Goal: Task Accomplishment & Management: Use online tool/utility

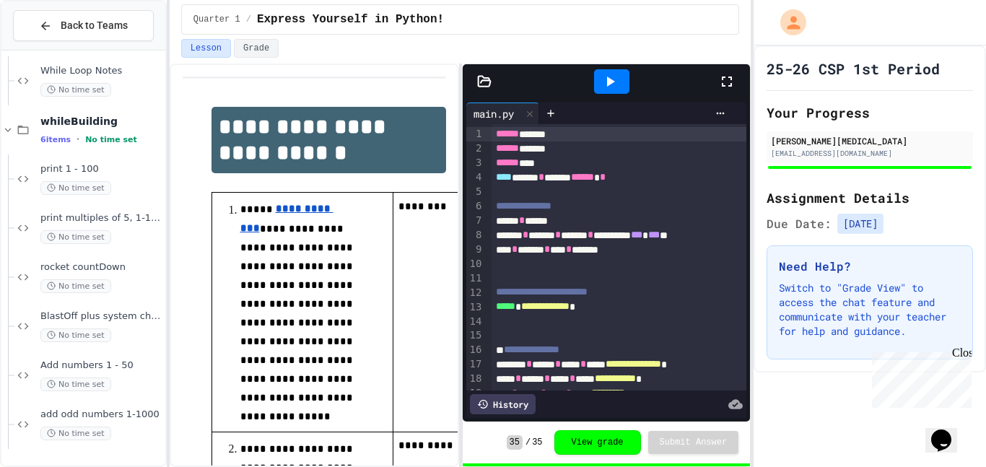
scroll to position [1197, 0]
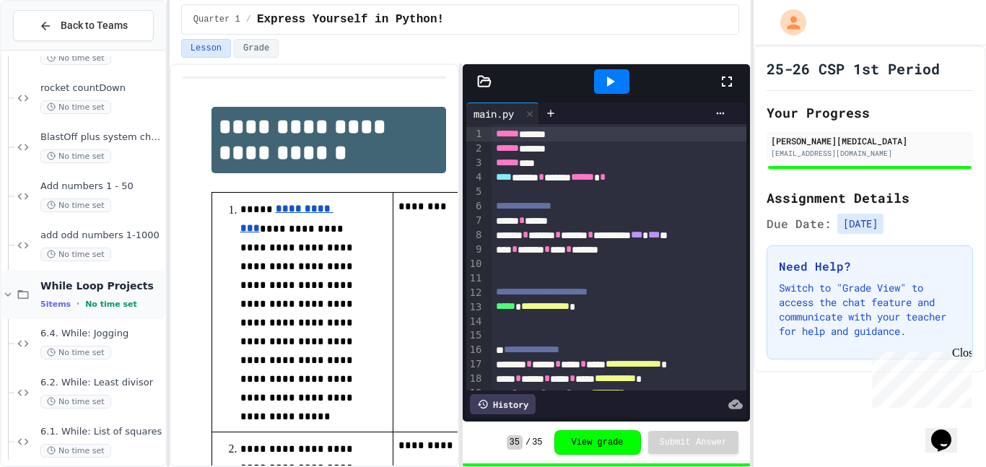
click at [116, 287] on span "While Loop Projects" at bounding box center [101, 285] width 122 height 13
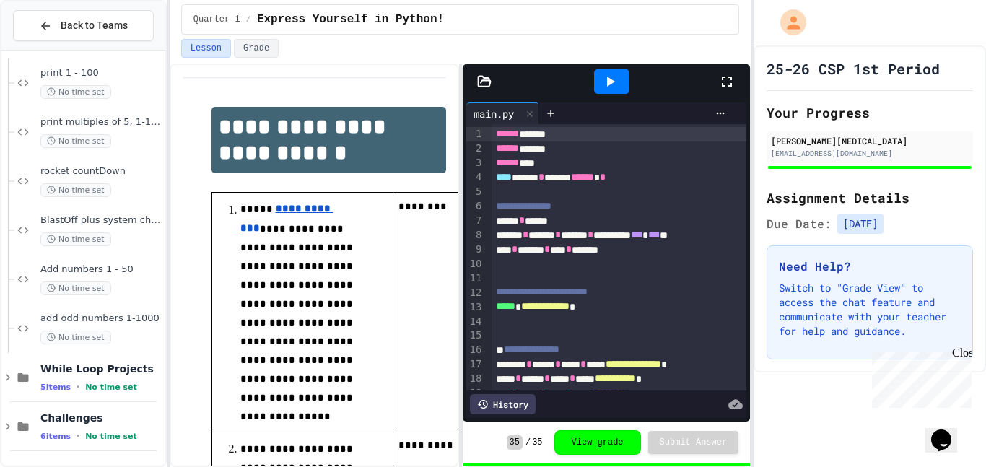
scroll to position [1265, 0]
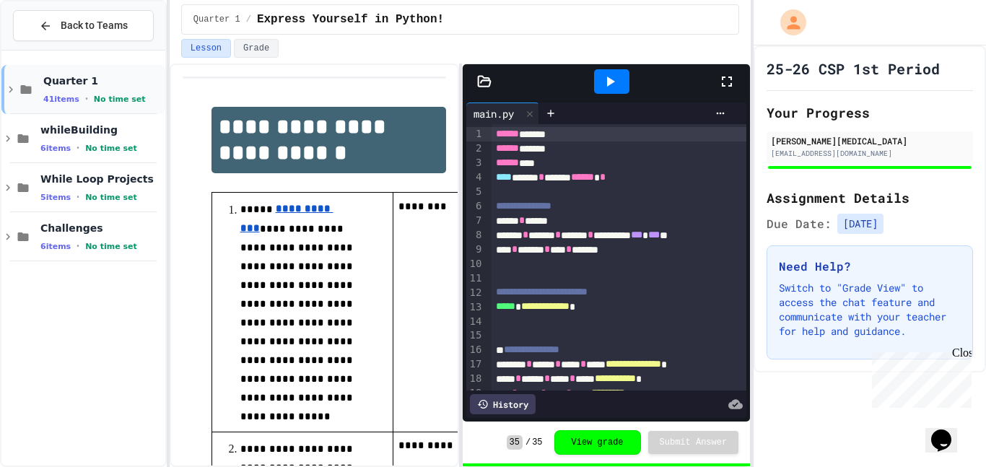
click at [79, 66] on div "Quarter 1 41 items • No time set" at bounding box center [83, 89] width 164 height 49
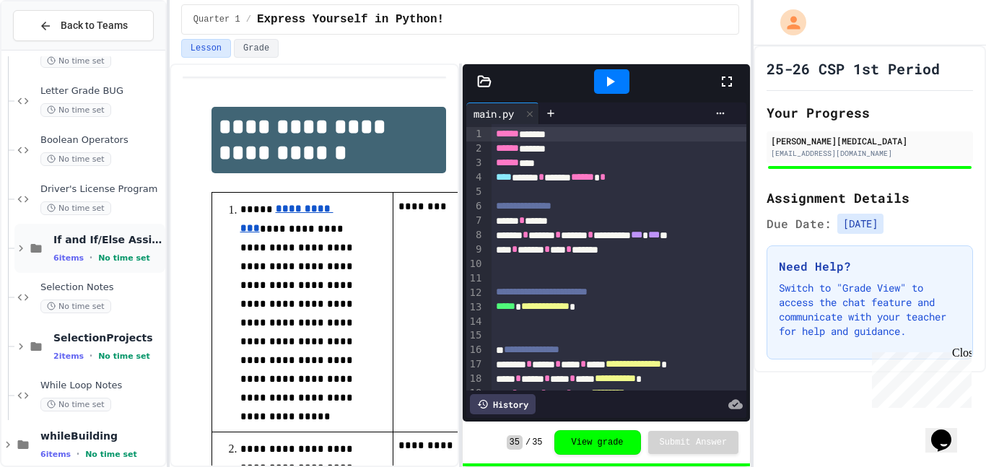
scroll to position [477, 0]
click at [82, 242] on span "If and If/Else Assignments" at bounding box center [107, 241] width 109 height 13
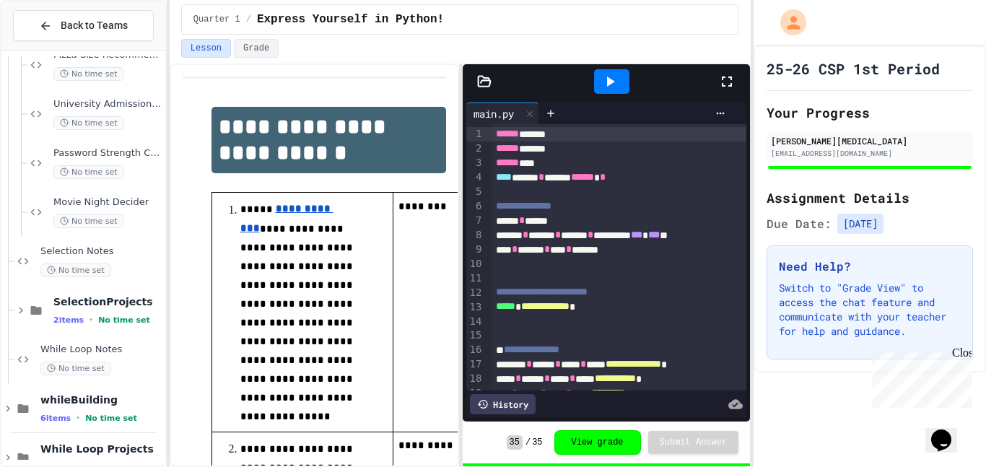
scroll to position [890, 0]
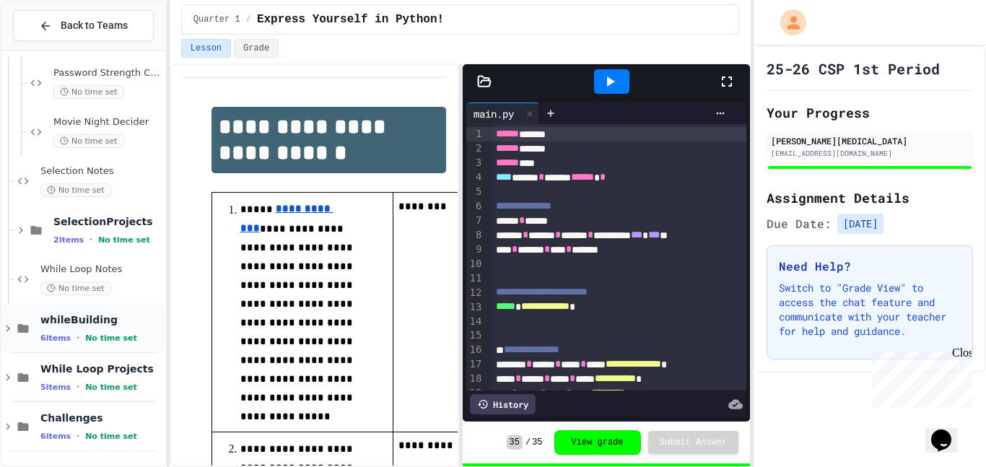
click at [74, 331] on div "whileBuilding 6 items • No time set" at bounding box center [101, 328] width 122 height 30
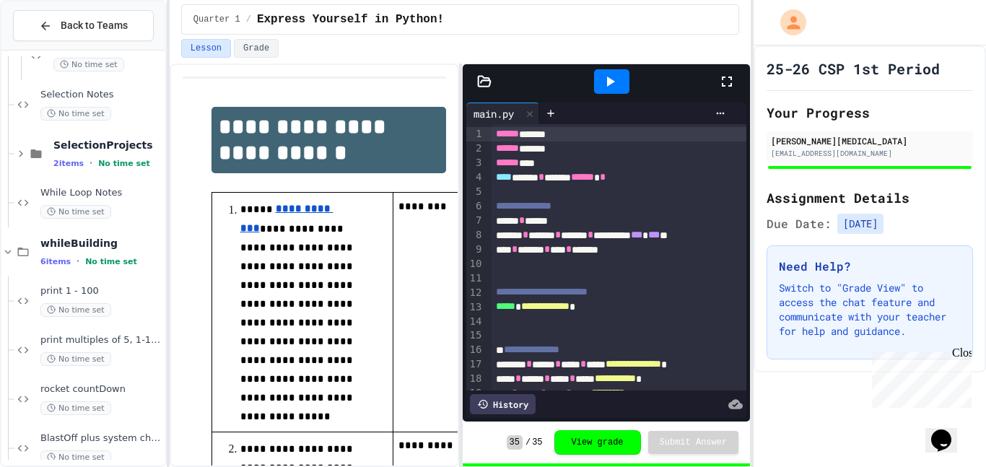
scroll to position [975, 0]
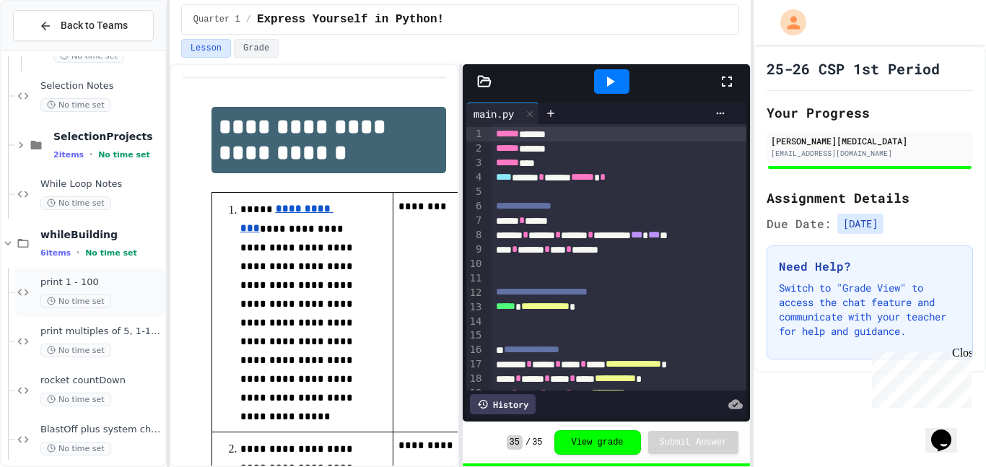
click at [116, 307] on div "No time set" at bounding box center [101, 301] width 122 height 14
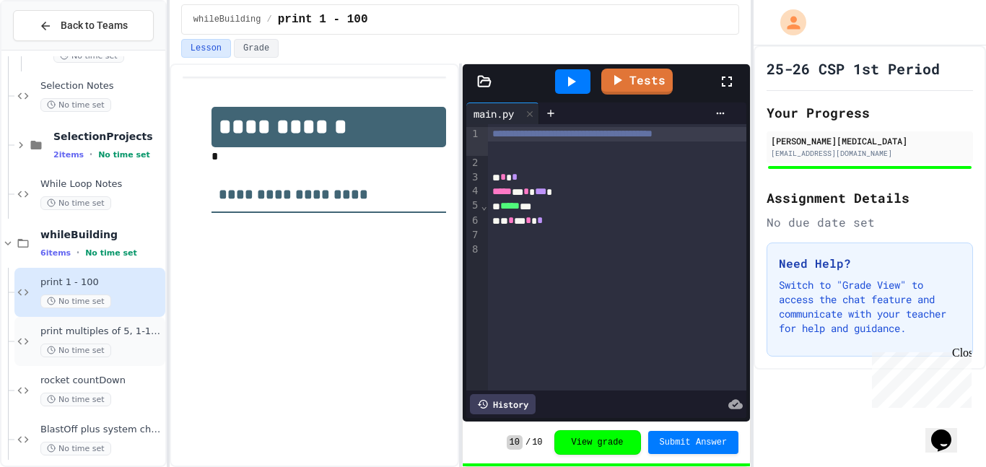
click at [108, 344] on div "No time set" at bounding box center [101, 351] width 122 height 14
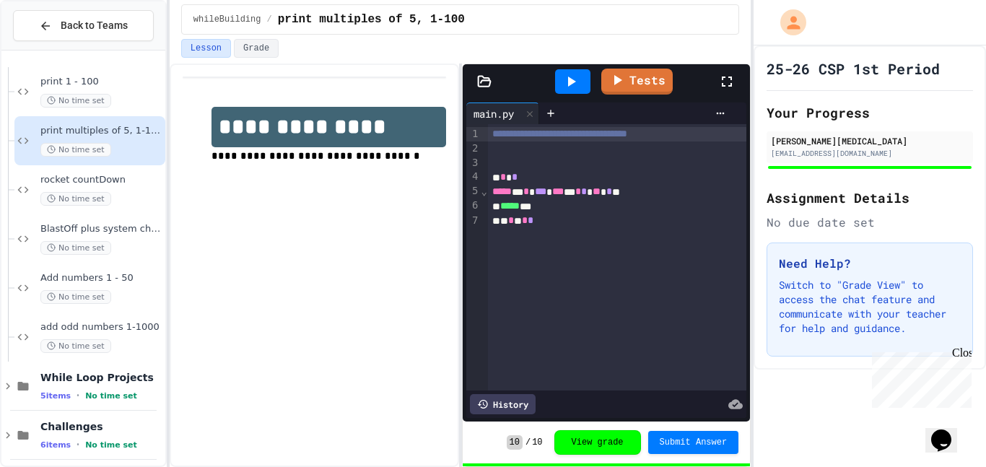
scroll to position [1184, 0]
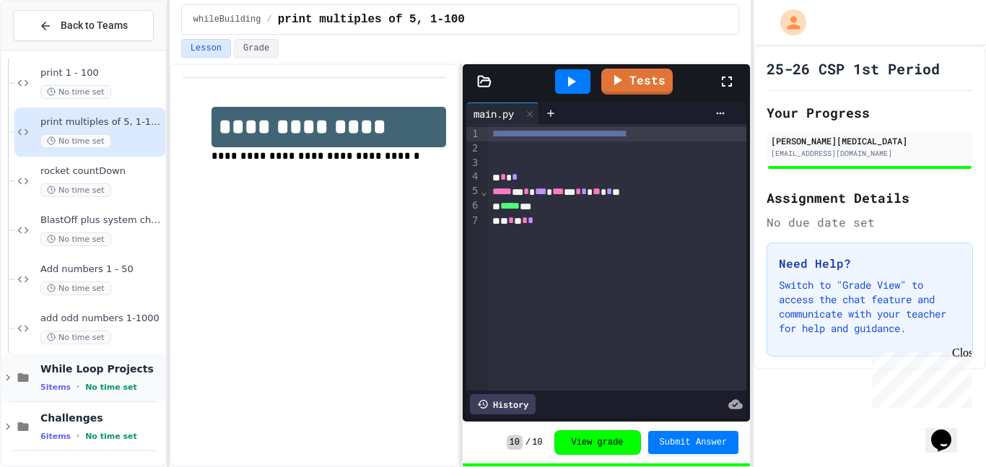
click at [131, 371] on span "While Loop Projects" at bounding box center [101, 368] width 122 height 13
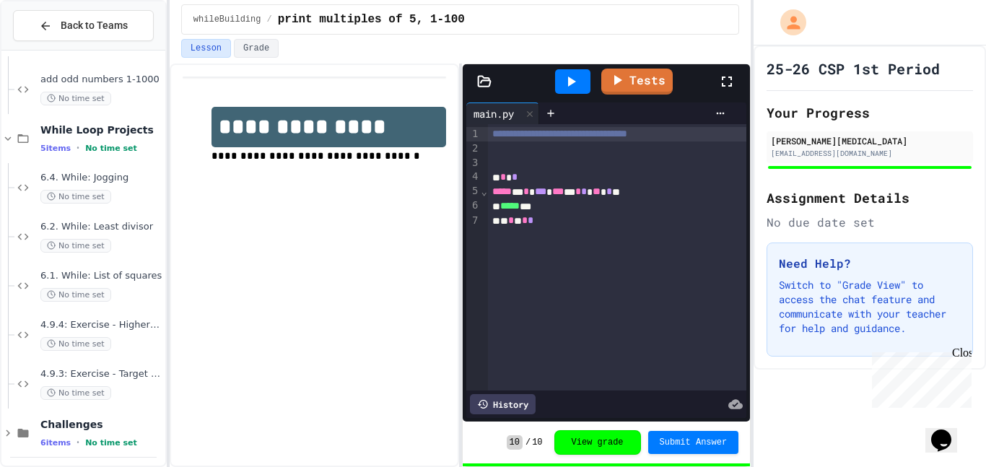
scroll to position [1430, 0]
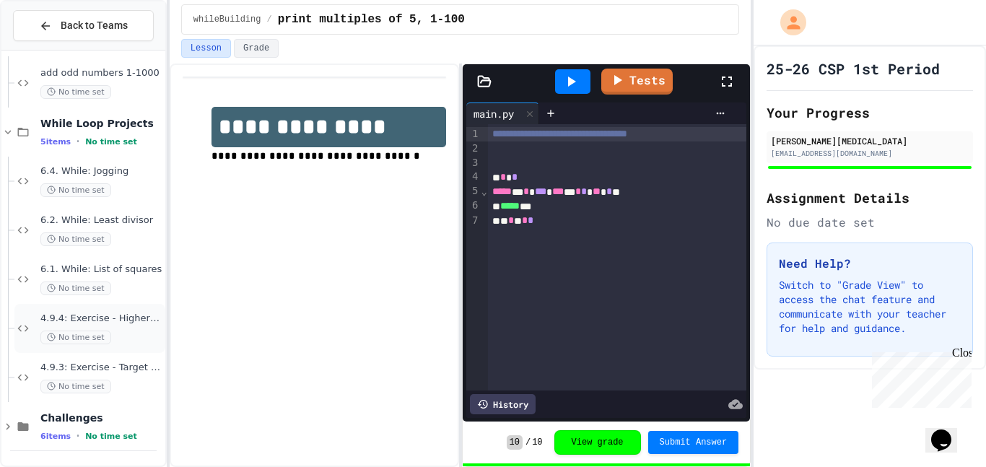
click at [115, 311] on div "4.9.4: Exercise - Higher or Lower I No time set" at bounding box center [89, 328] width 151 height 49
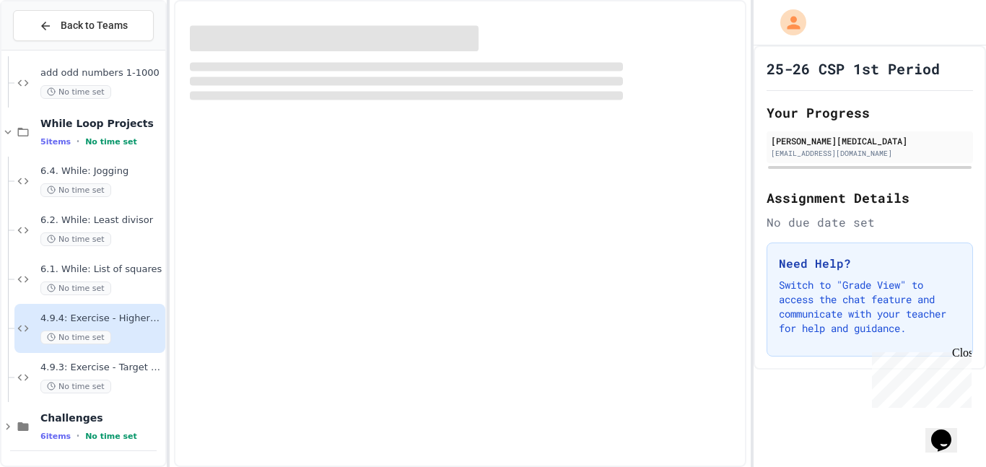
scroll to position [1412, 0]
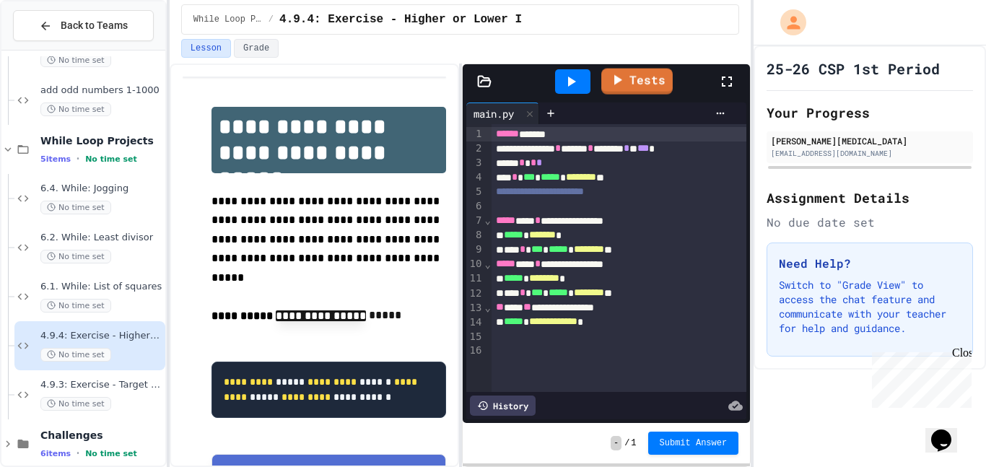
click at [569, 77] on icon at bounding box center [572, 82] width 8 height 10
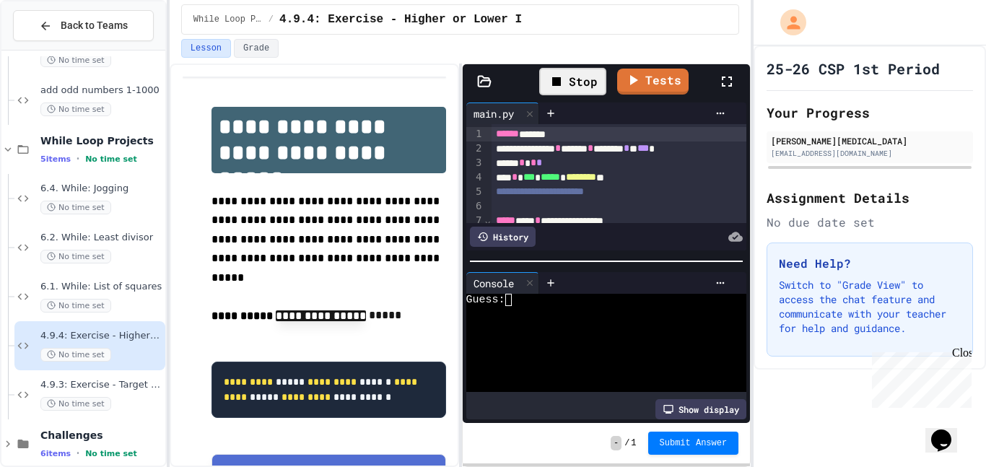
click at [507, 300] on textarea "Terminal input" at bounding box center [508, 300] width 6 height 12
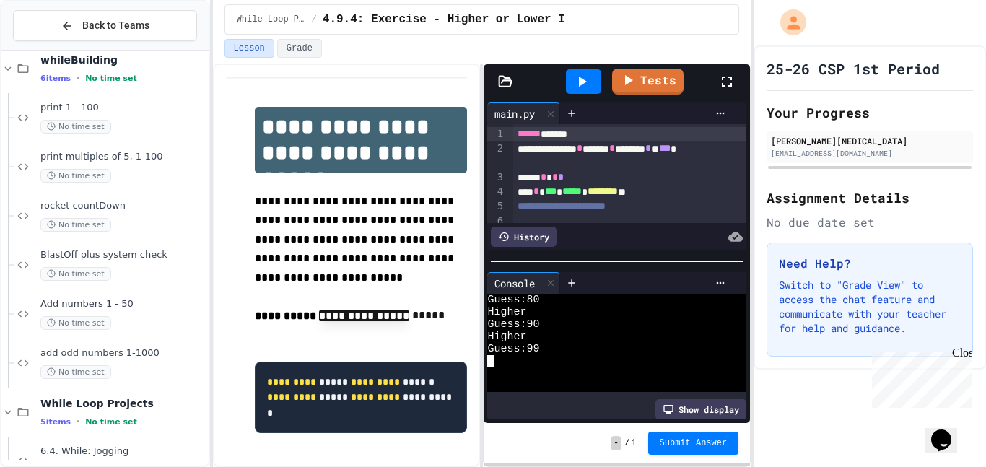
scroll to position [1143, 0]
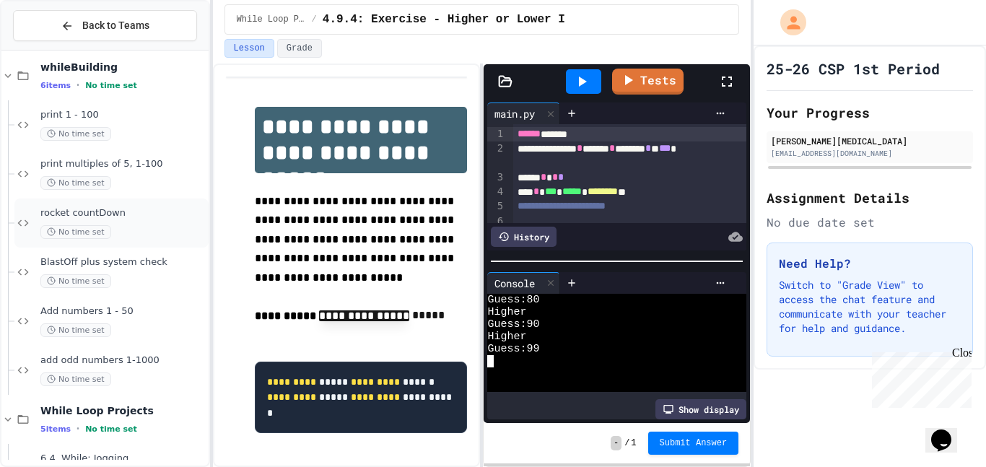
click at [151, 211] on span "rocket countDown" at bounding box center [122, 213] width 165 height 12
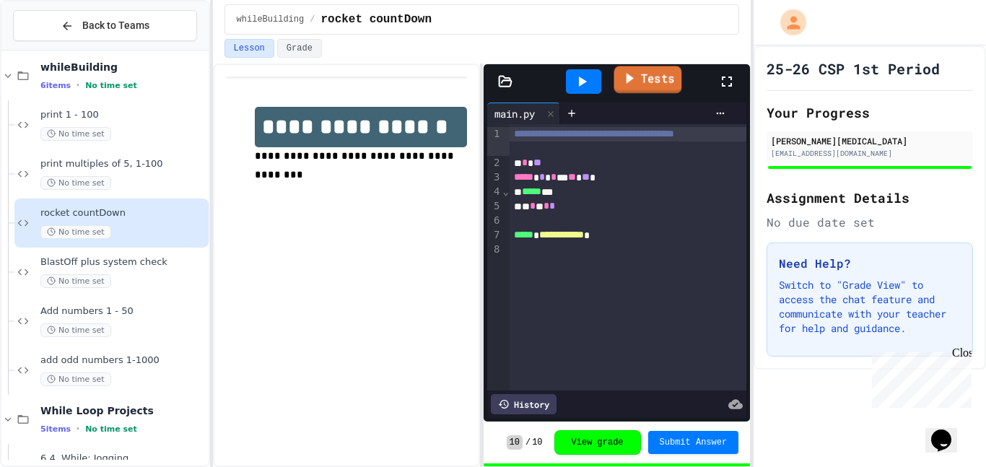
click at [658, 73] on link "Tests" at bounding box center [647, 79] width 68 height 27
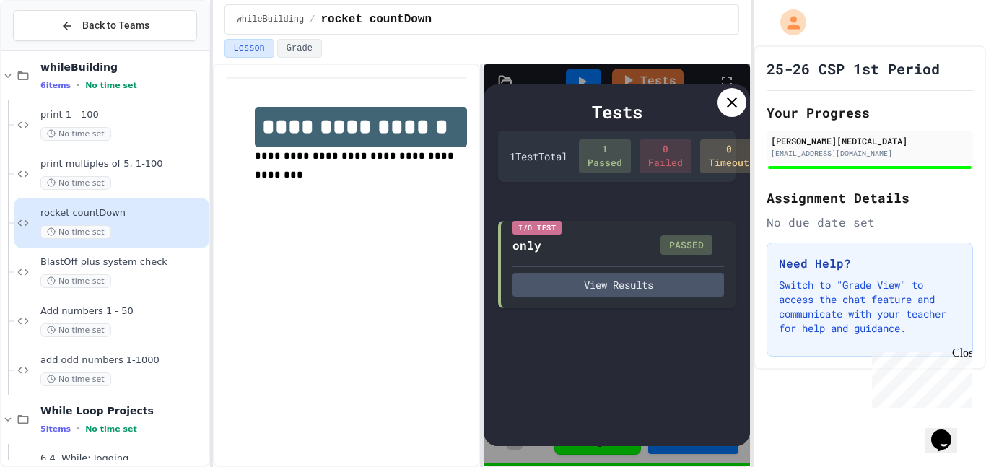
click at [725, 112] on div at bounding box center [731, 102] width 29 height 29
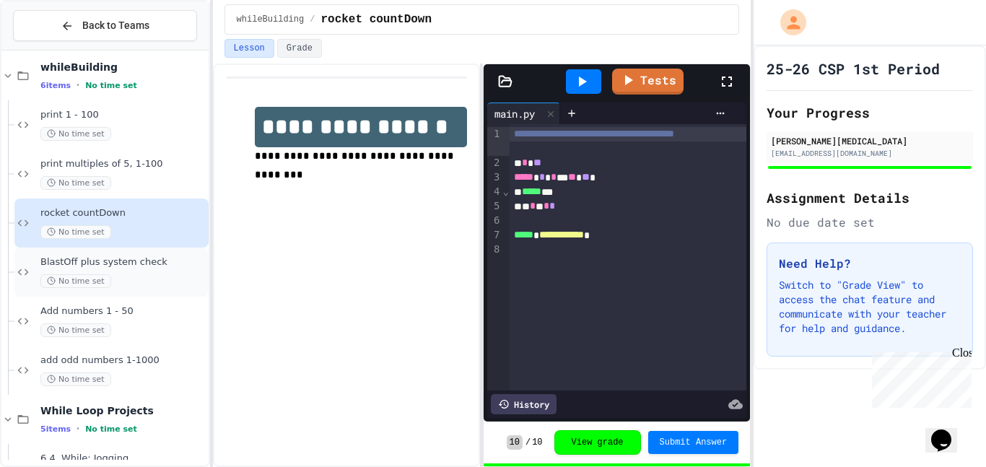
click at [141, 269] on div "BlastOff plus system check No time set" at bounding box center [122, 272] width 165 height 32
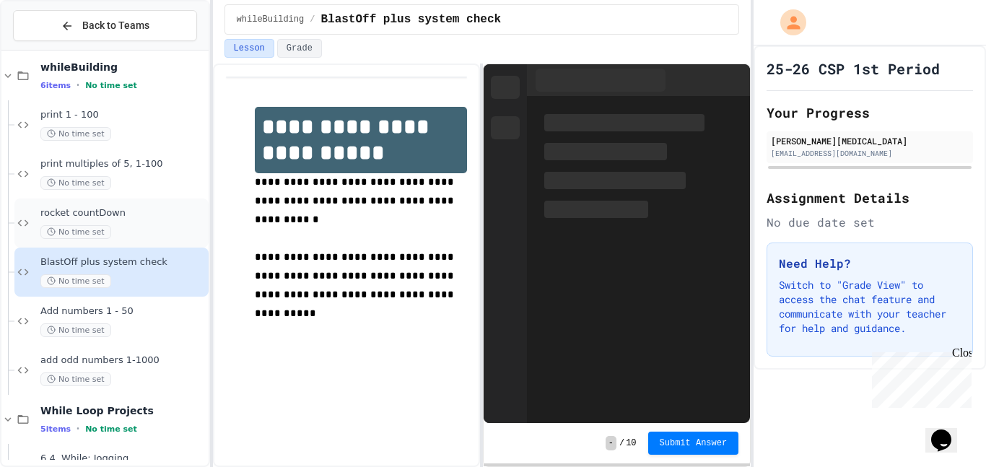
click at [181, 217] on span "rocket countDown" at bounding box center [122, 213] width 165 height 12
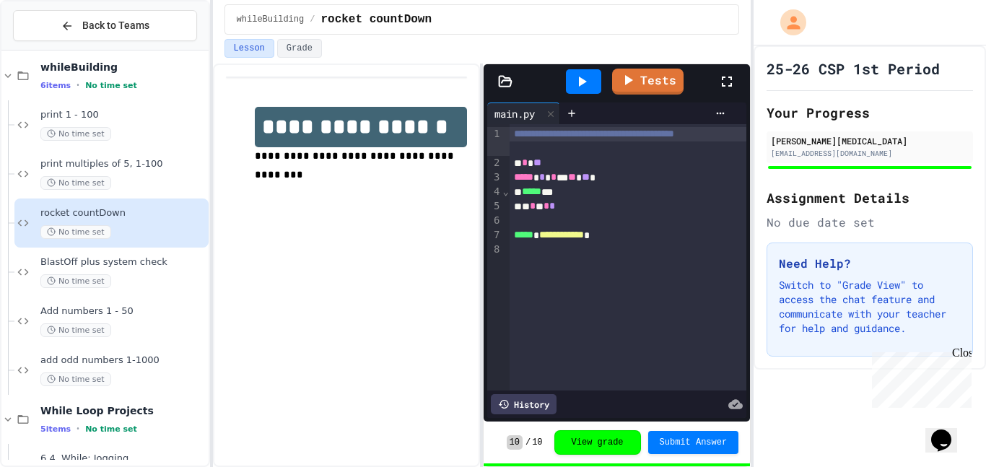
click at [580, 73] on icon at bounding box center [581, 81] width 17 height 17
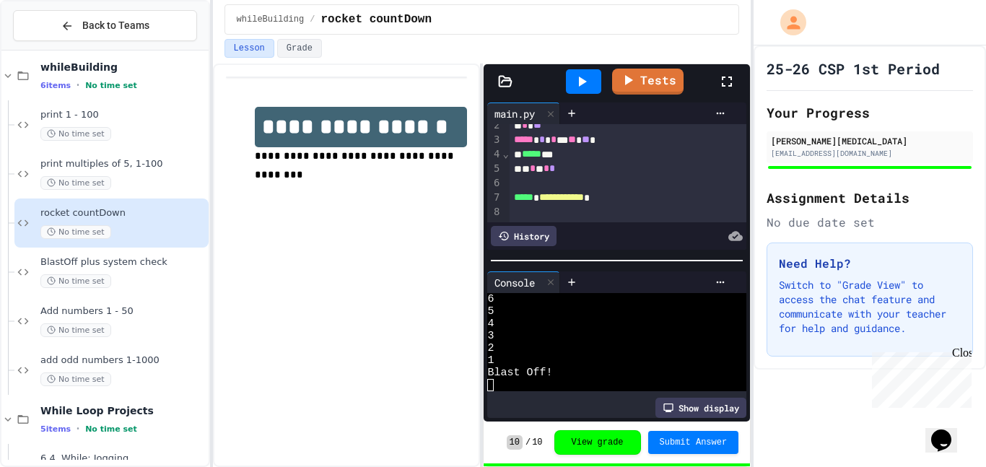
scroll to position [37, 0]
click at [144, 287] on div "No time set" at bounding box center [122, 281] width 165 height 14
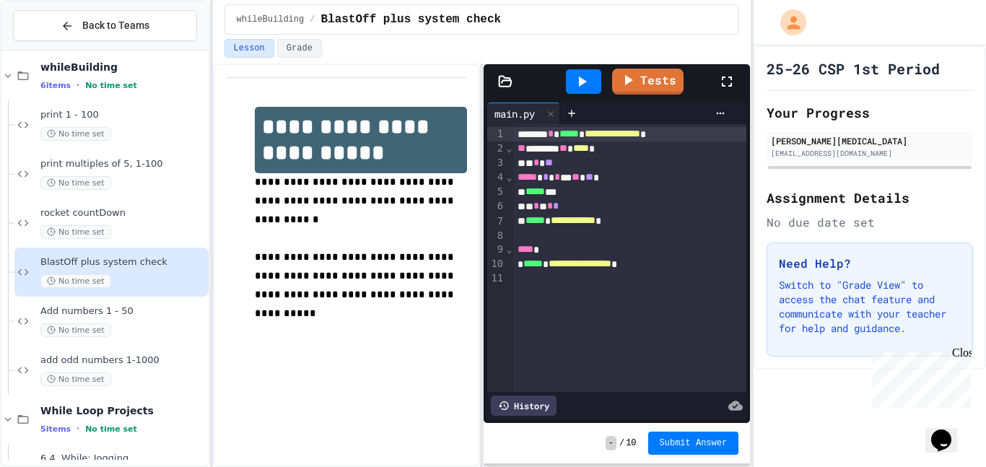
click at [525, 226] on div "**********" at bounding box center [630, 221] width 235 height 14
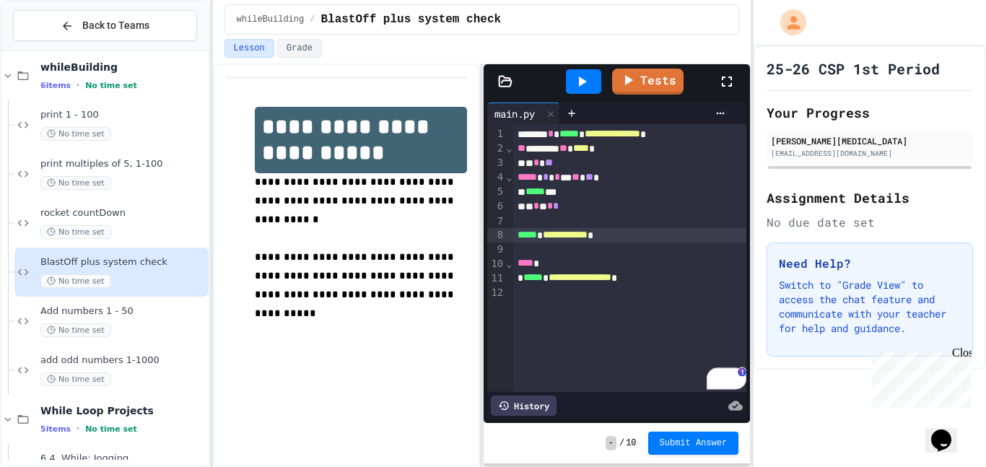
click at [588, 82] on icon at bounding box center [581, 81] width 17 height 17
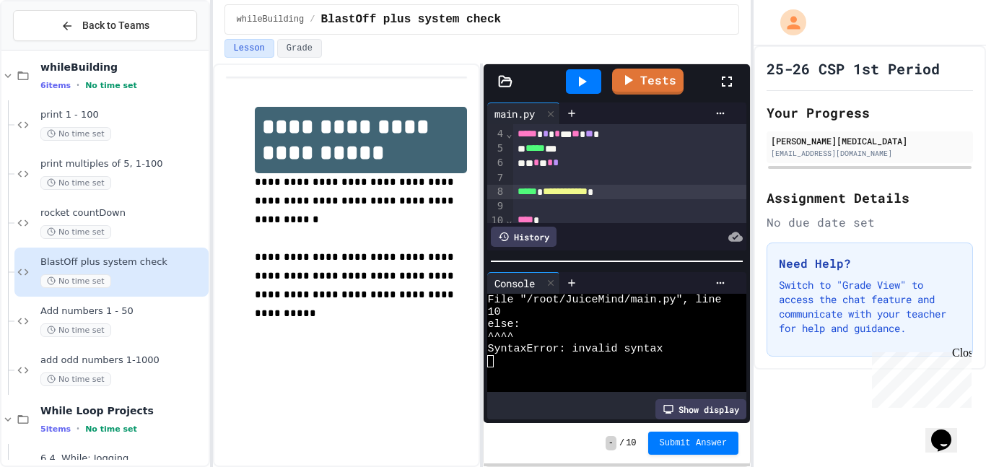
scroll to position [53, 0]
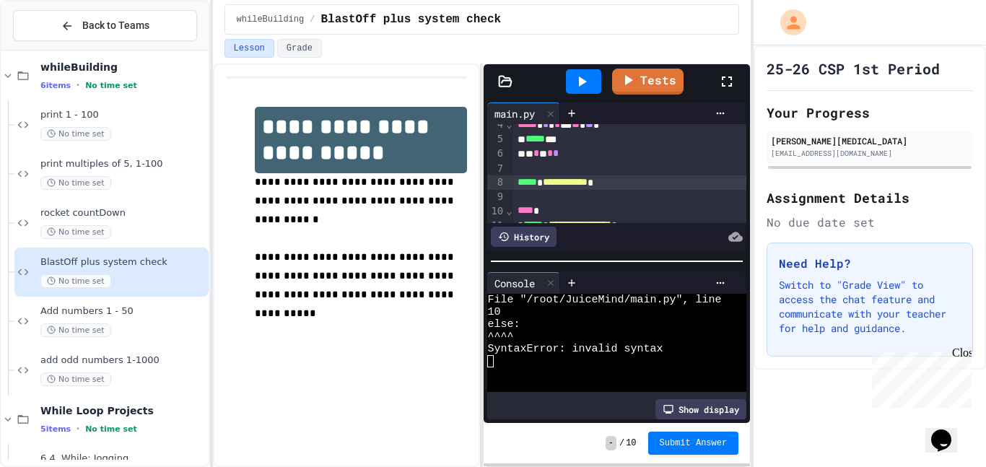
click at [515, 211] on div "**** *" at bounding box center [630, 211] width 235 height 14
click at [581, 76] on icon at bounding box center [581, 81] width 17 height 17
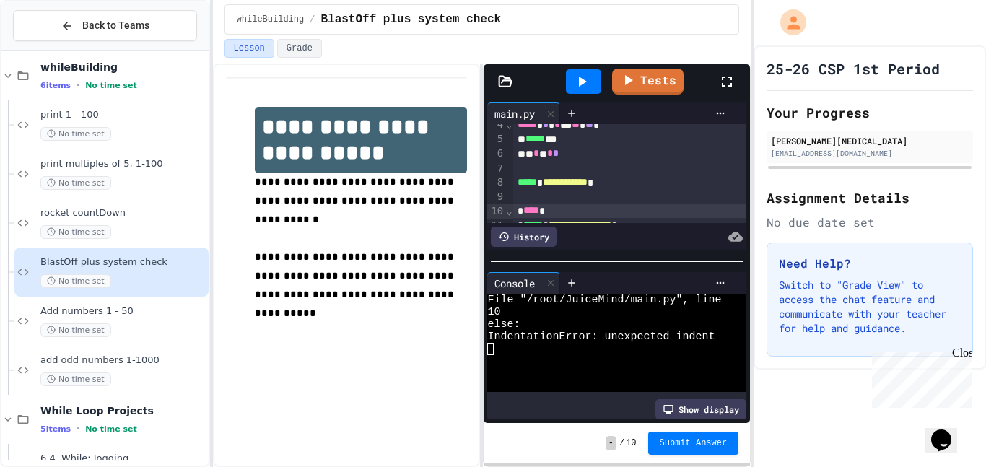
click at [517, 211] on div "**** *" at bounding box center [630, 211] width 235 height 14
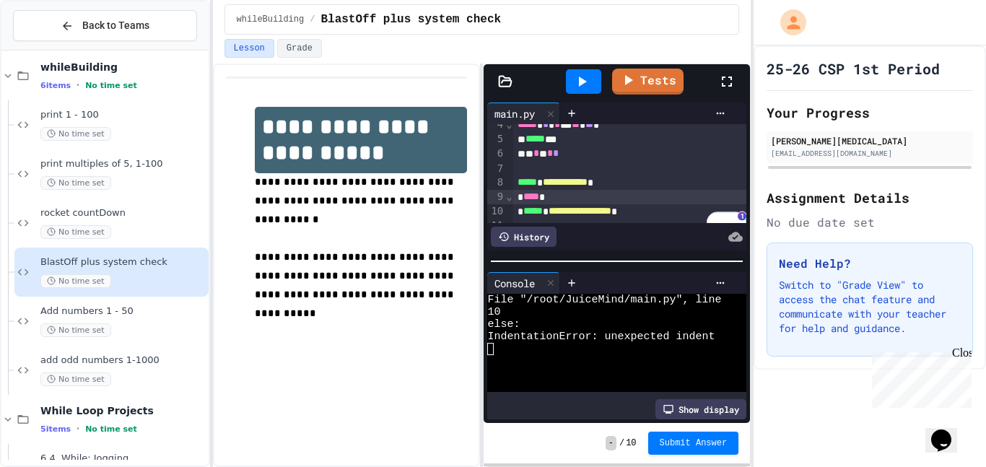
click at [523, 200] on span "****" at bounding box center [531, 196] width 16 height 10
click at [596, 78] on div at bounding box center [583, 81] width 35 height 25
click at [517, 197] on span "****" at bounding box center [525, 196] width 16 height 10
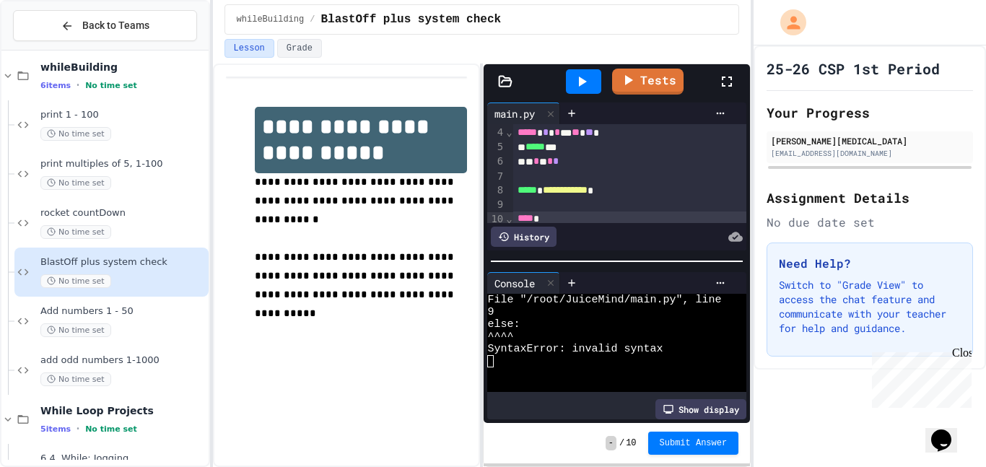
scroll to position [56, 0]
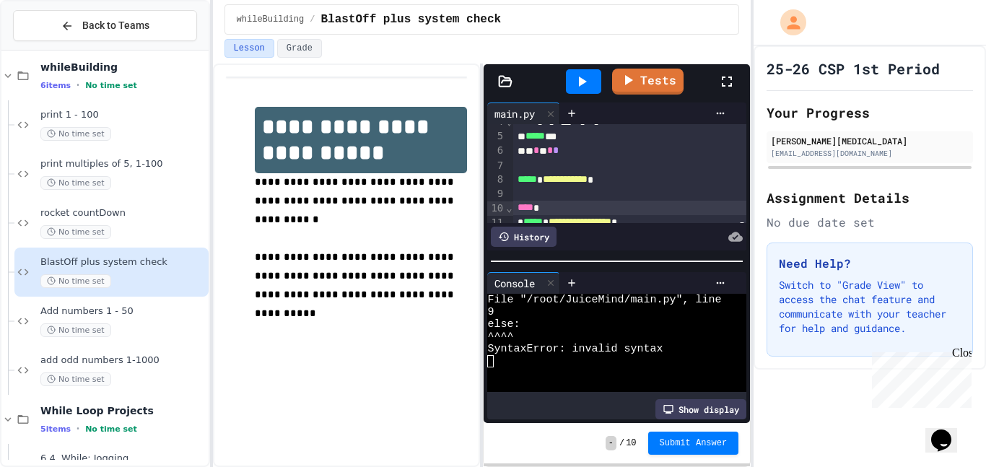
click at [517, 183] on span "*****" at bounding box center [526, 179] width 19 height 10
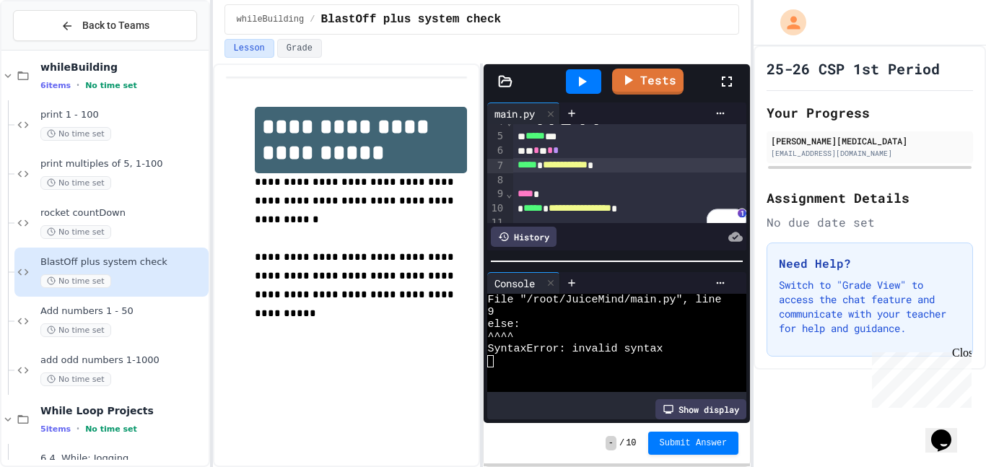
click at [580, 81] on icon at bounding box center [583, 82] width 8 height 10
click at [514, 171] on div "**********" at bounding box center [630, 165] width 235 height 14
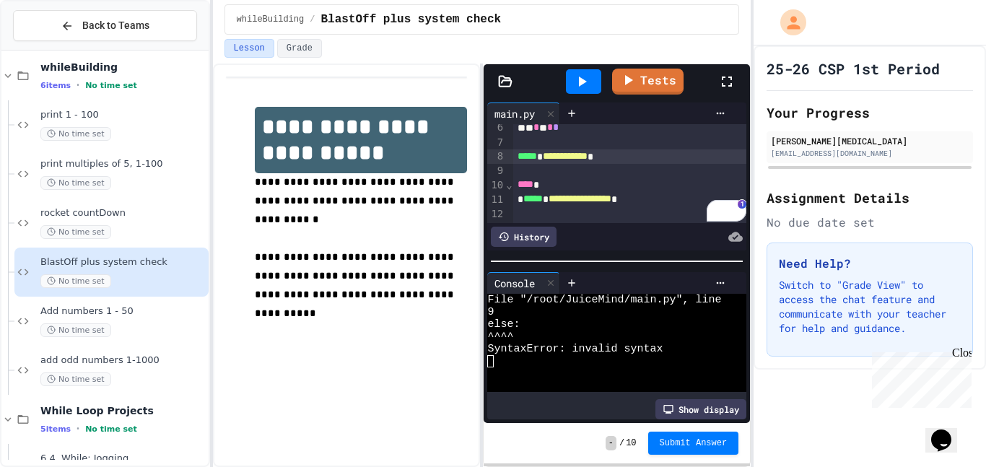
scroll to position [80, 0]
click at [546, 184] on div "**** *" at bounding box center [630, 183] width 235 height 14
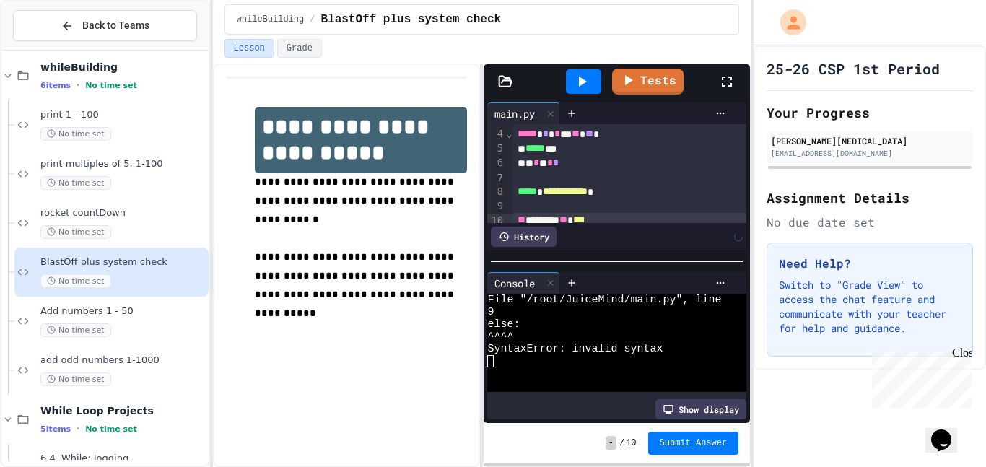
scroll to position [48, 0]
click at [628, 222] on div "** ******* ** ****" at bounding box center [630, 215] width 235 height 14
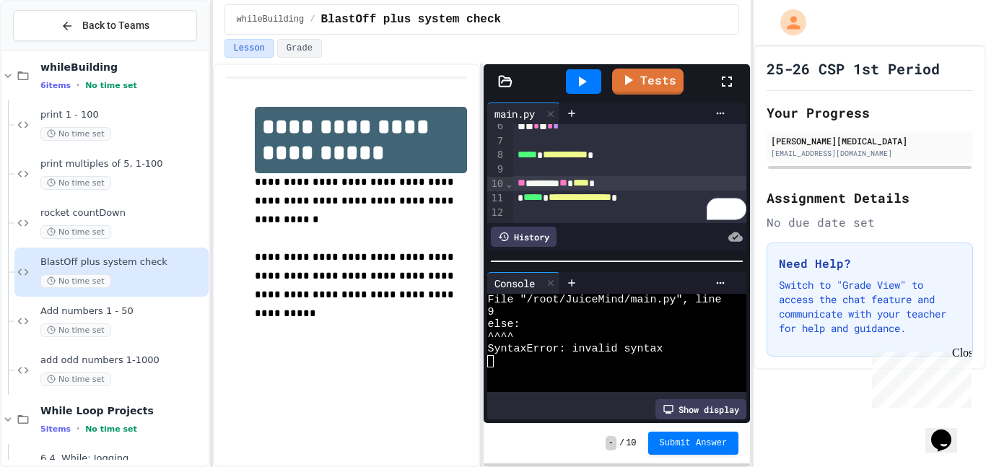
click at [585, 84] on icon at bounding box center [581, 81] width 17 height 17
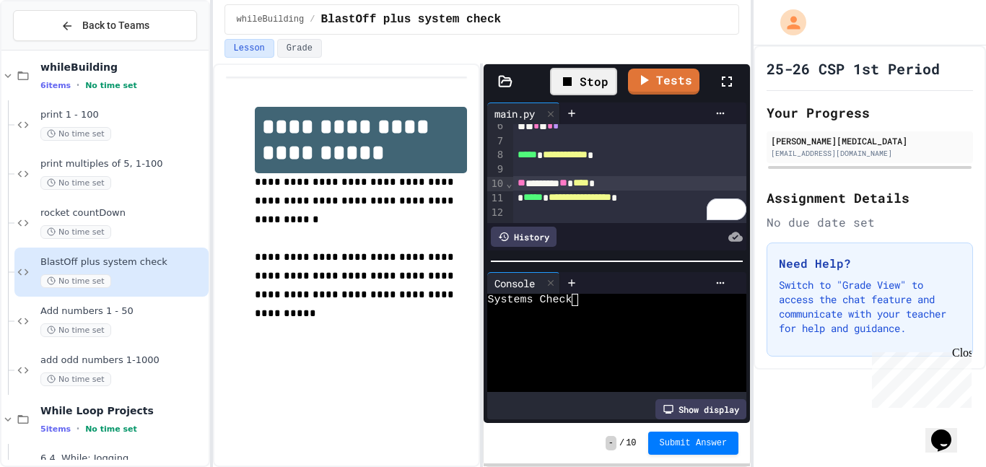
click at [573, 301] on textarea "Terminal input" at bounding box center [575, 300] width 6 height 12
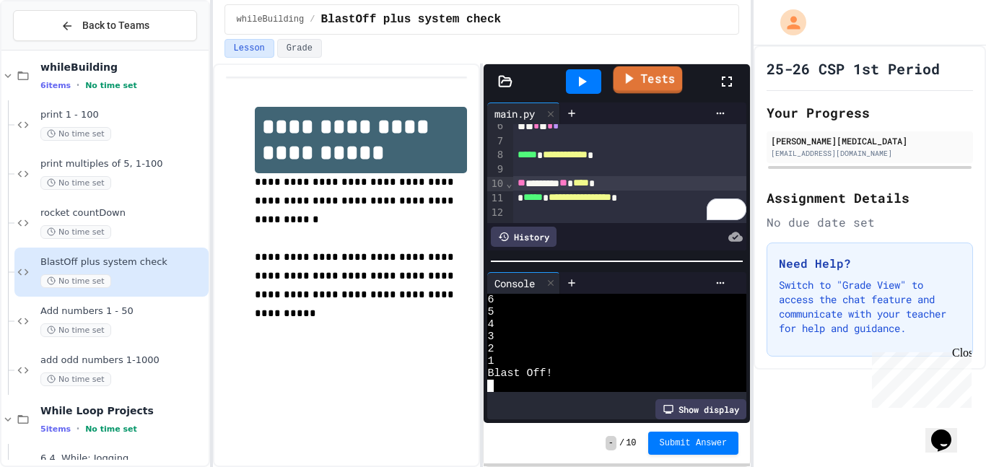
click at [647, 74] on link "Tests" at bounding box center [647, 79] width 69 height 27
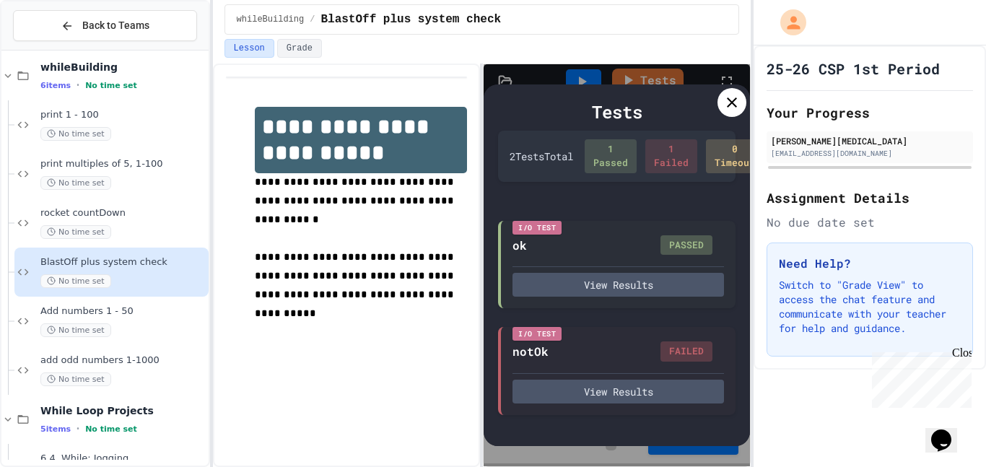
click at [726, 105] on icon at bounding box center [731, 102] width 17 height 17
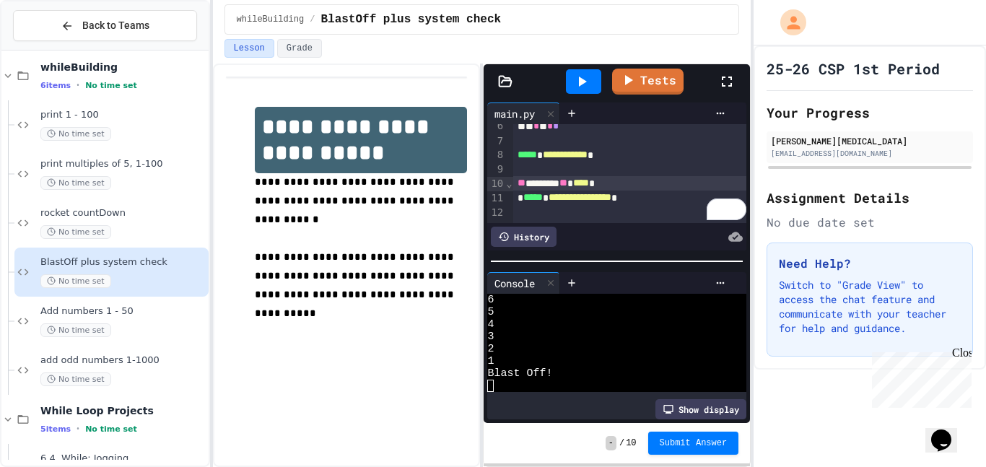
click at [586, 92] on div at bounding box center [583, 81] width 35 height 25
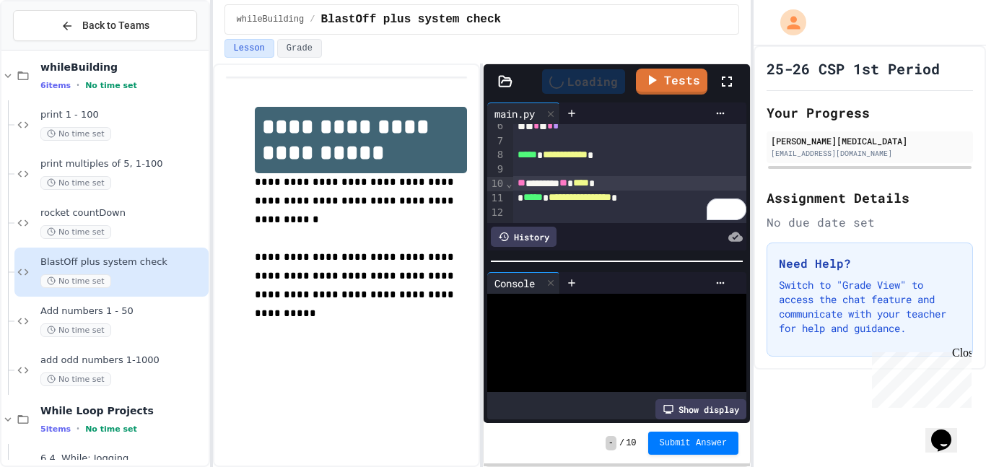
scroll to position [0, 0]
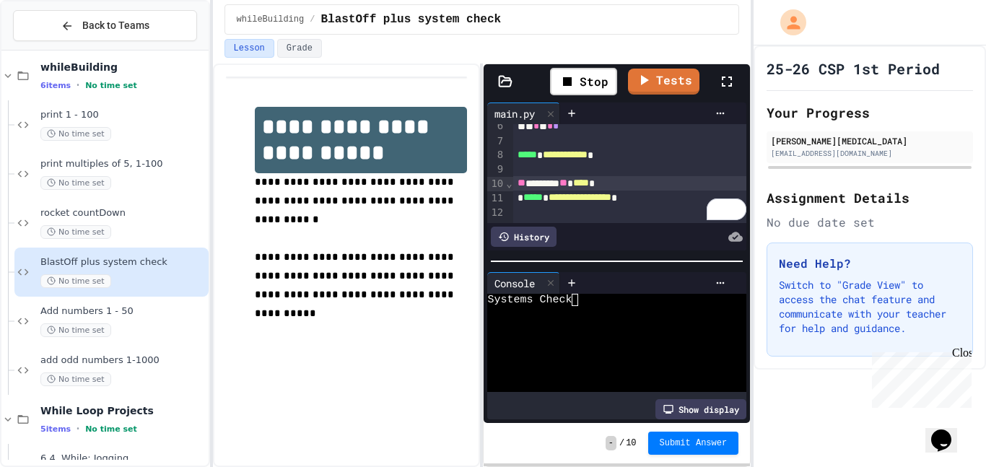
click at [575, 302] on textarea "Terminal input" at bounding box center [575, 300] width 6 height 12
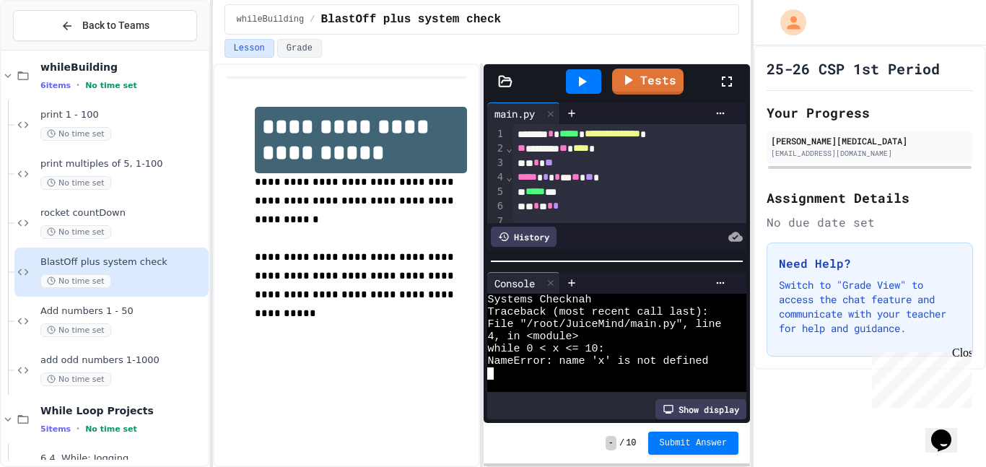
scroll to position [1, 0]
click at [521, 171] on span "*****" at bounding box center [526, 176] width 19 height 10
click at [520, 163] on div "* * **" at bounding box center [630, 162] width 235 height 14
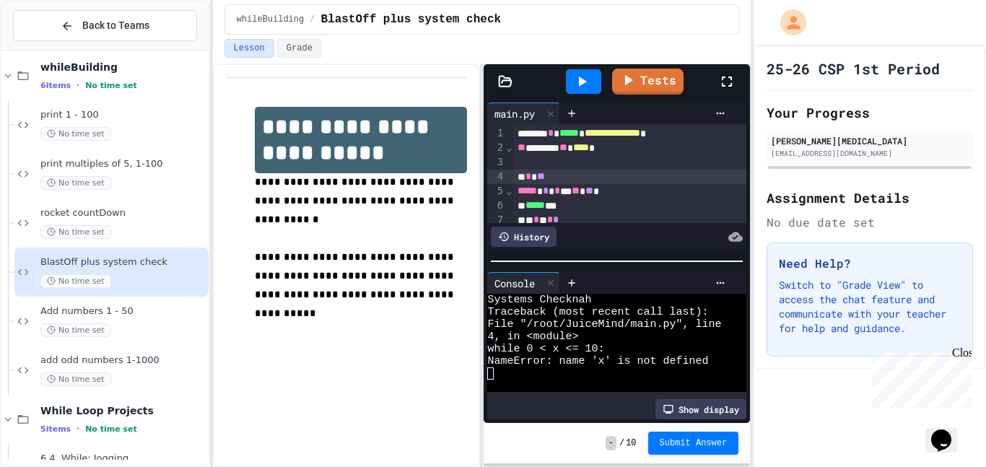
click at [575, 76] on icon at bounding box center [581, 81] width 17 height 17
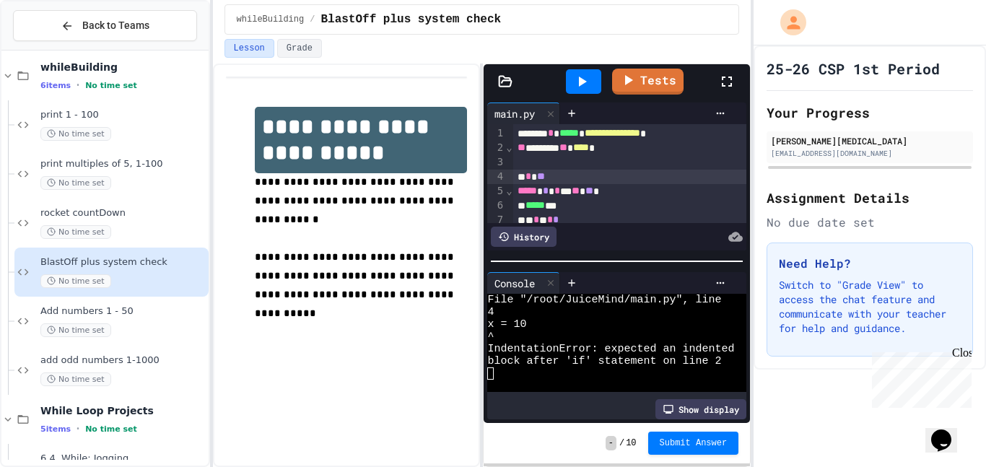
click at [626, 194] on div "***** * * * ** ** *" at bounding box center [630, 191] width 235 height 14
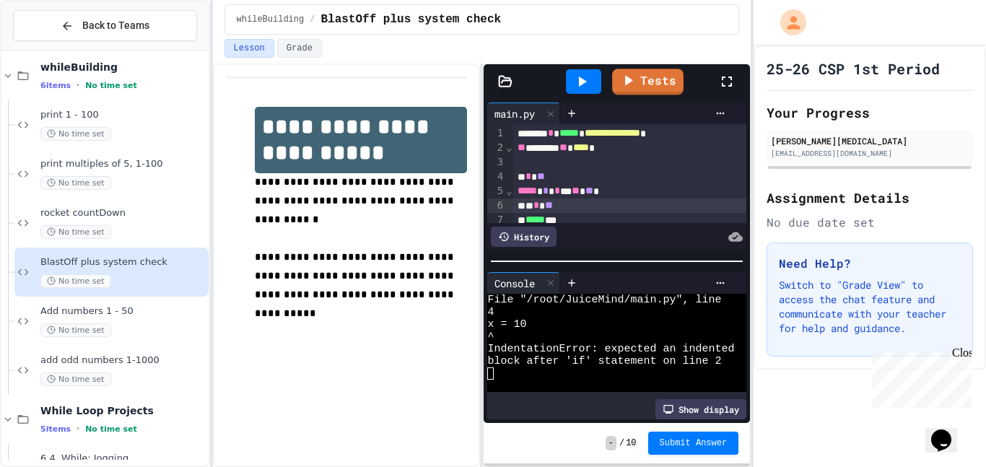
click at [588, 83] on icon at bounding box center [581, 81] width 17 height 17
click at [556, 177] on div "* * **" at bounding box center [630, 177] width 235 height 14
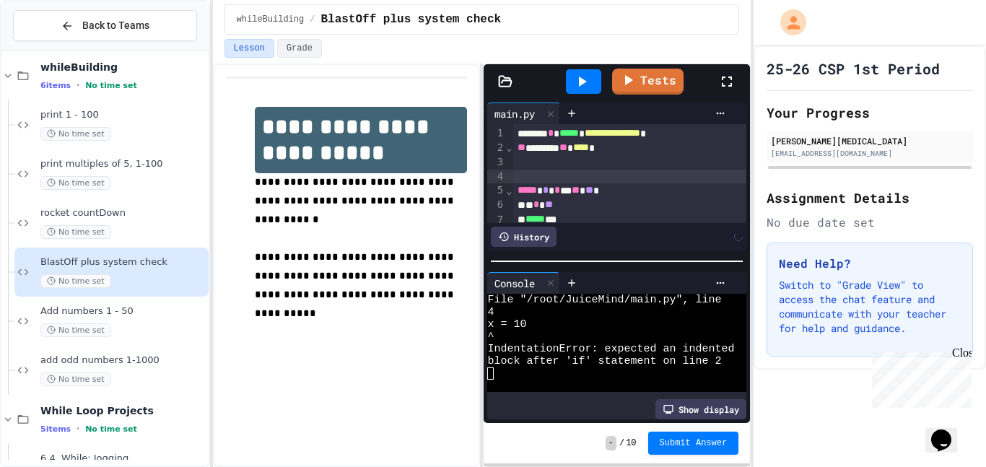
click at [515, 192] on div "***** * * * ** ** *" at bounding box center [630, 190] width 235 height 14
click at [571, 87] on div at bounding box center [583, 81] width 35 height 25
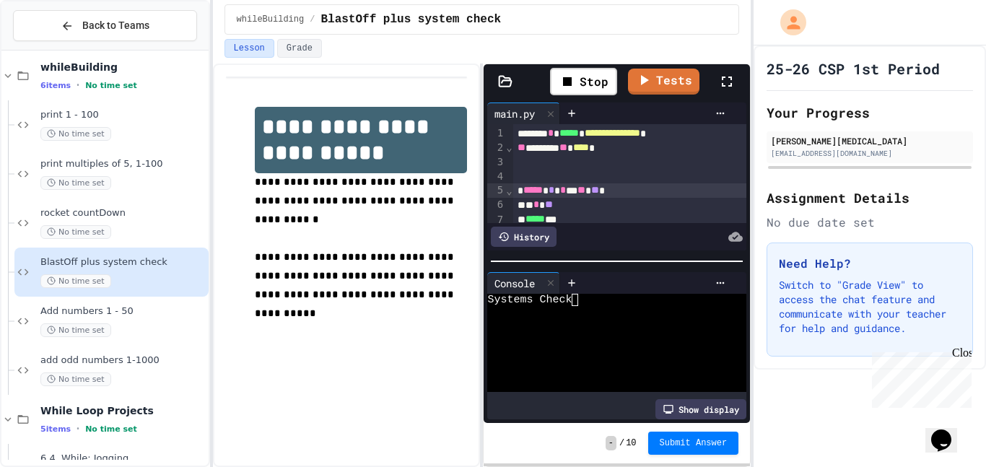
click at [577, 302] on textarea "Terminal input" at bounding box center [575, 300] width 6 height 12
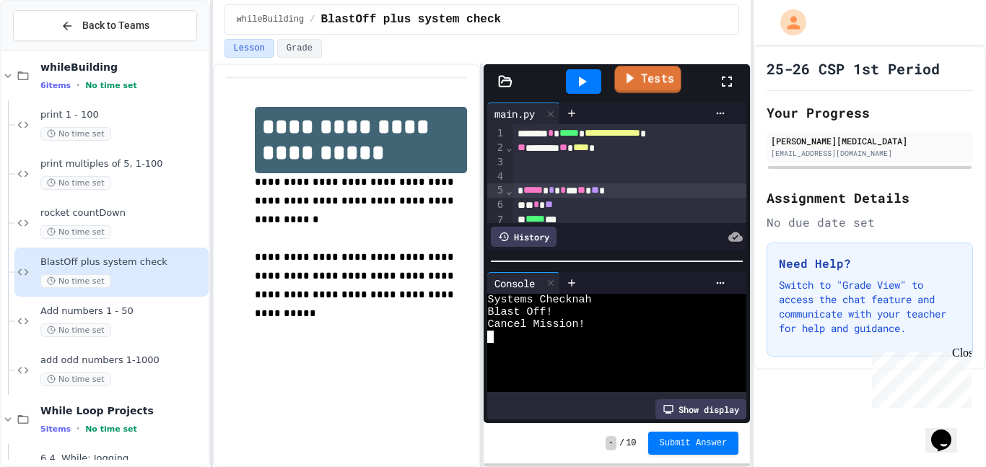
click at [660, 87] on link "Tests" at bounding box center [647, 79] width 66 height 27
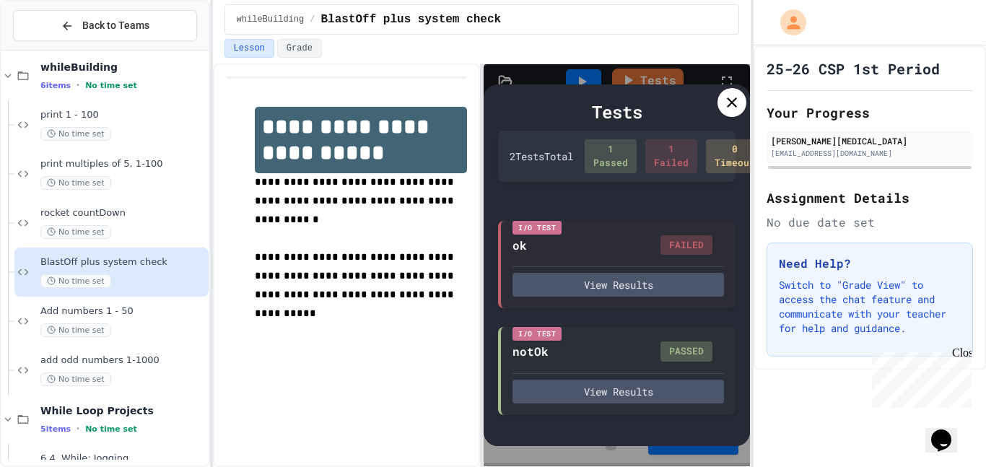
click at [741, 113] on div at bounding box center [731, 102] width 29 height 29
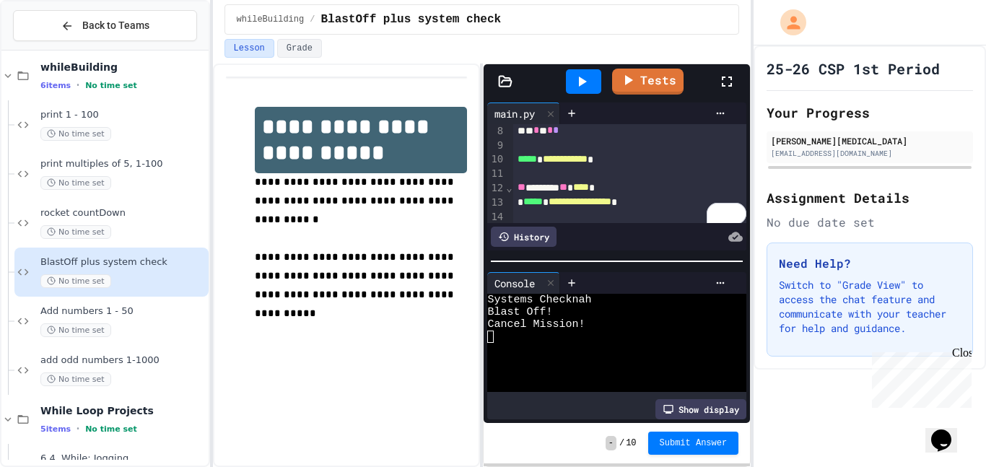
scroll to position [103, 0]
click at [517, 162] on span "*****" at bounding box center [526, 159] width 19 height 10
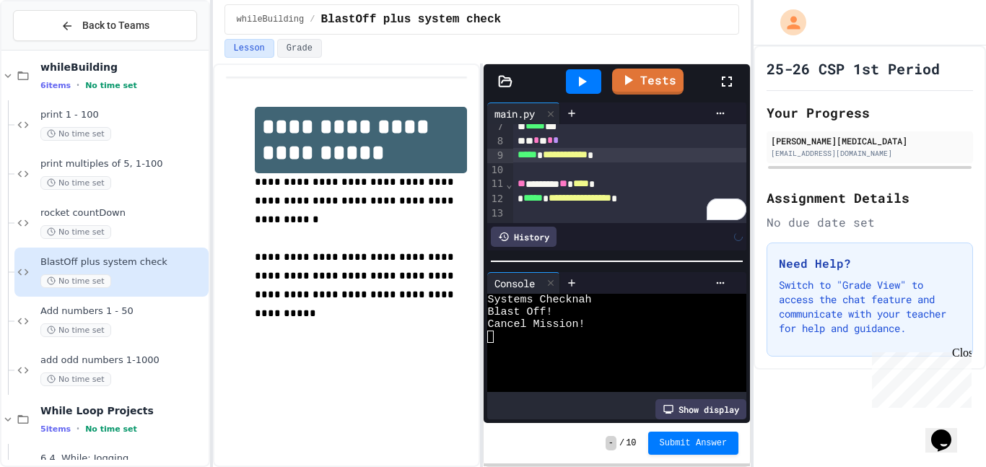
scroll to position [94, 0]
click at [585, 73] on icon at bounding box center [581, 81] width 17 height 17
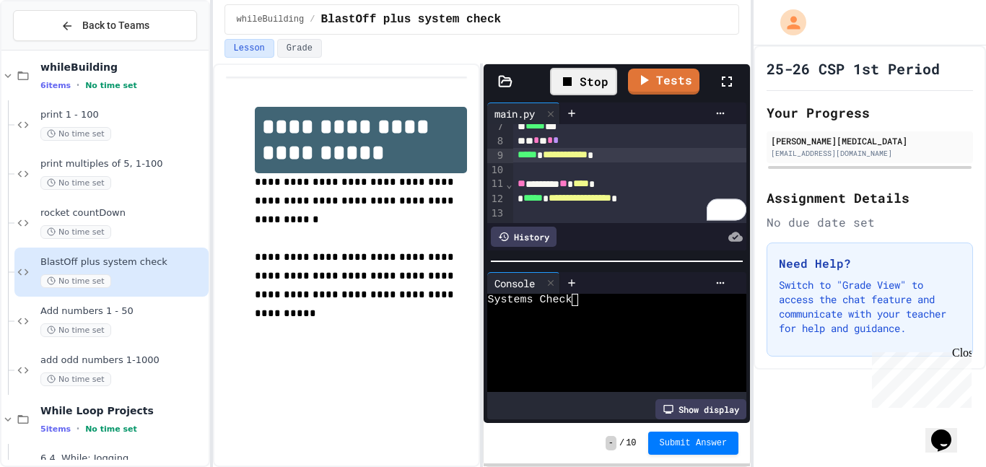
click at [579, 303] on div "Systems Check" at bounding box center [610, 300] width 247 height 12
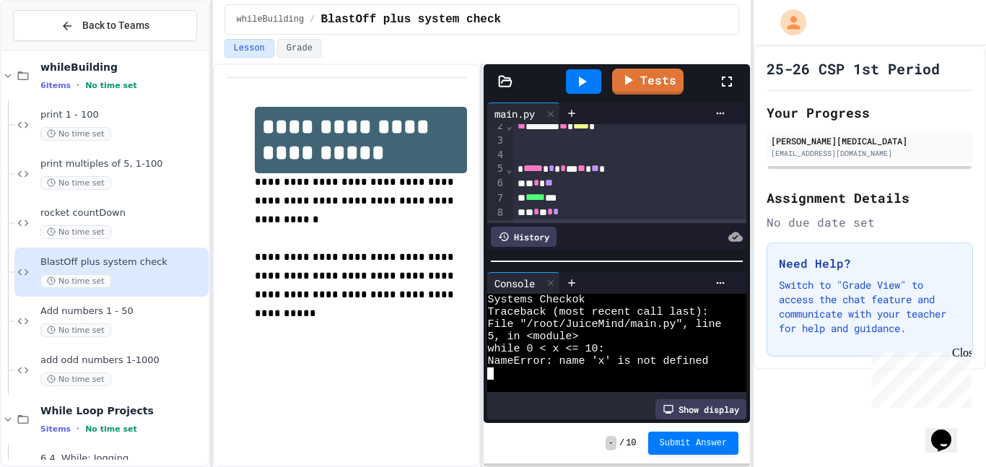
scroll to position [22, 0]
click at [530, 154] on div "To enrich screen reader interactions, please activate Accessibility in Grammarl…" at bounding box center [630, 156] width 235 height 14
drag, startPoint x: 564, startPoint y: 181, endPoint x: 525, endPoint y: 185, distance: 38.5
click at [525, 185] on div "* * **" at bounding box center [630, 185] width 235 height 14
click at [515, 157] on div "* * **" at bounding box center [630, 156] width 235 height 14
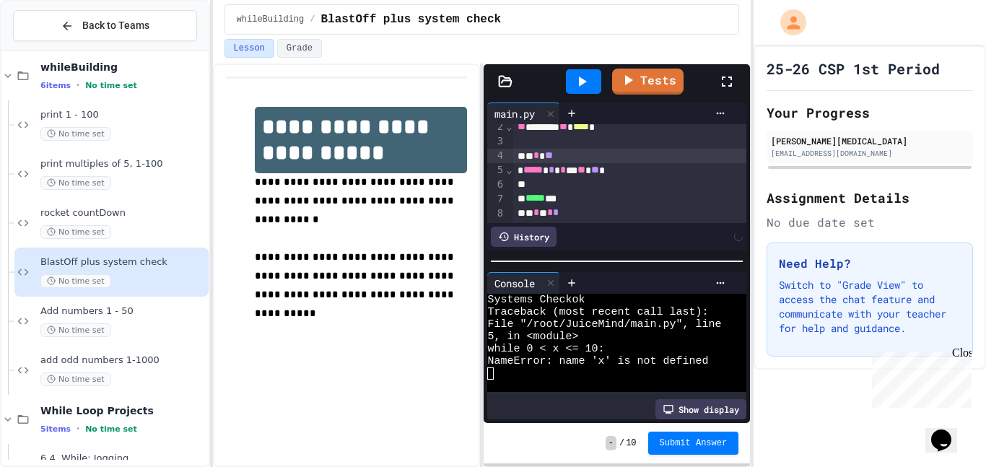
click at [517, 170] on div "***** * * * ** ** *" at bounding box center [630, 170] width 235 height 14
click at [525, 199] on div "***** ***" at bounding box center [630, 198] width 235 height 14
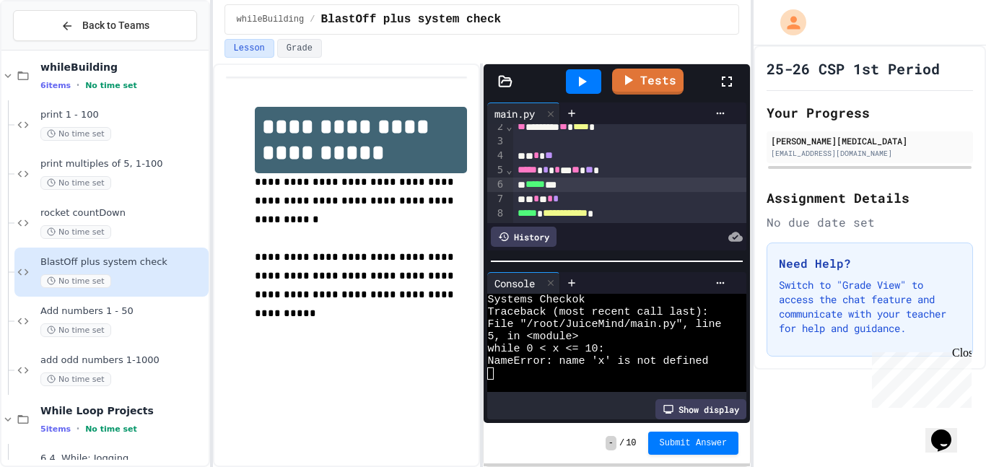
click at [587, 78] on icon at bounding box center [581, 81] width 17 height 17
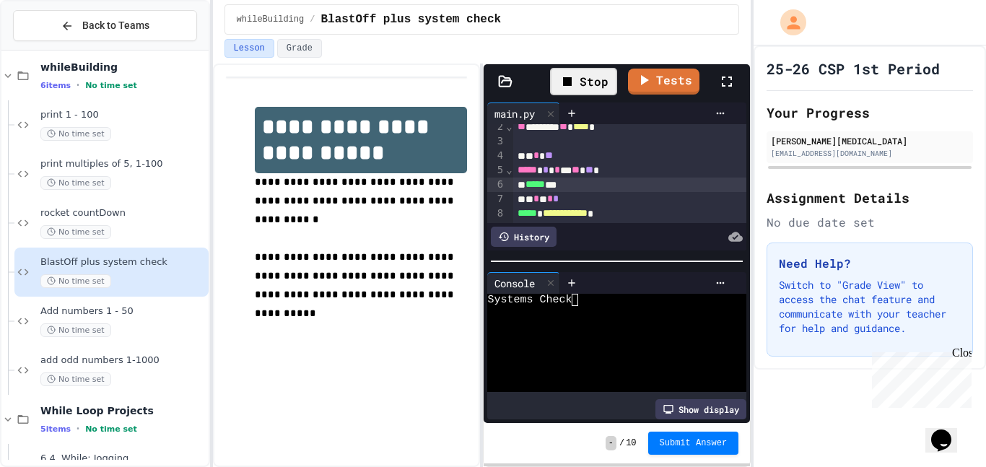
click at [576, 303] on textarea "Terminal input" at bounding box center [575, 300] width 6 height 12
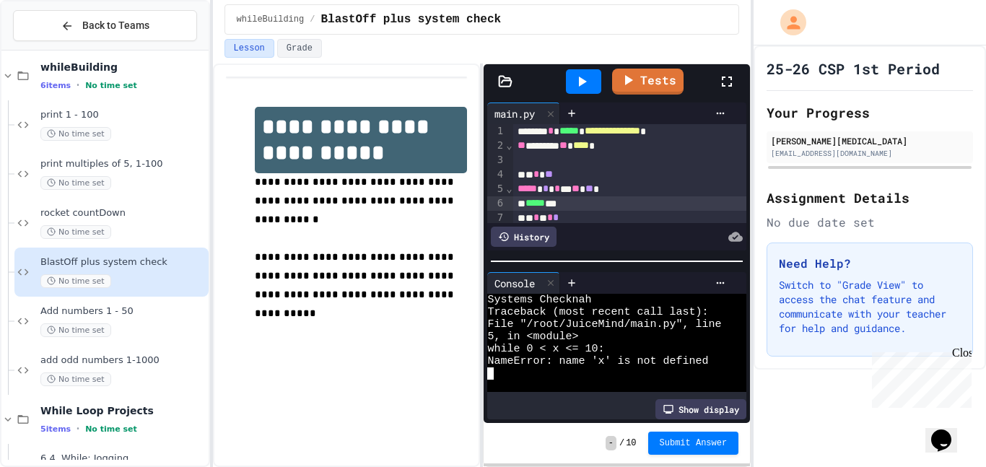
scroll to position [0, 0]
click at [578, 82] on icon at bounding box center [581, 81] width 17 height 17
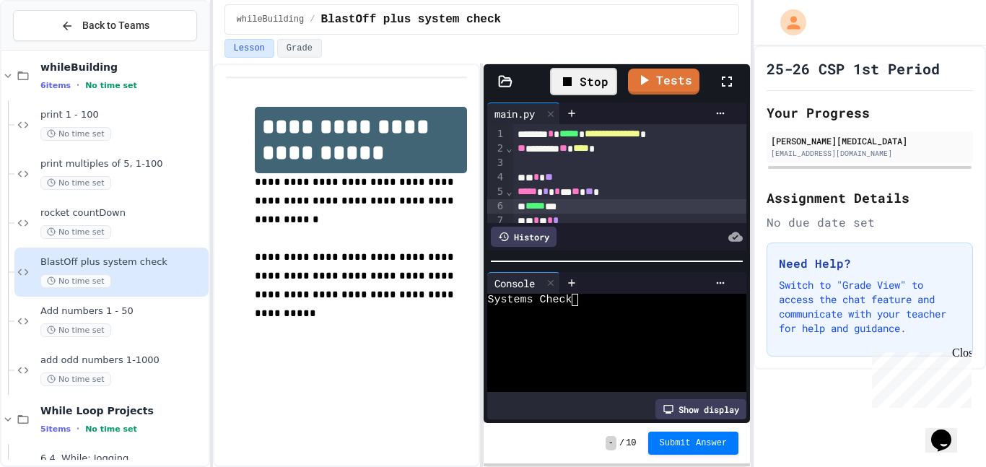
click at [576, 302] on textarea "Terminal input" at bounding box center [575, 300] width 6 height 12
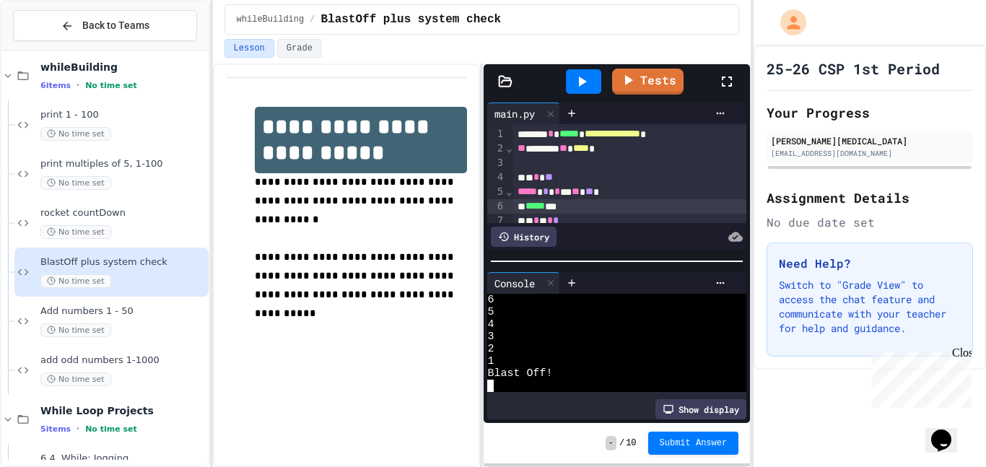
scroll to position [61, 0]
click at [660, 75] on link "Tests" at bounding box center [647, 80] width 72 height 27
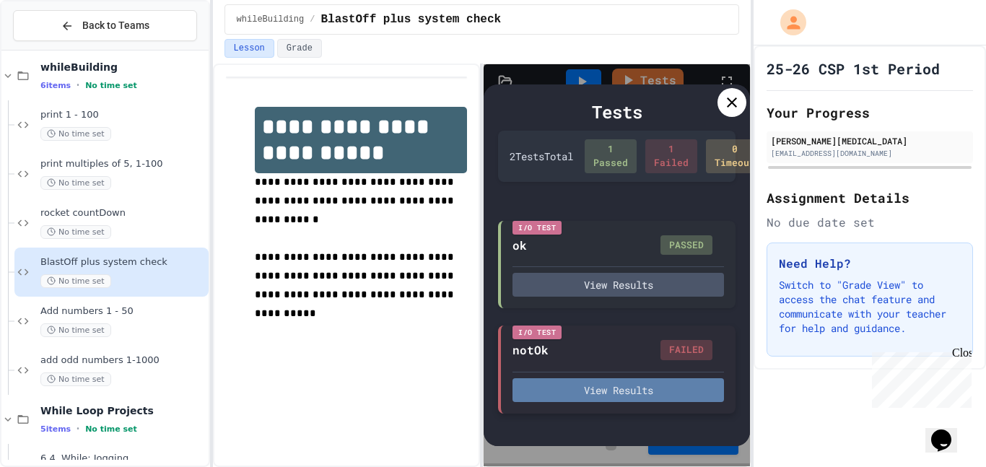
click at [607, 390] on button "View Results" at bounding box center [617, 390] width 211 height 24
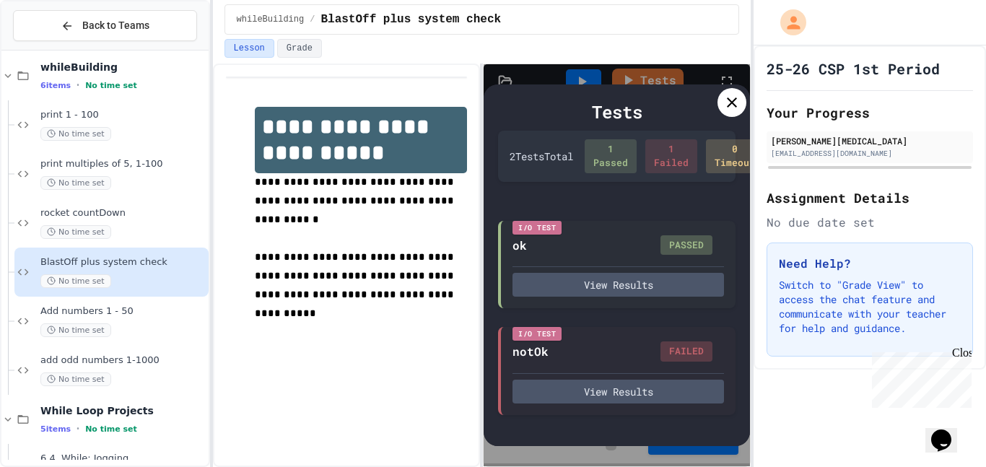
click at [752, 95] on div at bounding box center [752, 233] width 3 height 467
click at [736, 100] on icon at bounding box center [731, 102] width 17 height 17
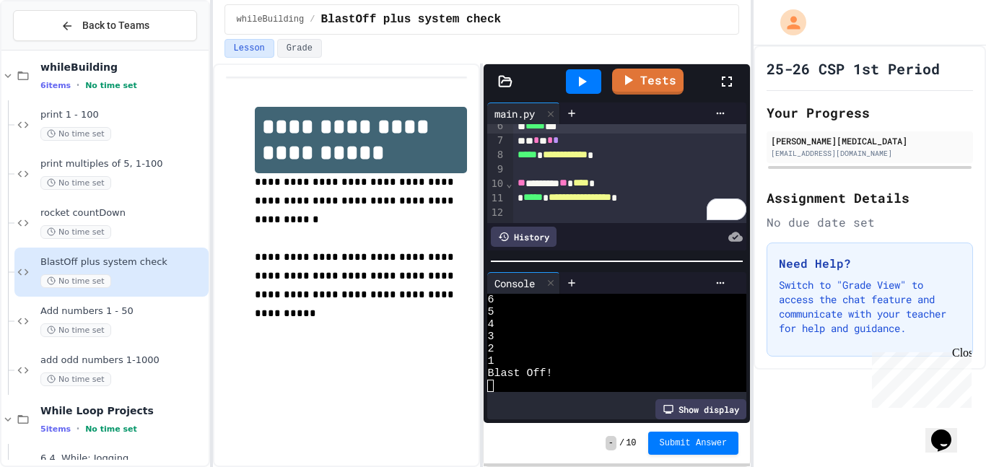
scroll to position [80, 0]
click at [517, 186] on span "**" at bounding box center [521, 183] width 8 height 10
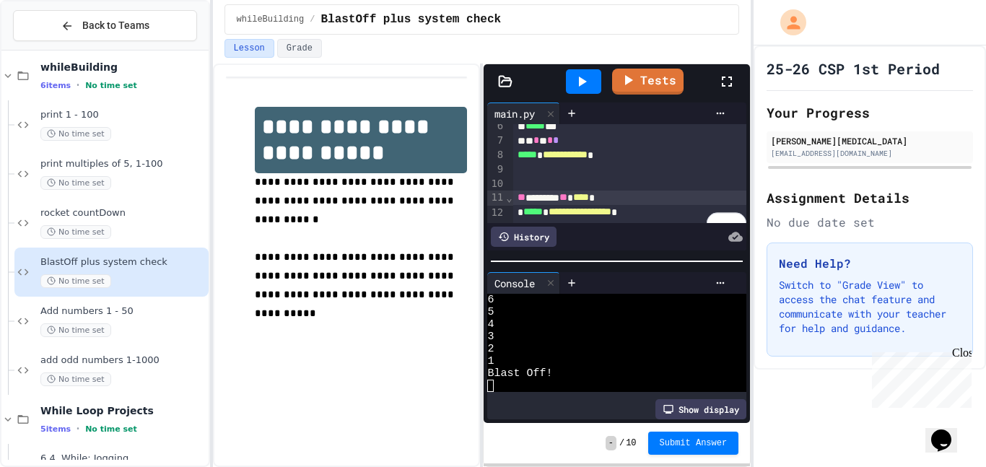
click at [593, 84] on div at bounding box center [583, 81] width 35 height 25
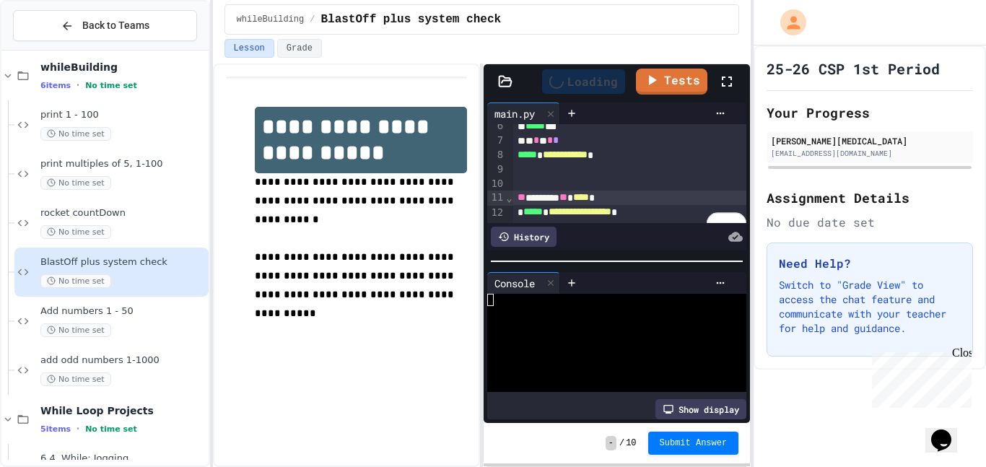
scroll to position [0, 0]
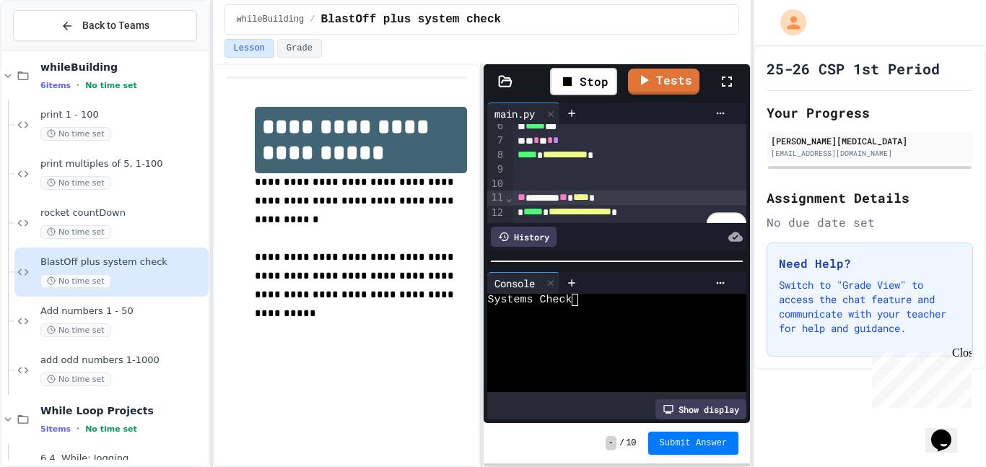
click at [575, 306] on div at bounding box center [610, 312] width 247 height 12
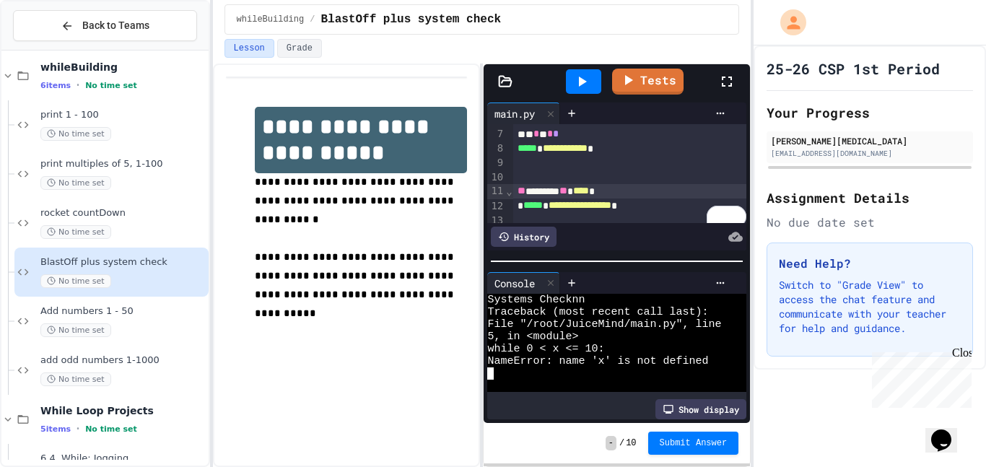
scroll to position [87, 0]
drag, startPoint x: 668, startPoint y: 206, endPoint x: 517, endPoint y: 188, distance: 151.3
click at [517, 188] on div "**********" at bounding box center [630, 133] width 235 height 192
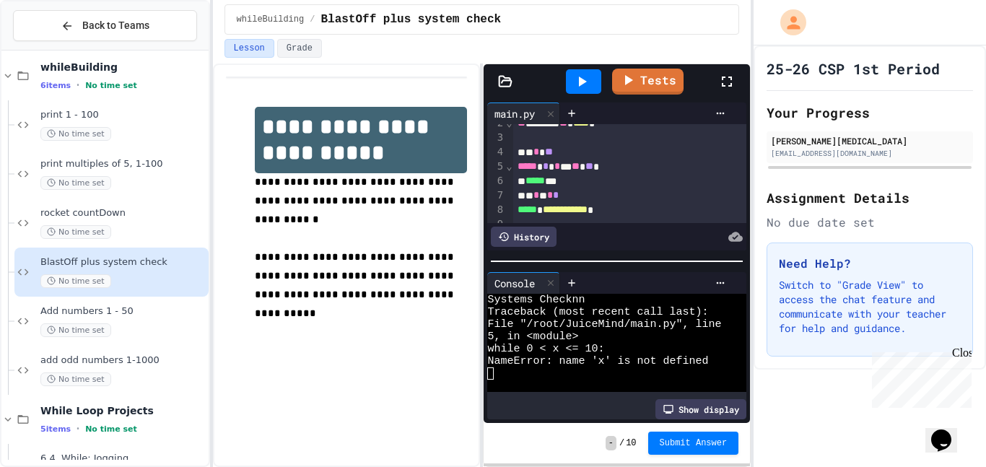
scroll to position [0, 0]
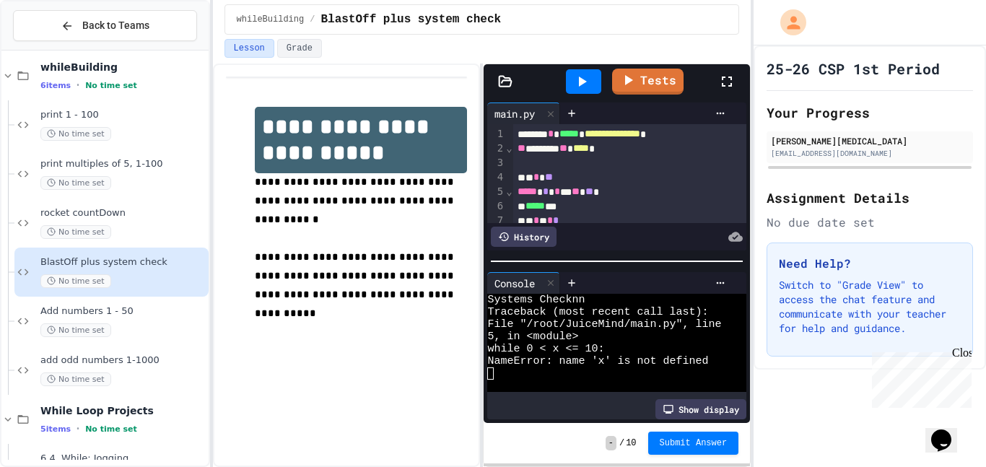
click at [517, 167] on div "To enrich screen reader interactions, please activate Accessibility in Grammarl…" at bounding box center [630, 163] width 235 height 14
click at [528, 194] on span "**" at bounding box center [529, 190] width 8 height 10
click at [518, 219] on div "* * **" at bounding box center [630, 220] width 235 height 14
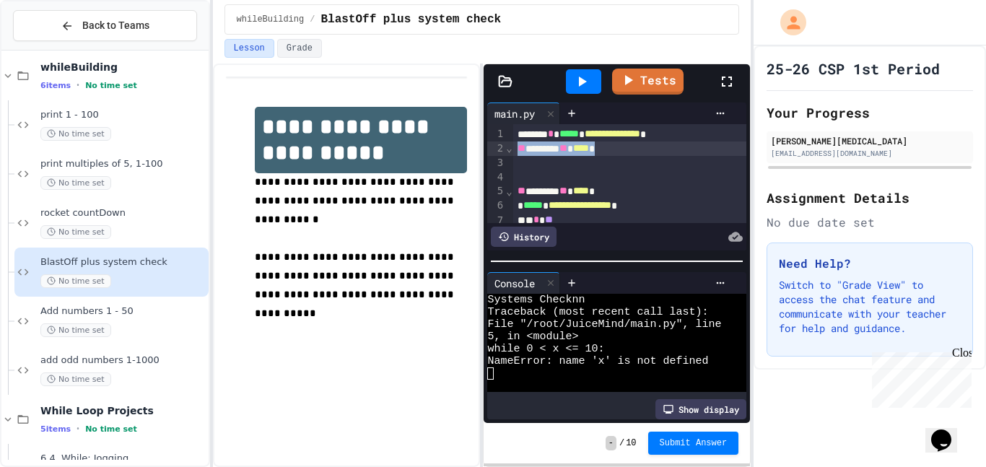
drag, startPoint x: 518, startPoint y: 149, endPoint x: 625, endPoint y: 147, distance: 106.8
click at [625, 147] on div "** ******* ** **** *" at bounding box center [630, 148] width 235 height 14
copy div "** ******* ** **** *"
click at [668, 206] on div "**********" at bounding box center [630, 205] width 235 height 14
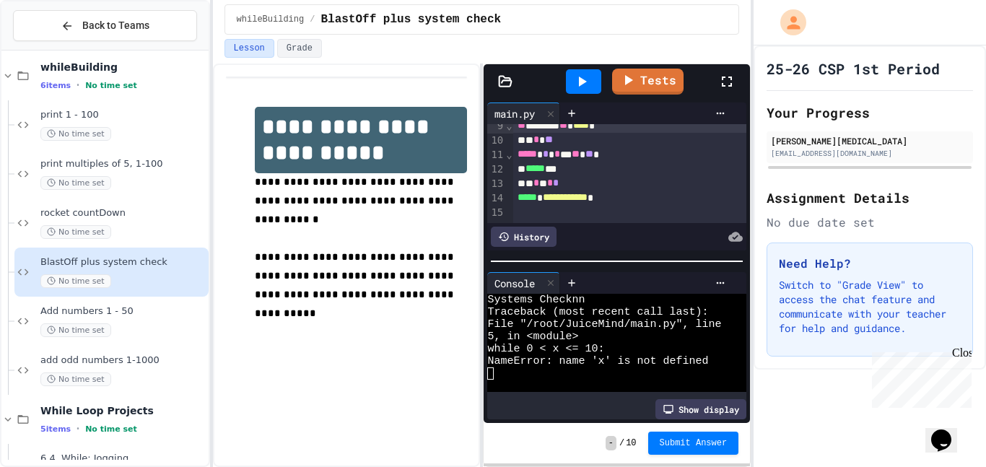
scroll to position [121, 0]
click at [588, 89] on icon at bounding box center [581, 81] width 17 height 17
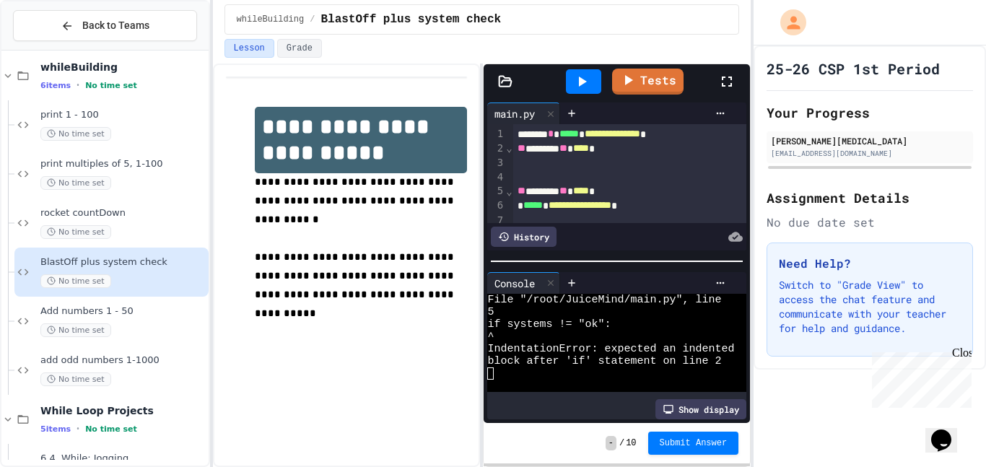
scroll to position [1, 0]
click at [627, 147] on div "** ******* ** **** *" at bounding box center [630, 148] width 235 height 14
click at [598, 79] on div at bounding box center [583, 81] width 35 height 25
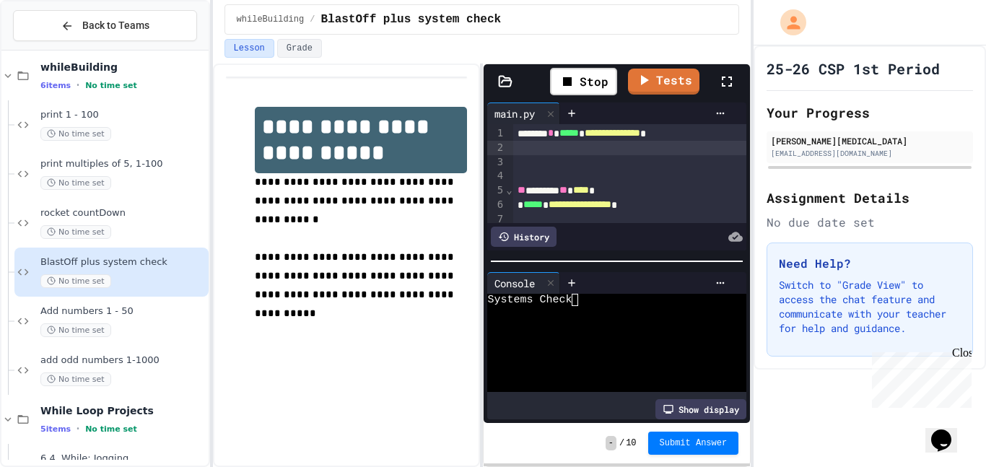
click at [575, 302] on textarea "Terminal input" at bounding box center [575, 300] width 6 height 12
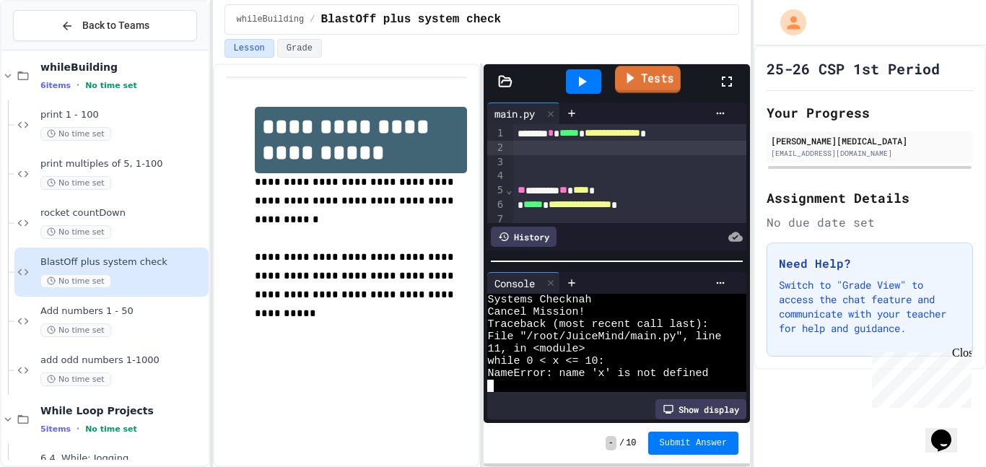
click at [667, 82] on link "Tests" at bounding box center [648, 79] width 66 height 27
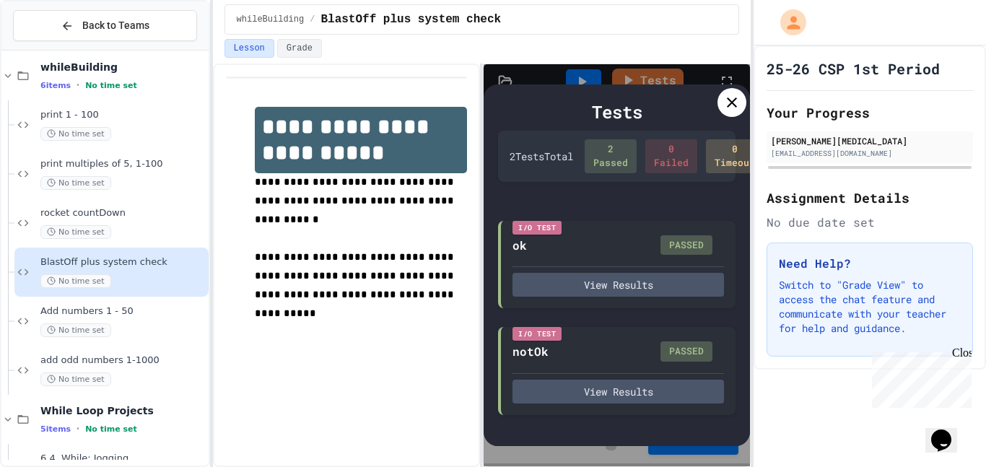
click at [730, 97] on icon at bounding box center [731, 102] width 17 height 17
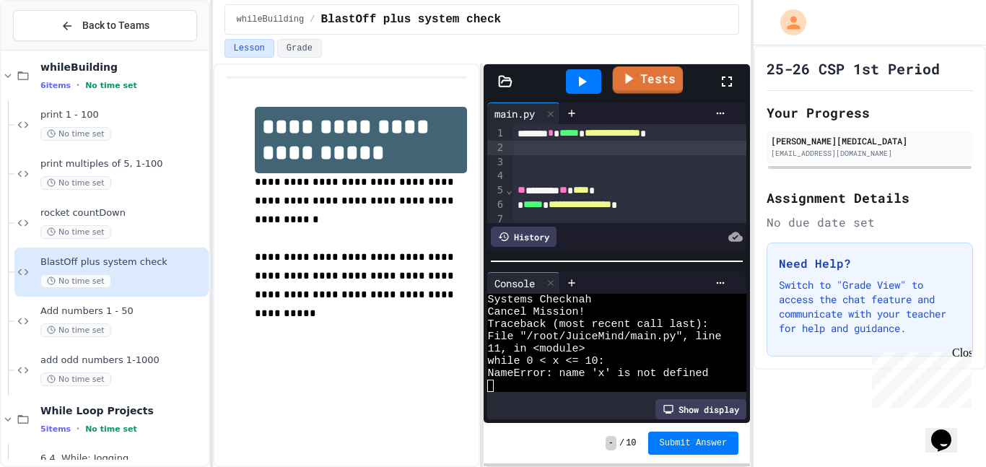
click at [636, 87] on icon at bounding box center [627, 78] width 17 height 18
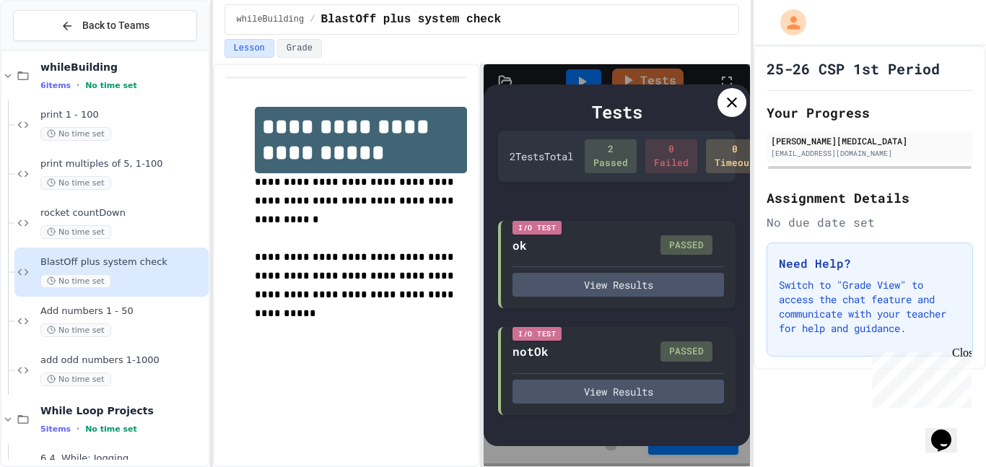
click at [724, 105] on icon at bounding box center [731, 102] width 17 height 17
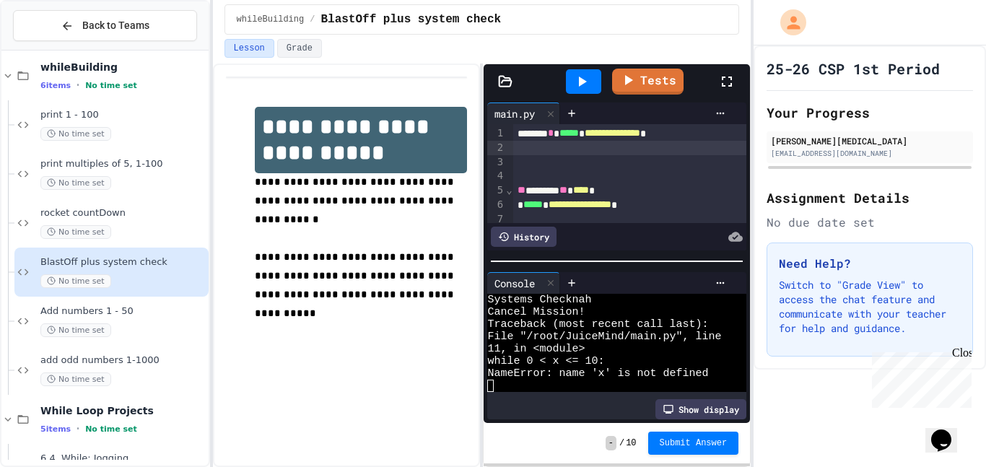
click at [572, 85] on div at bounding box center [583, 81] width 35 height 25
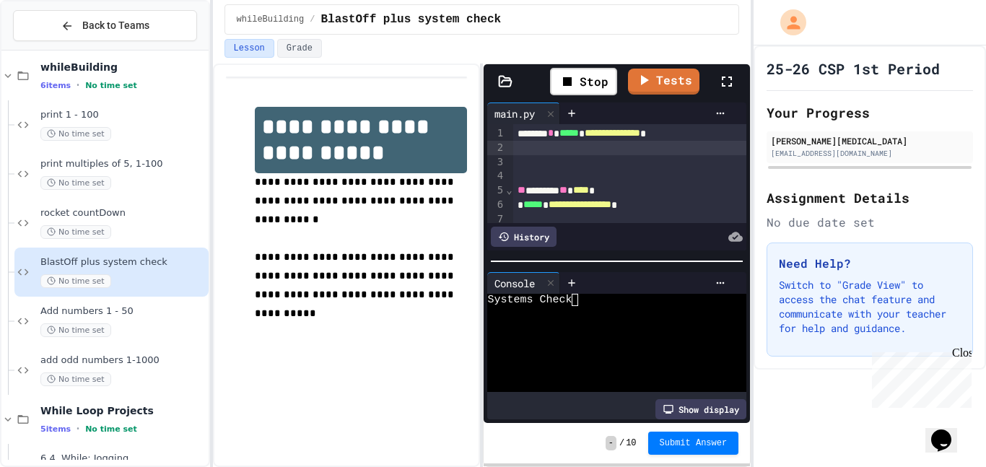
click at [575, 299] on textarea "Terminal input" at bounding box center [575, 300] width 6 height 12
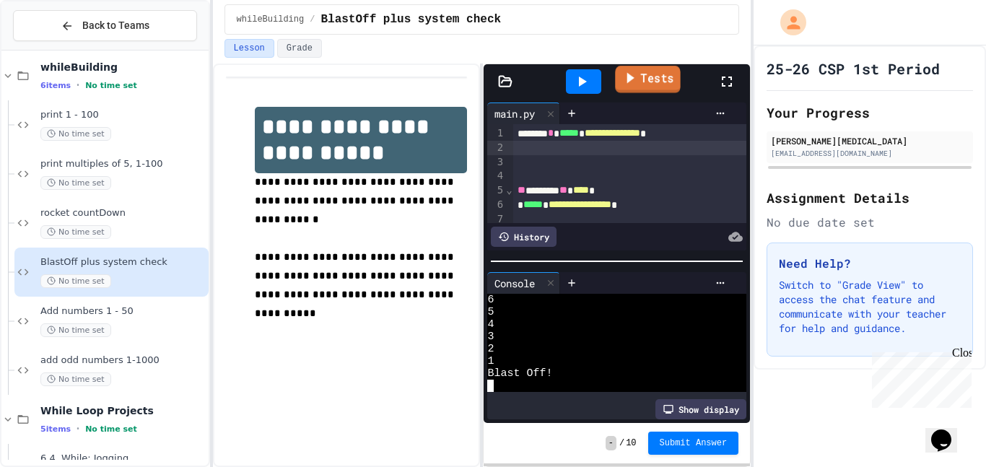
click at [638, 79] on link "Tests" at bounding box center [647, 79] width 65 height 27
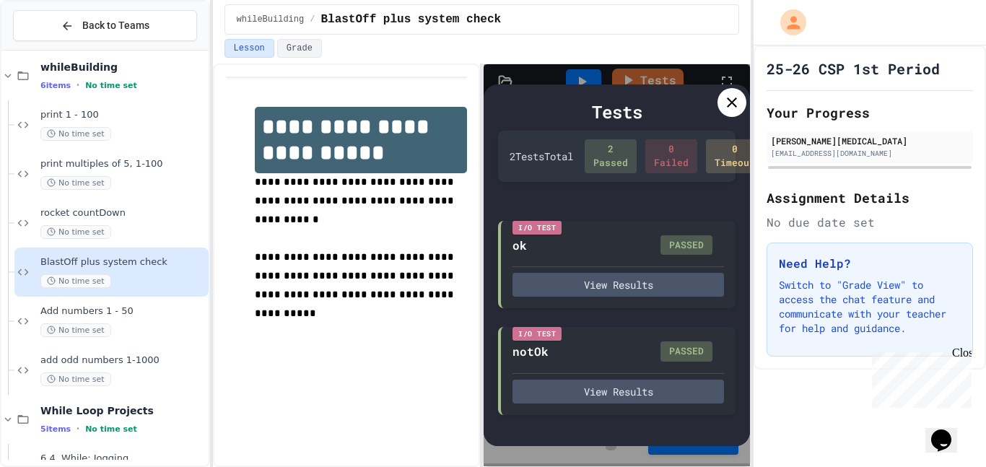
click at [717, 94] on div "Tests 2 Test s Total 2 Passed 0 Failed 0 Timeout I/O Test ok PASSED View Result…" at bounding box center [617, 265] width 266 height 362
click at [725, 108] on icon at bounding box center [731, 102] width 17 height 17
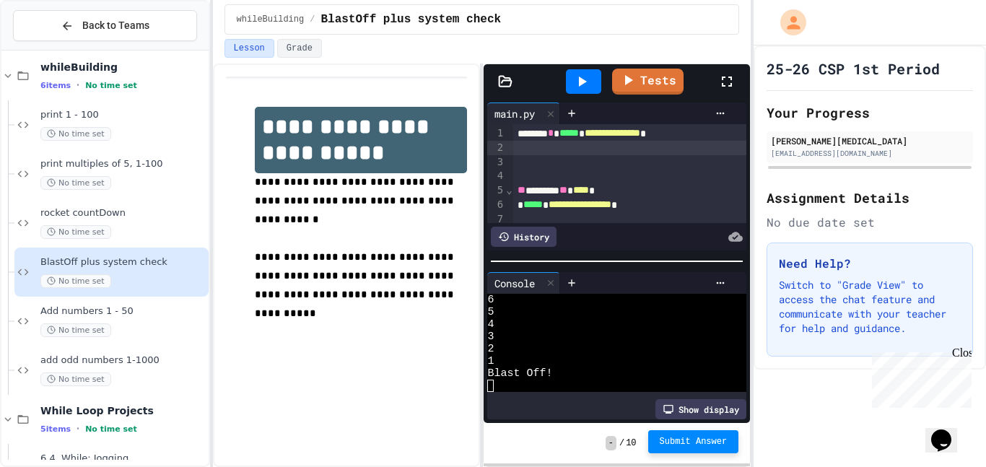
click at [691, 444] on span "Submit Answer" at bounding box center [694, 442] width 68 height 12
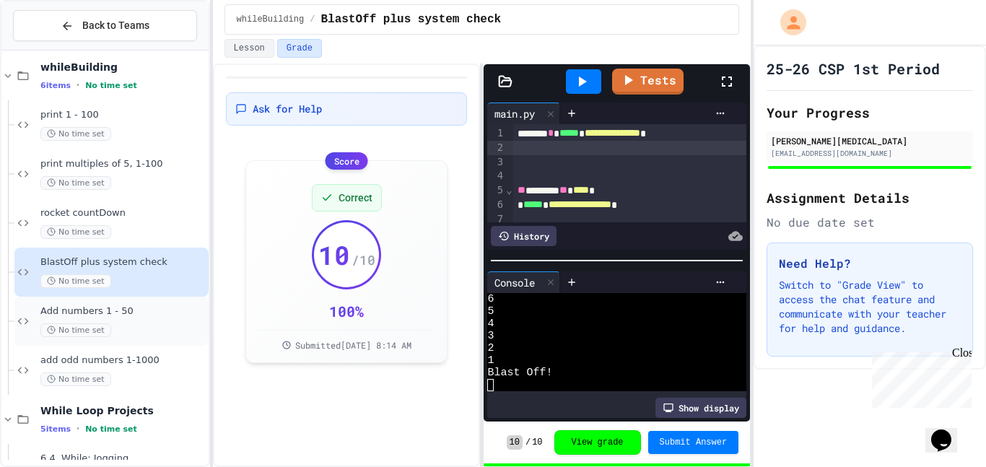
click at [139, 318] on div "Add numbers 1 - 50 No time set" at bounding box center [122, 321] width 165 height 32
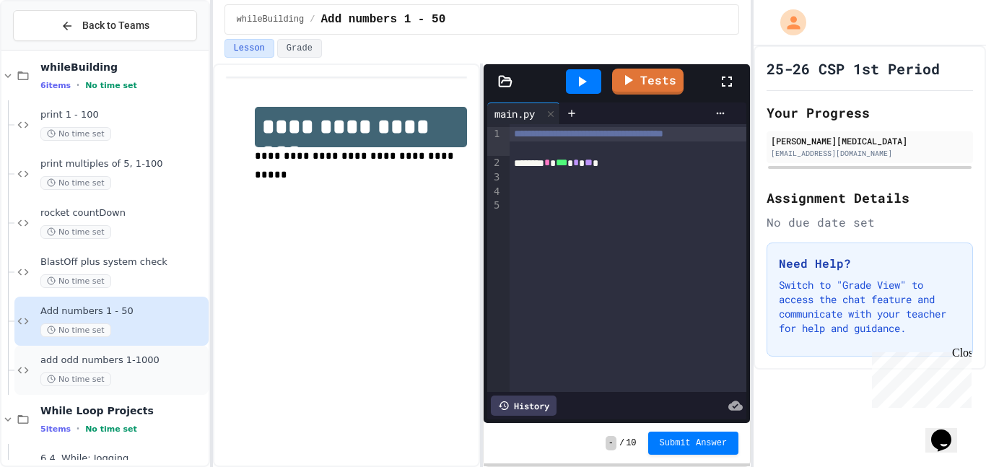
click at [94, 370] on div "add odd numbers 1-1000 No time set" at bounding box center [122, 370] width 165 height 32
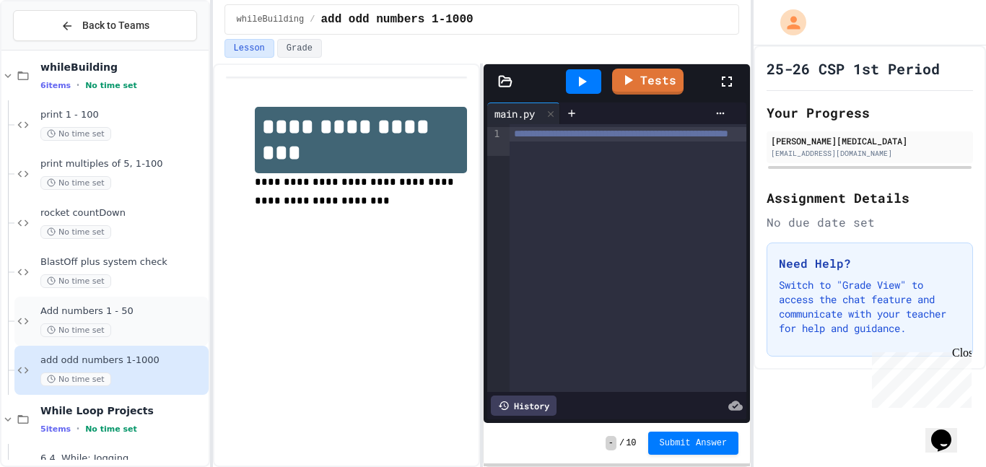
click at [158, 327] on div "No time set" at bounding box center [122, 330] width 165 height 14
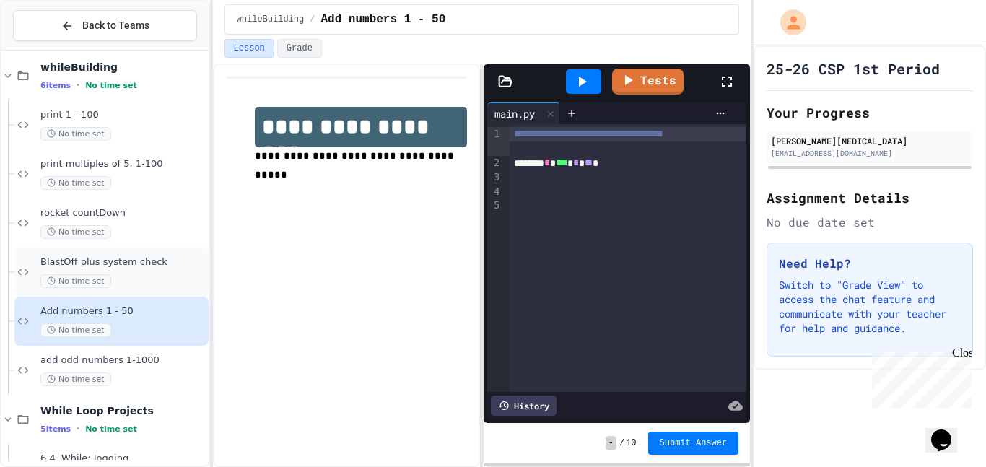
click at [134, 270] on div "BlastOff plus system check No time set" at bounding box center [122, 272] width 165 height 32
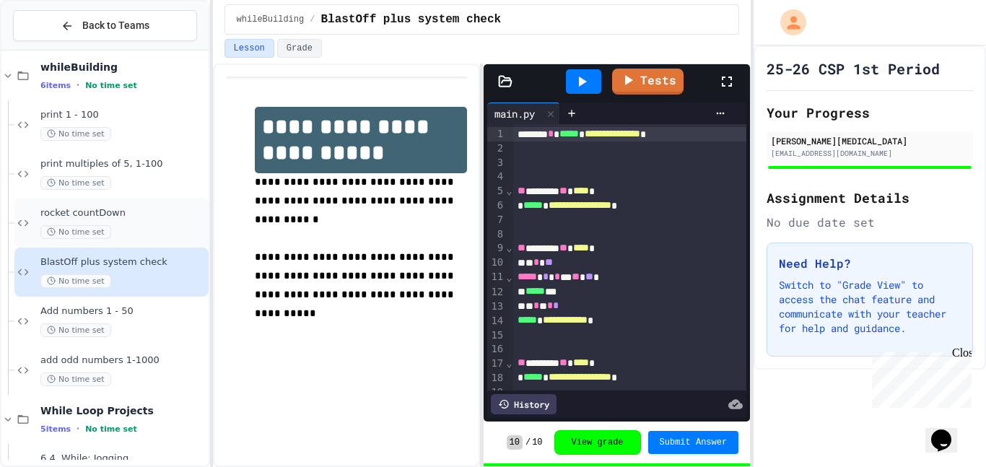
click at [147, 227] on div "No time set" at bounding box center [122, 232] width 165 height 14
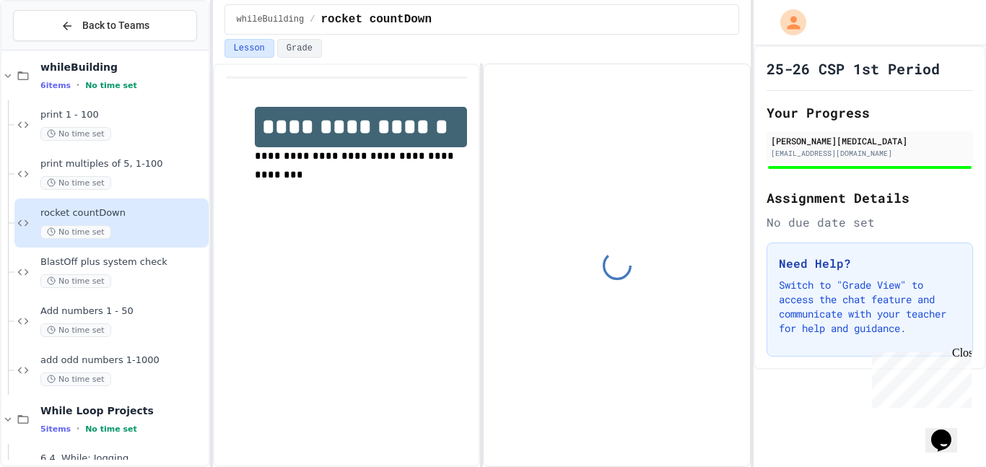
click at [160, 266] on span "BlastOff plus system check" at bounding box center [122, 262] width 165 height 12
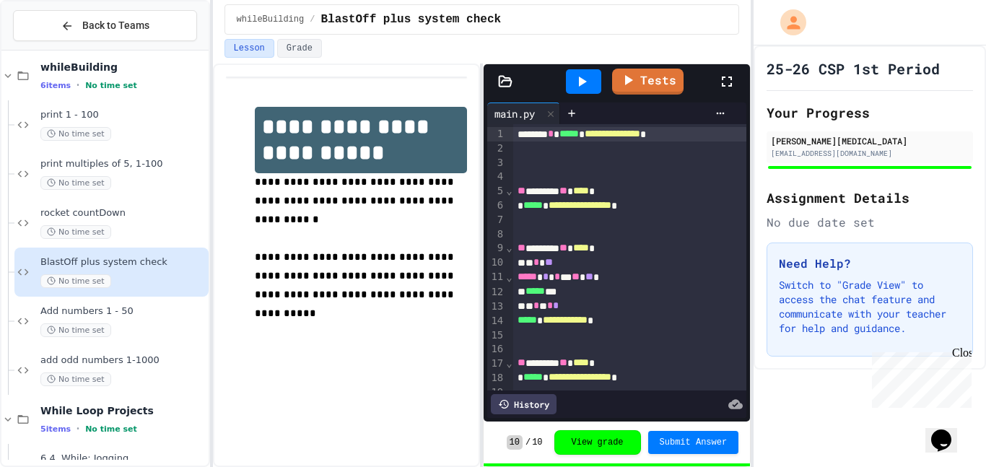
scroll to position [12, 0]
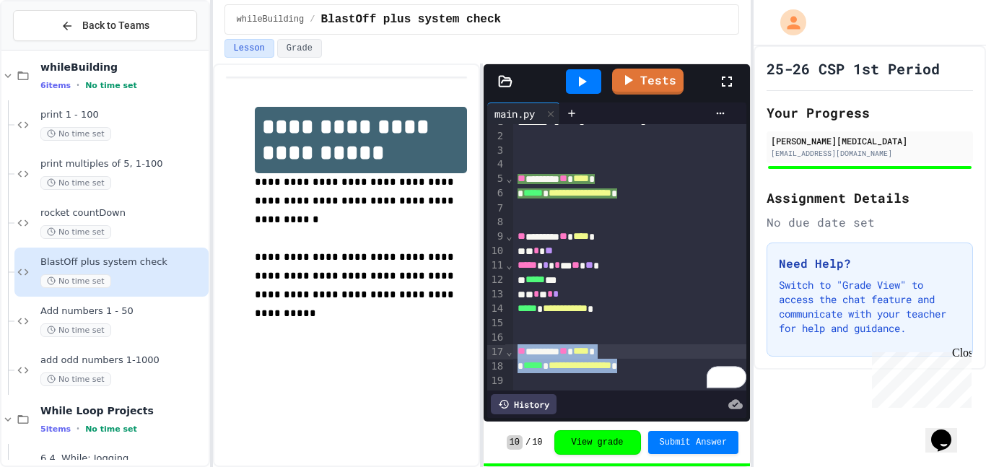
drag, startPoint x: 675, startPoint y: 367, endPoint x: 517, endPoint y: 353, distance: 158.7
click at [517, 353] on div "**********" at bounding box center [630, 251] width 235 height 278
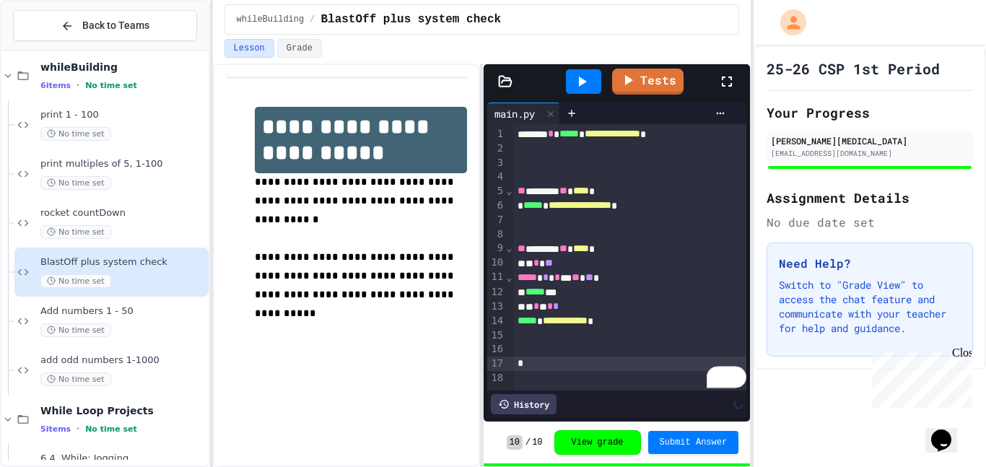
scroll to position [0, 0]
click at [643, 77] on link "Tests" at bounding box center [647, 79] width 71 height 27
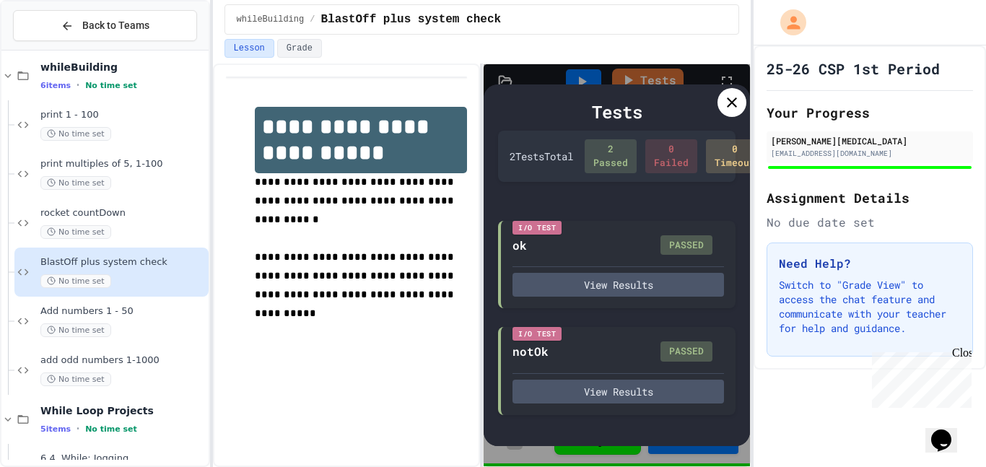
click at [731, 103] on icon at bounding box center [732, 102] width 10 height 10
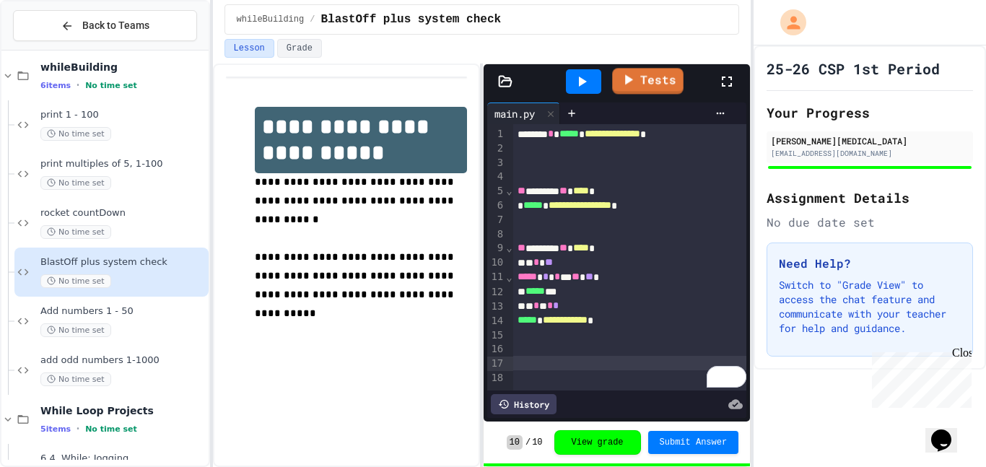
click at [588, 96] on div at bounding box center [584, 81] width 50 height 39
click at [587, 94] on div at bounding box center [584, 81] width 50 height 39
click at [583, 82] on icon at bounding box center [583, 82] width 8 height 10
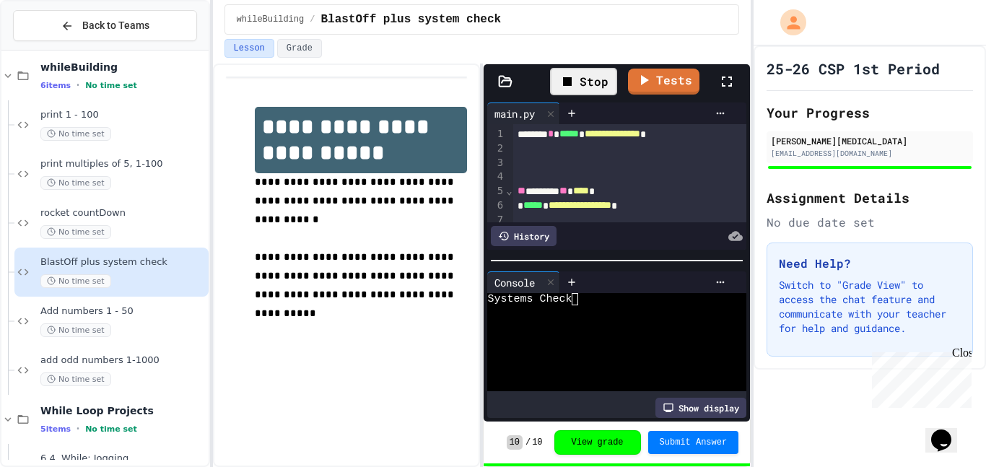
click at [574, 300] on textarea "Terminal input" at bounding box center [575, 299] width 6 height 12
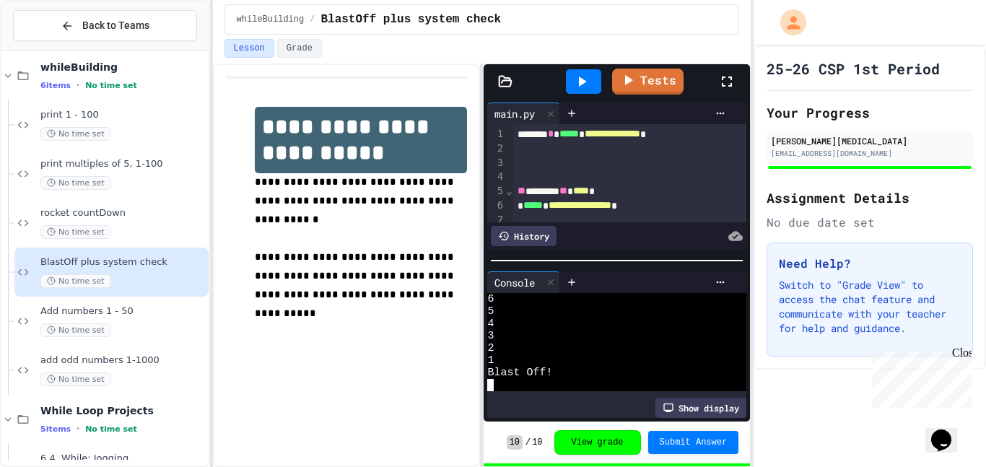
click at [582, 74] on icon at bounding box center [581, 81] width 17 height 17
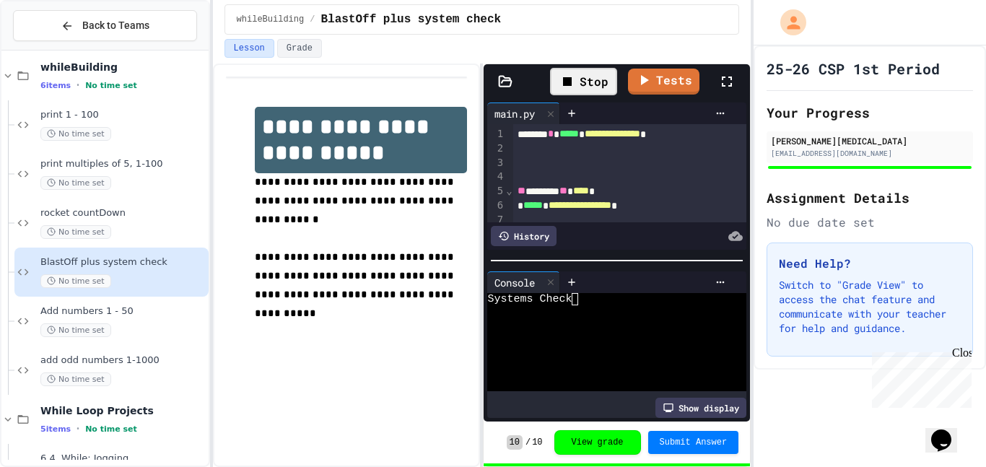
click at [576, 301] on textarea "Terminal input" at bounding box center [575, 299] width 6 height 12
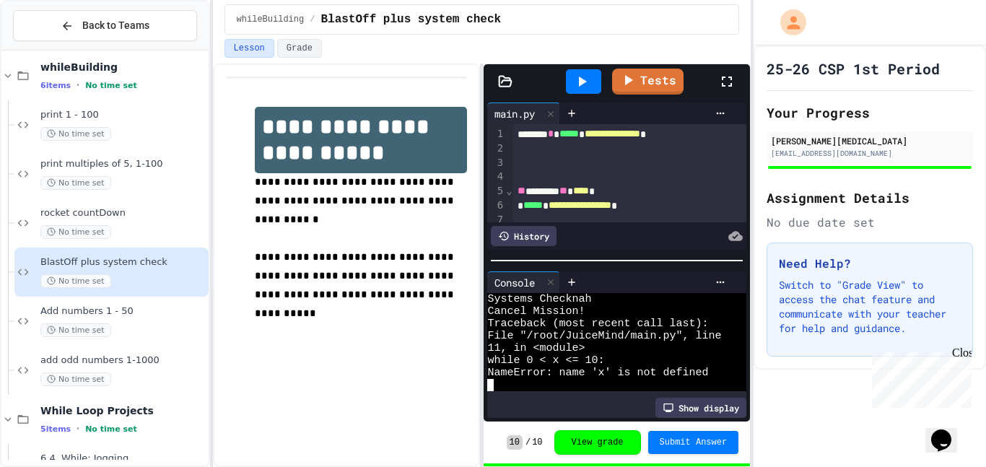
click at [584, 79] on icon at bounding box center [581, 81] width 17 height 17
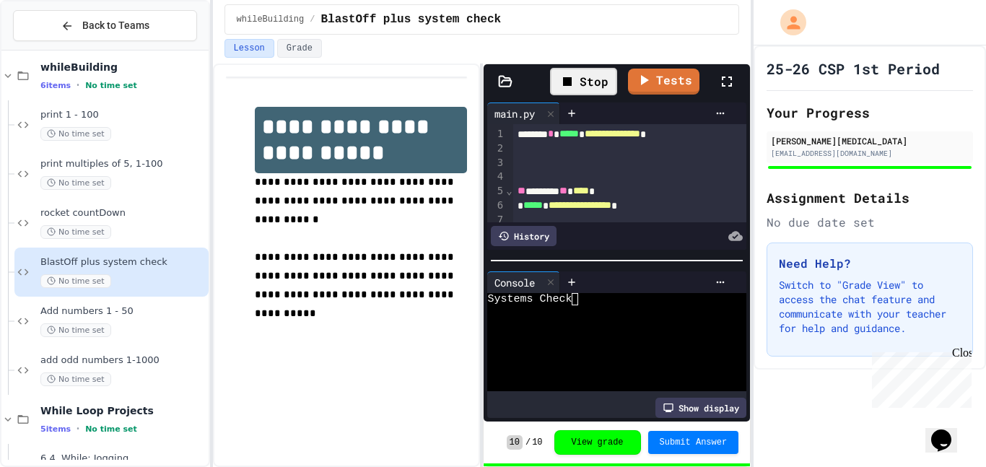
click at [575, 299] on textarea "Terminal input" at bounding box center [575, 299] width 6 height 12
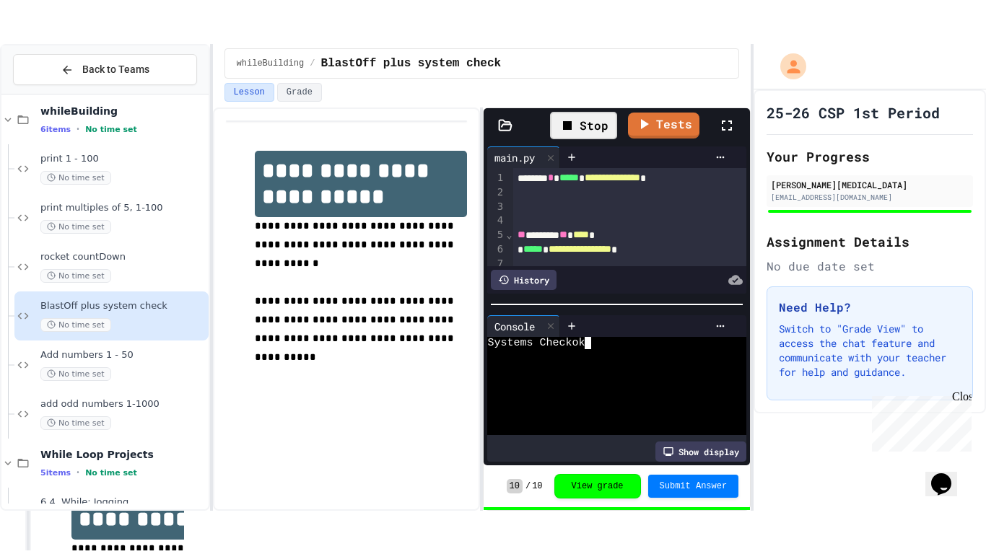
scroll to position [61, 0]
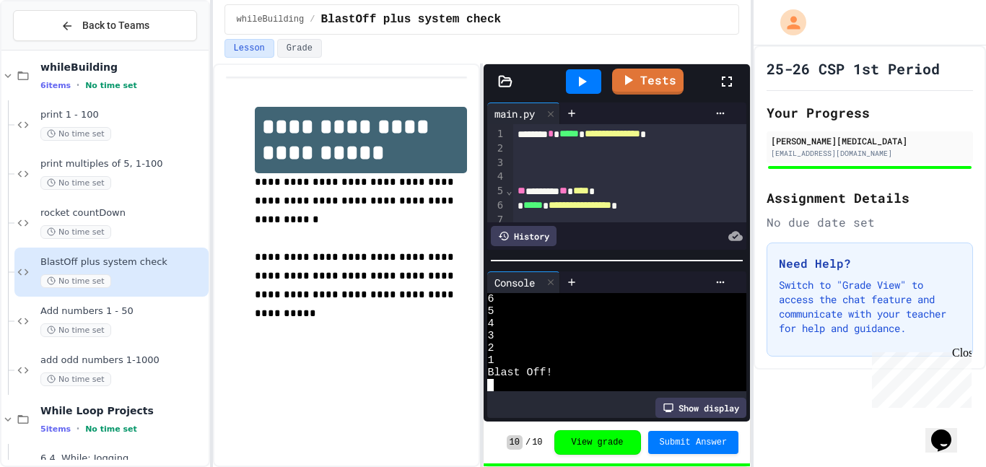
click at [721, 74] on icon at bounding box center [726, 81] width 17 height 17
click at [141, 303] on div "Add numbers 1 - 50 No time set" at bounding box center [111, 321] width 194 height 49
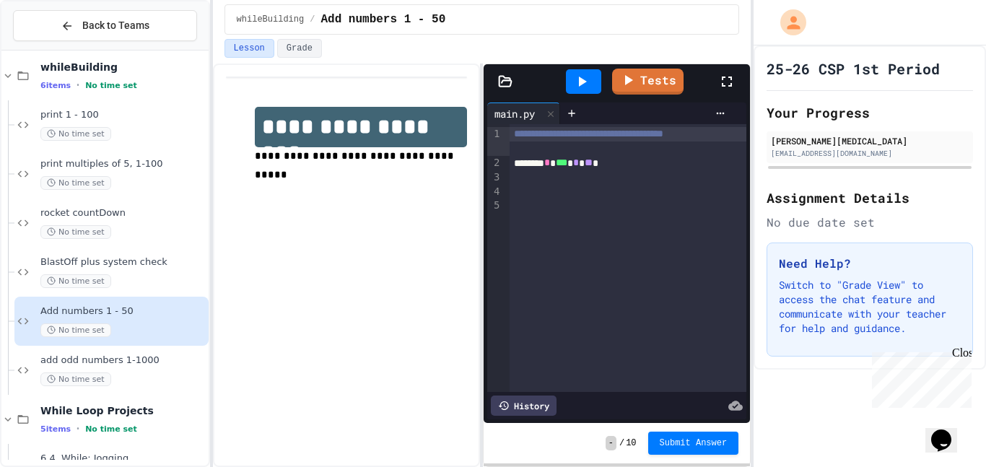
click at [964, 354] on div "Close" at bounding box center [961, 355] width 18 height 18
click at [641, 83] on link "Tests" at bounding box center [647, 79] width 65 height 27
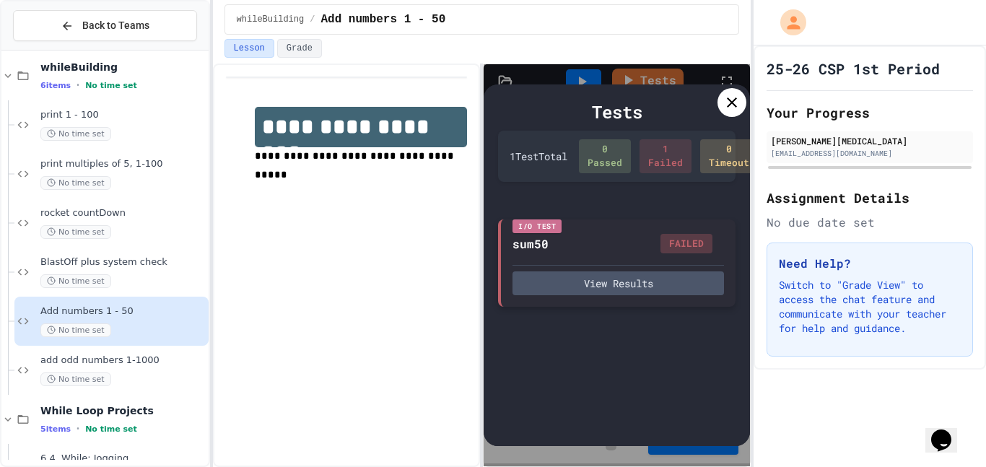
click at [616, 281] on div "View Results" at bounding box center [617, 280] width 211 height 30
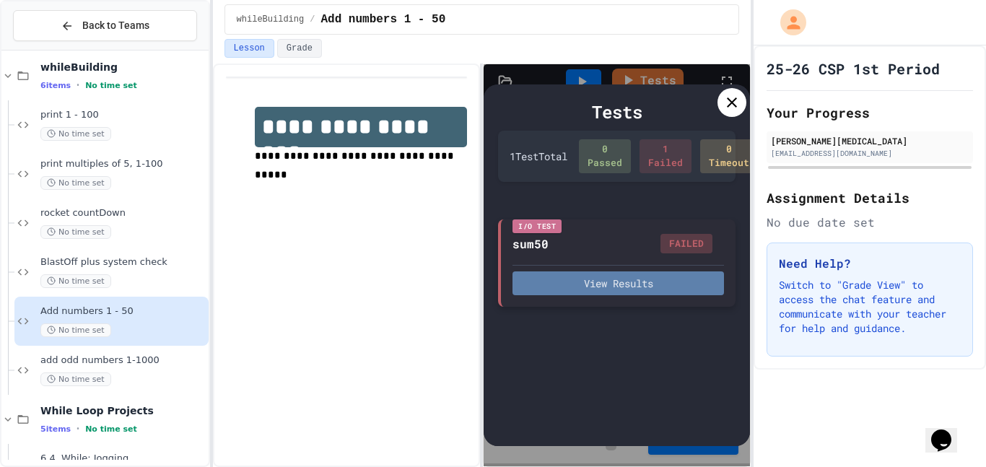
click at [616, 284] on button "View Results" at bounding box center [617, 283] width 211 height 24
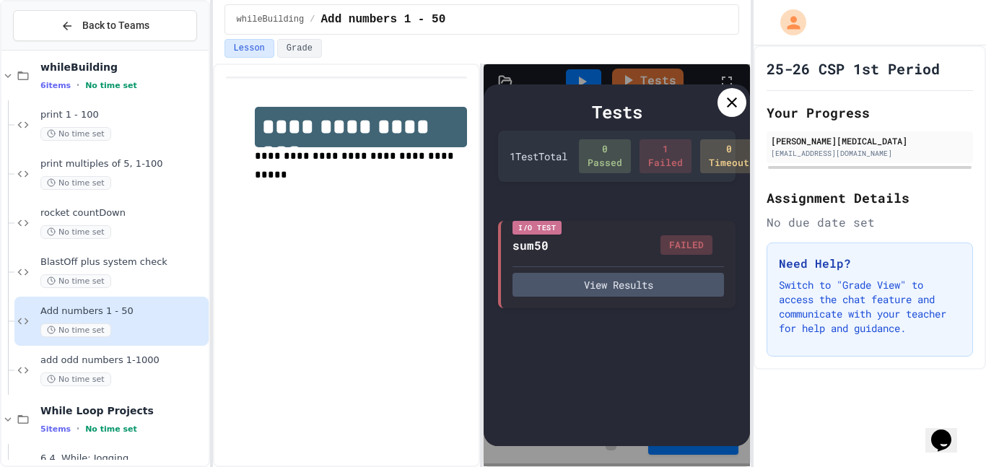
click at [728, 112] on div at bounding box center [731, 102] width 29 height 29
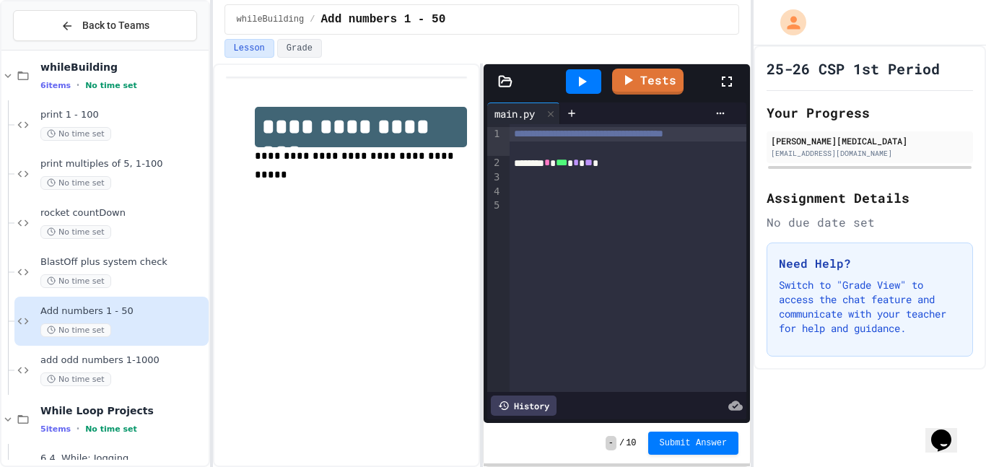
click at [629, 156] on div at bounding box center [628, 148] width 237 height 14
click at [635, 170] on div "******* * *** * * * ** *" at bounding box center [628, 163] width 237 height 14
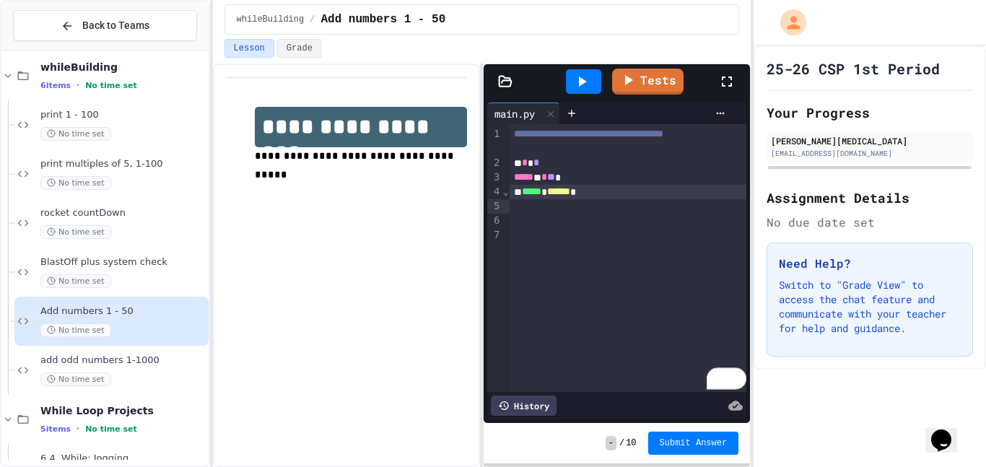
click at [582, 84] on icon at bounding box center [581, 81] width 17 height 17
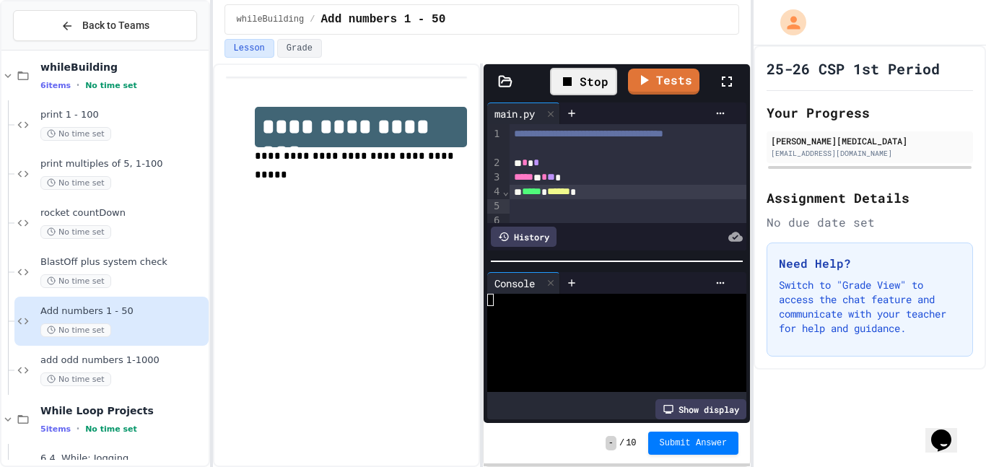
scroll to position [12270, 0]
click at [656, 82] on link "Tests" at bounding box center [663, 79] width 71 height 27
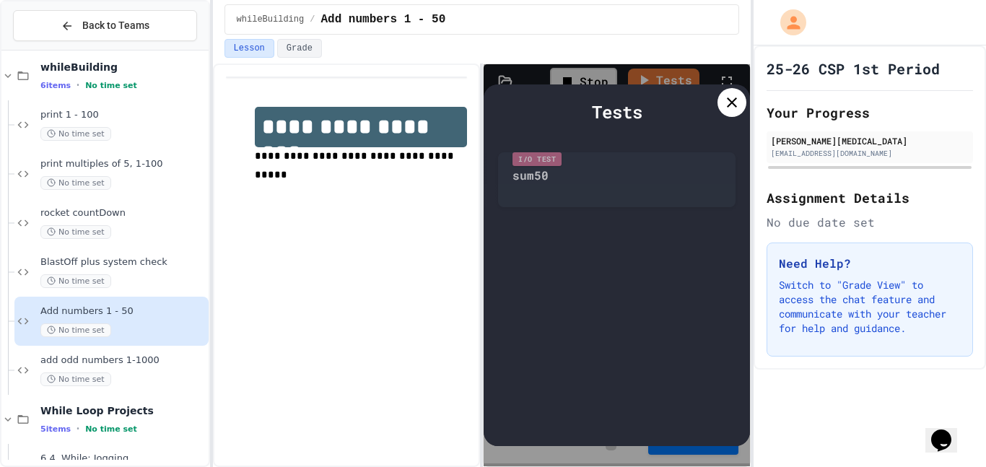
click at [724, 97] on icon at bounding box center [731, 102] width 17 height 17
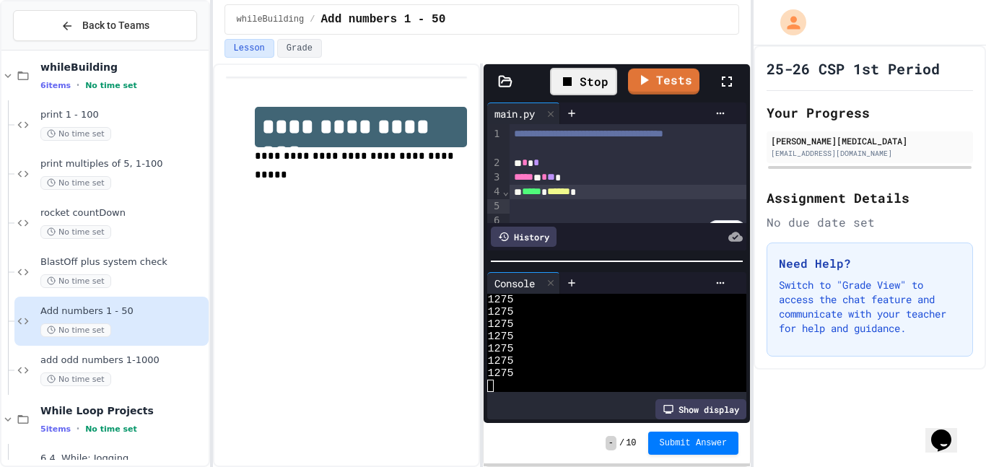
click at [576, 77] on icon at bounding box center [567, 81] width 17 height 17
click at [656, 77] on link "Tests" at bounding box center [647, 80] width 72 height 27
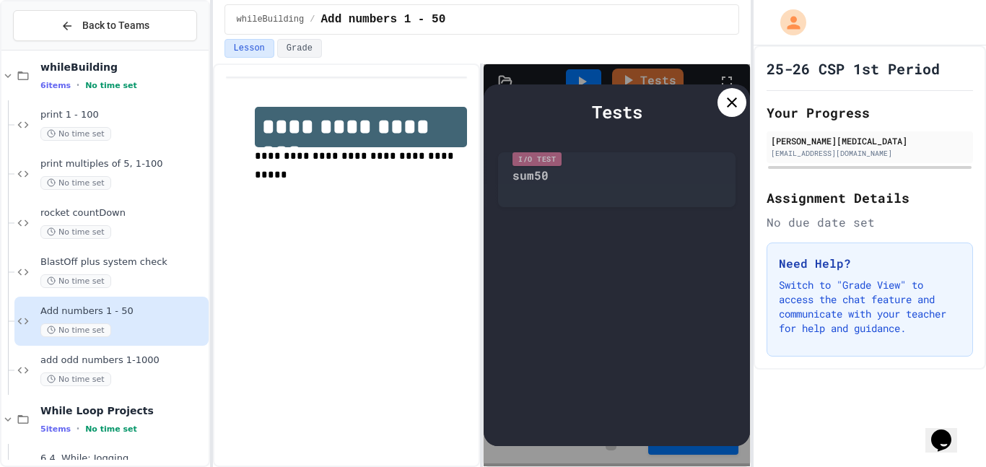
click at [733, 110] on div at bounding box center [731, 102] width 29 height 29
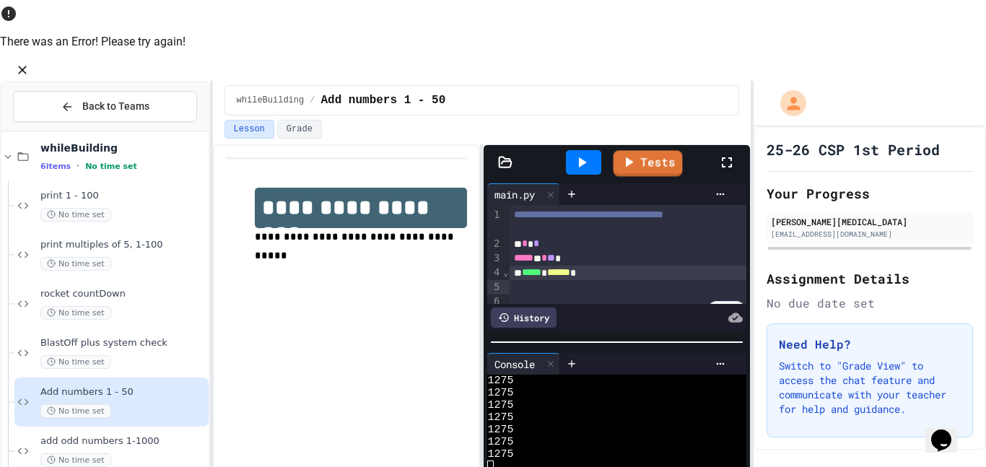
click at [595, 150] on div at bounding box center [583, 162] width 35 height 25
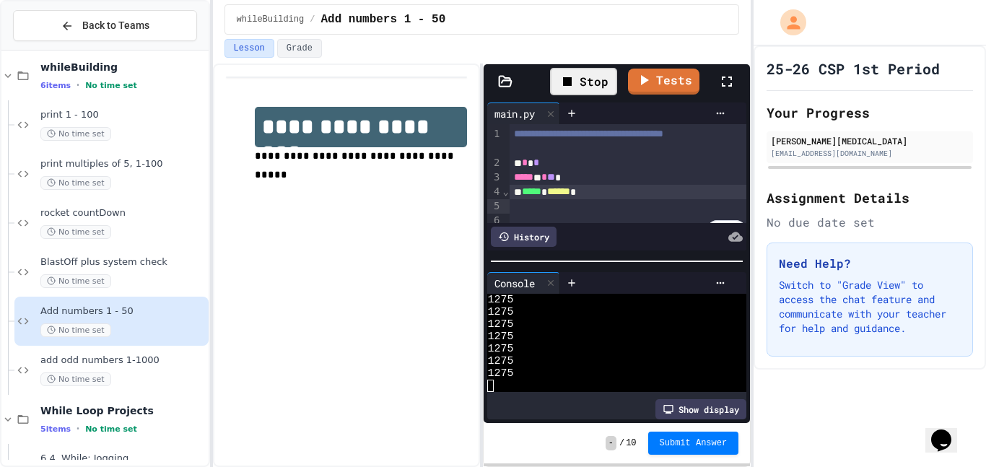
click at [595, 77] on div "Stop" at bounding box center [583, 81] width 67 height 27
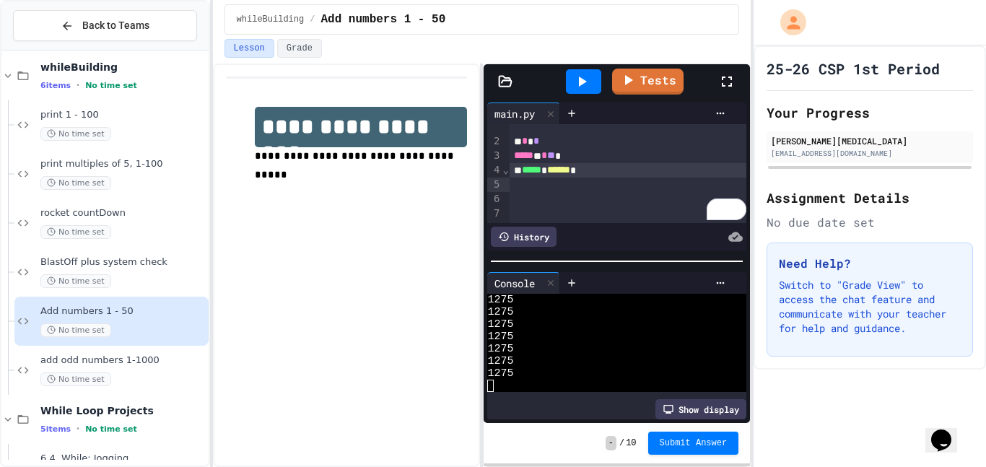
click at [606, 178] on div "***** * ****** *" at bounding box center [628, 170] width 237 height 14
click at [584, 82] on icon at bounding box center [583, 82] width 8 height 10
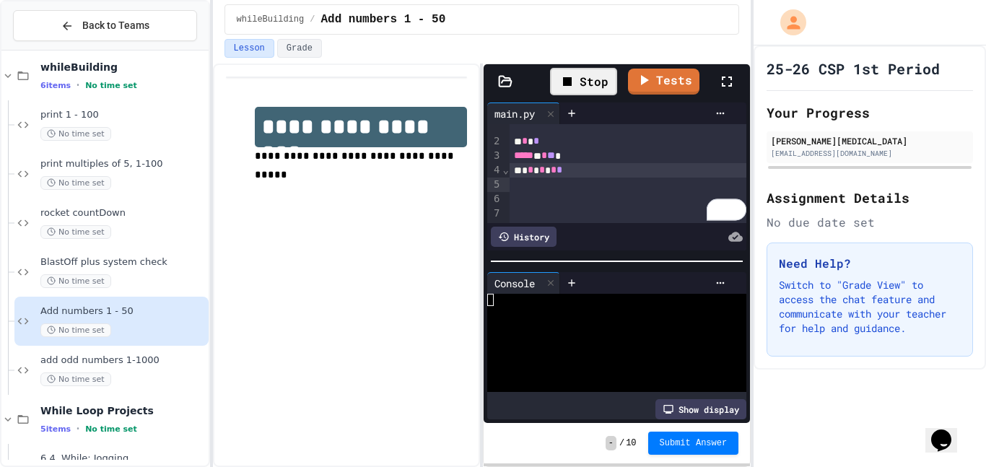
scroll to position [0, 0]
click at [575, 178] on div "* * * * * * *" at bounding box center [628, 170] width 237 height 14
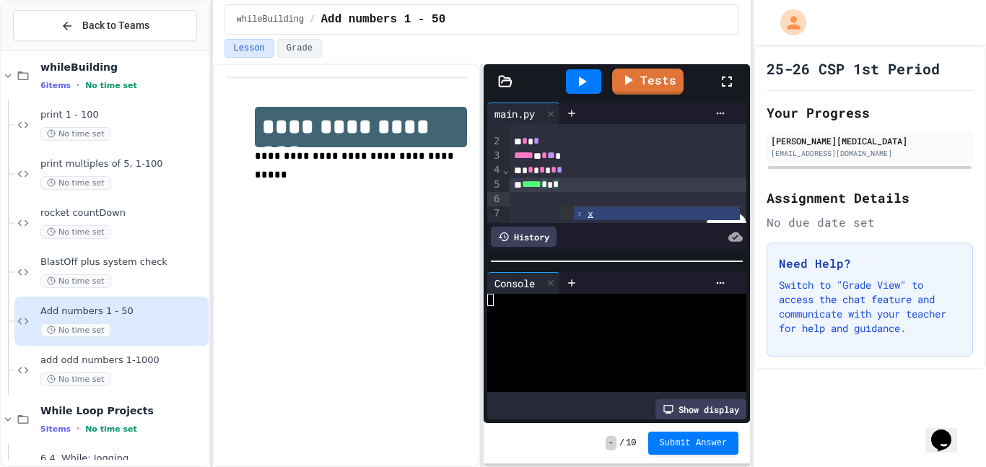
click at [590, 79] on icon at bounding box center [581, 81] width 17 height 17
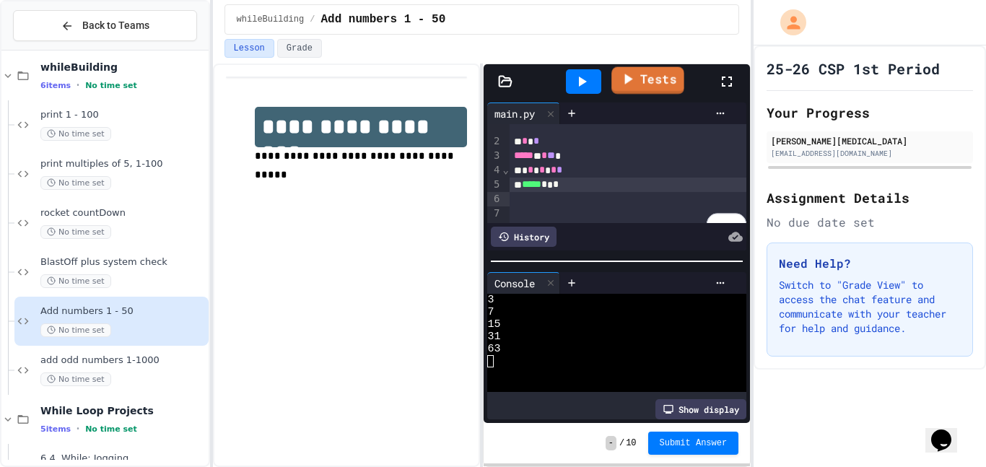
click at [626, 82] on icon at bounding box center [628, 79] width 8 height 11
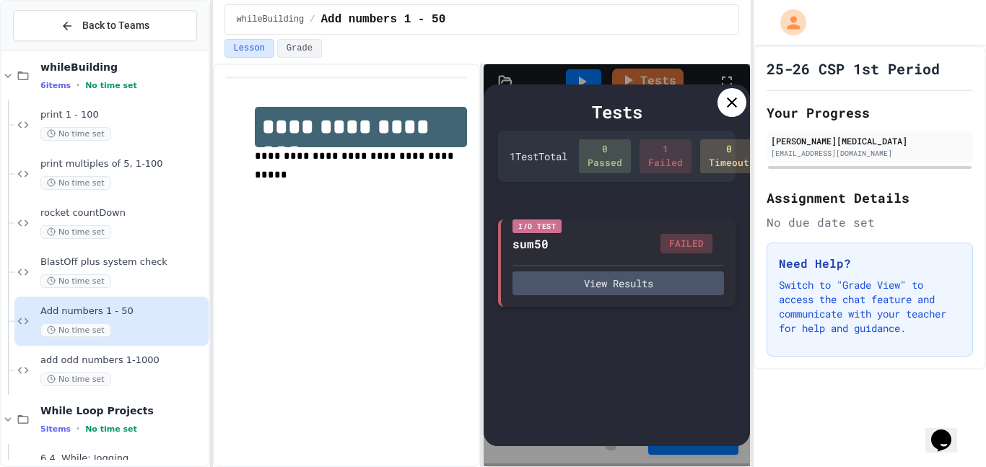
click at [627, 307] on div "I/O Test sum50 FAILED View Results" at bounding box center [616, 263] width 237 height 88
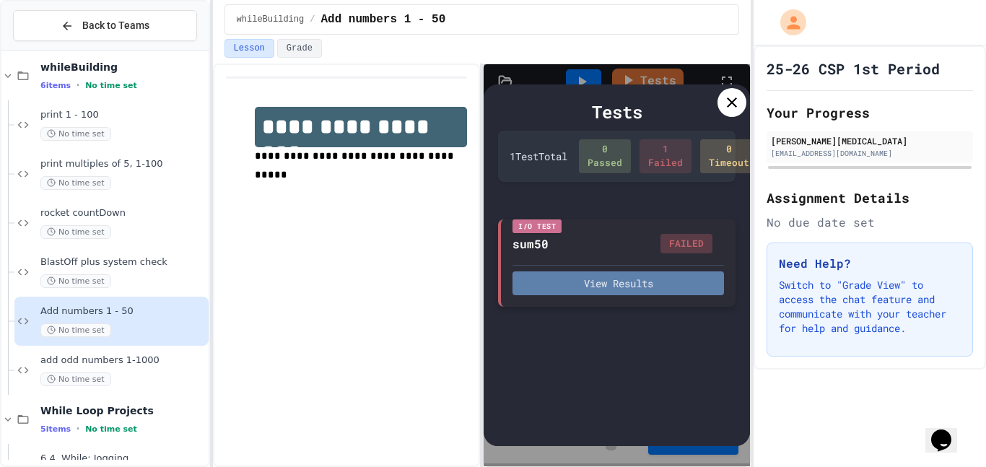
click at [629, 295] on button "View Results" at bounding box center [617, 283] width 211 height 24
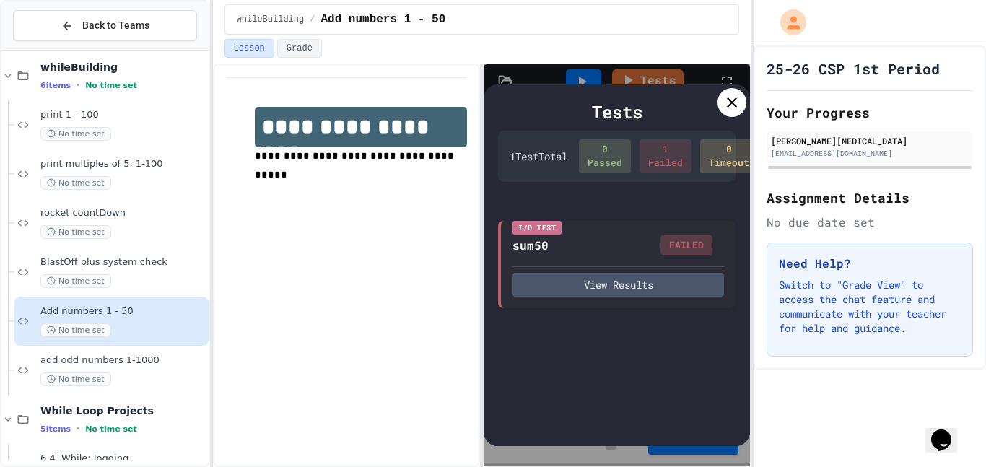
click at [728, 105] on icon at bounding box center [732, 102] width 10 height 10
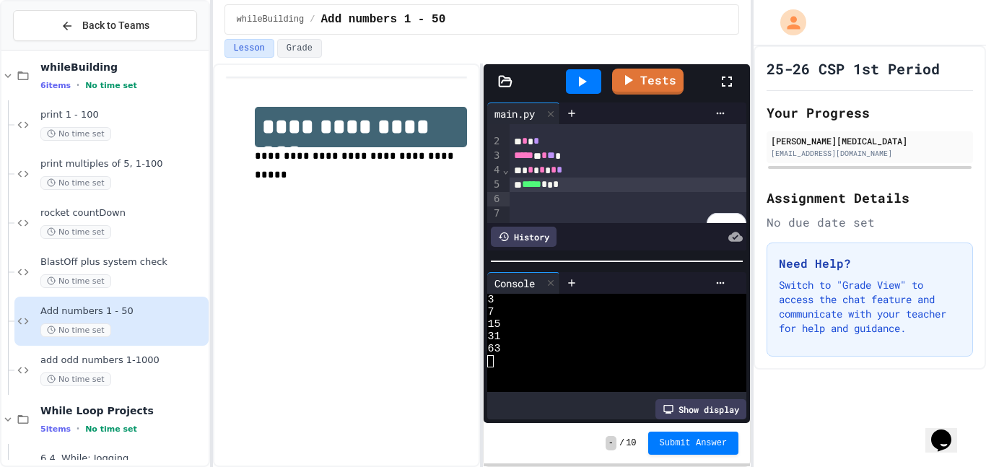
click at [562, 175] on span "*" at bounding box center [559, 170] width 6 height 10
click at [582, 77] on icon at bounding box center [581, 81] width 17 height 17
click at [559, 178] on div "* * * * *" at bounding box center [628, 170] width 237 height 14
click at [585, 91] on div at bounding box center [583, 81] width 35 height 25
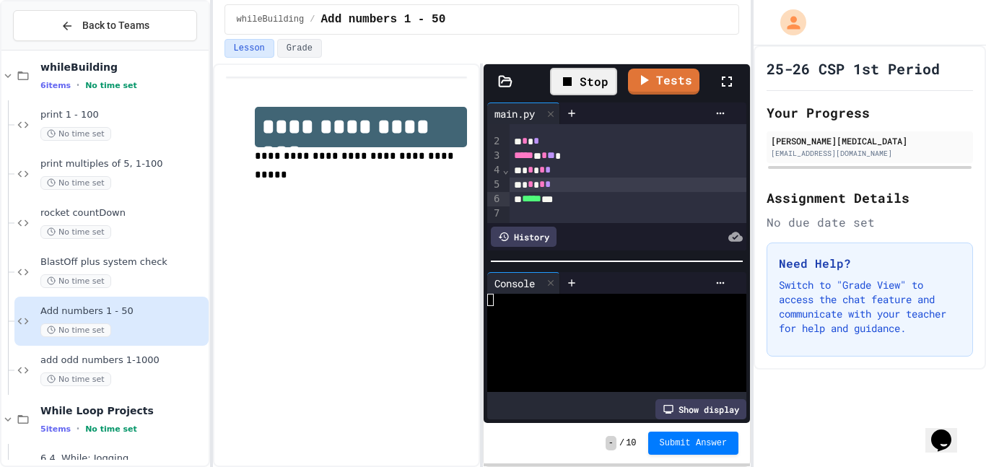
scroll to position [221, 0]
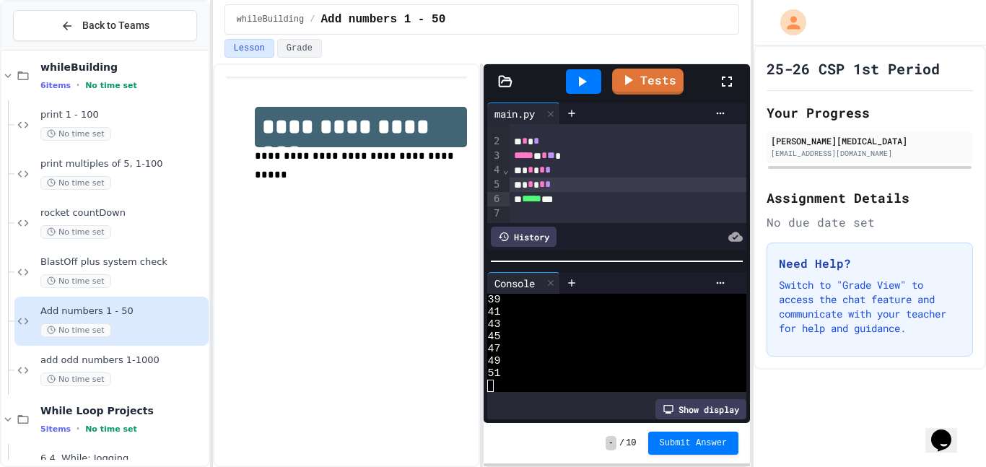
click at [559, 192] on div "* * * * *" at bounding box center [628, 185] width 237 height 14
click at [580, 83] on icon at bounding box center [583, 82] width 8 height 10
click at [531, 175] on span "*" at bounding box center [531, 170] width 6 height 10
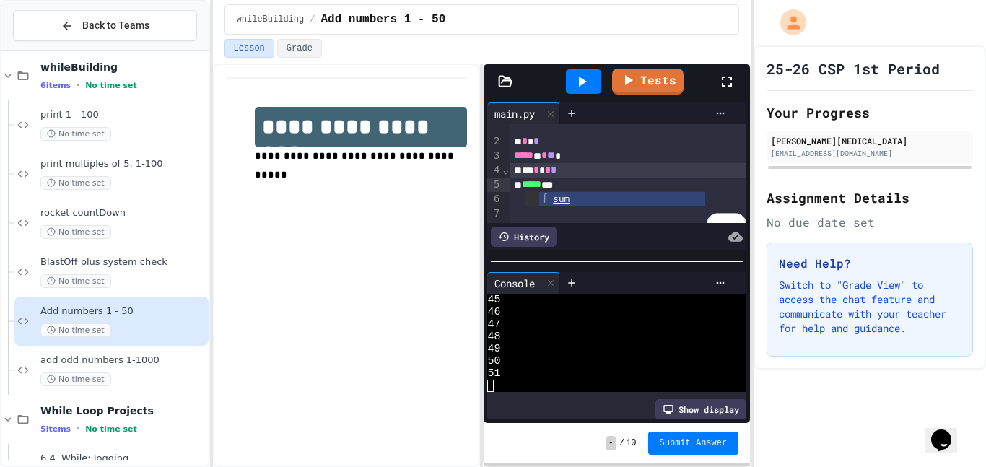
click at [551, 175] on span "*" at bounding box center [548, 170] width 6 height 10
click at [567, 192] on div "***** ***" at bounding box center [628, 185] width 237 height 14
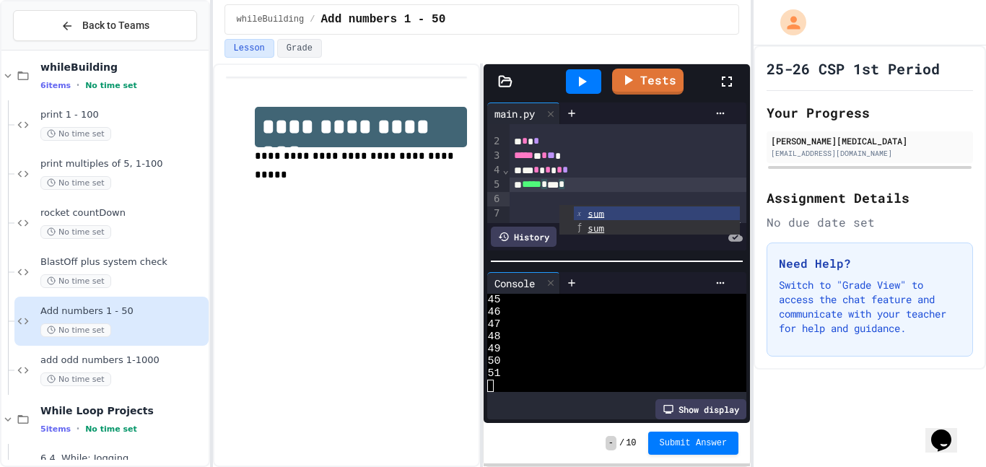
click at [588, 77] on icon at bounding box center [581, 81] width 17 height 17
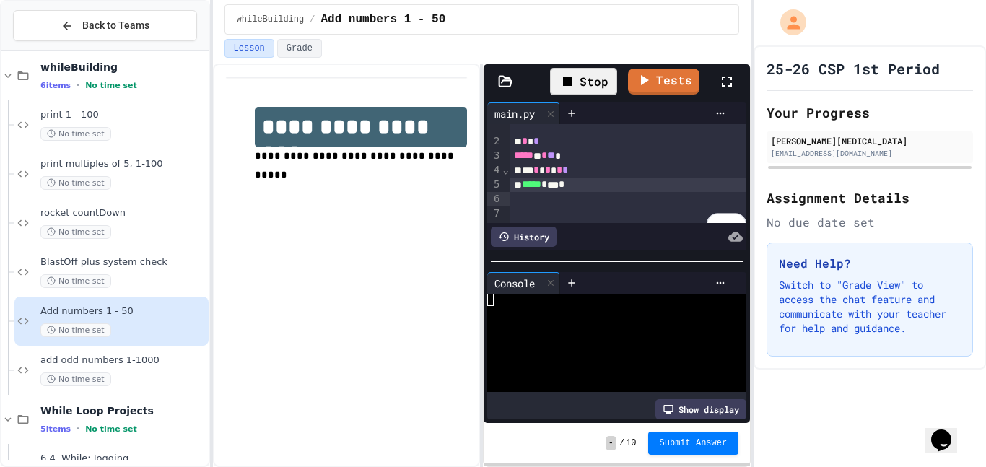
scroll to position [12270, 0]
click at [575, 79] on icon at bounding box center [567, 81] width 17 height 17
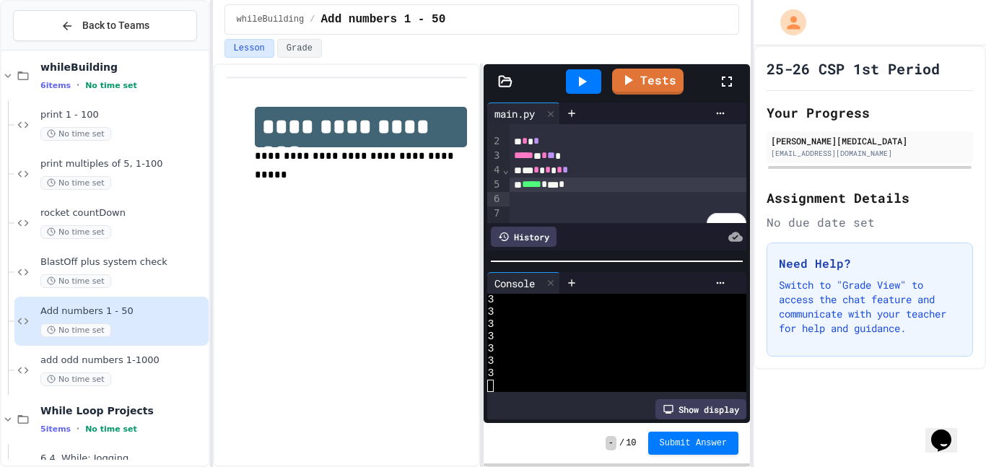
click at [584, 163] on div "***** * * ** *" at bounding box center [628, 156] width 237 height 14
click at [583, 192] on div "*** * * * * * *" at bounding box center [628, 185] width 237 height 14
click at [585, 84] on icon at bounding box center [581, 81] width 17 height 17
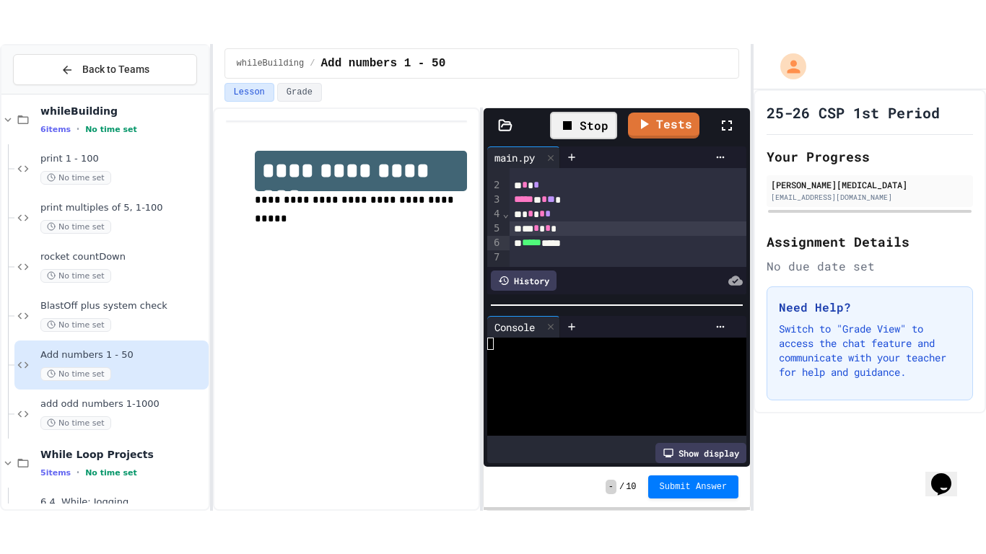
scroll to position [528, 0]
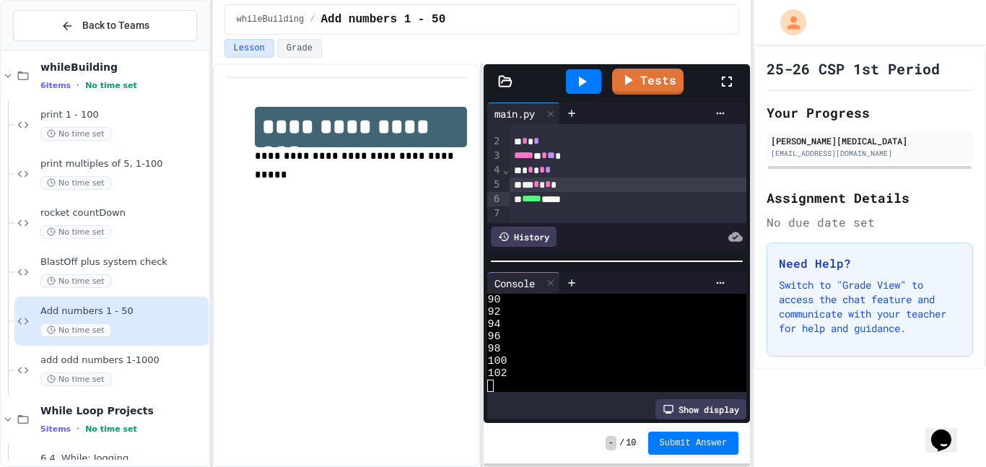
click at [734, 79] on icon at bounding box center [726, 81] width 17 height 17
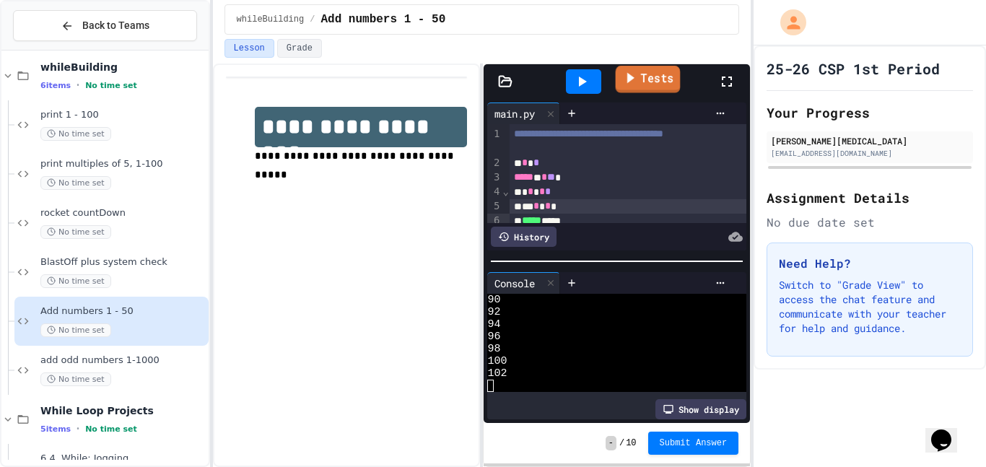
click at [665, 78] on link "Tests" at bounding box center [647, 79] width 65 height 27
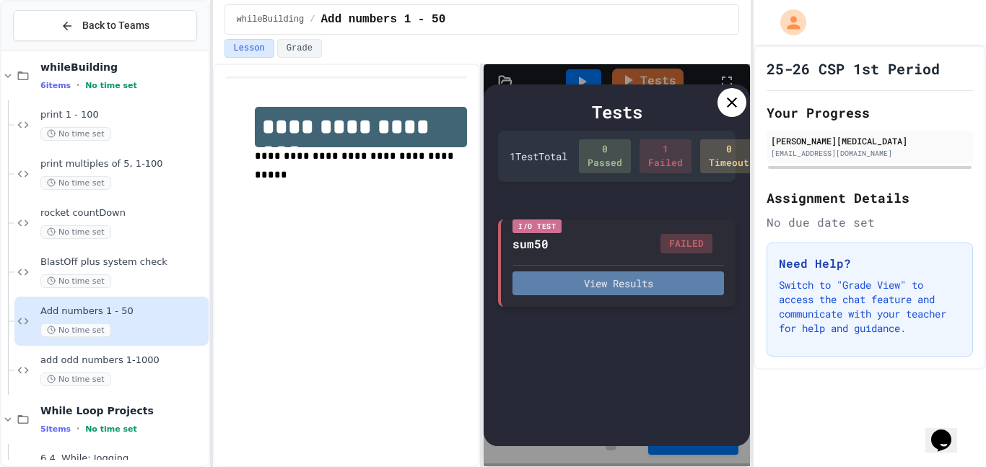
click at [613, 295] on button "View Results" at bounding box center [617, 283] width 211 height 24
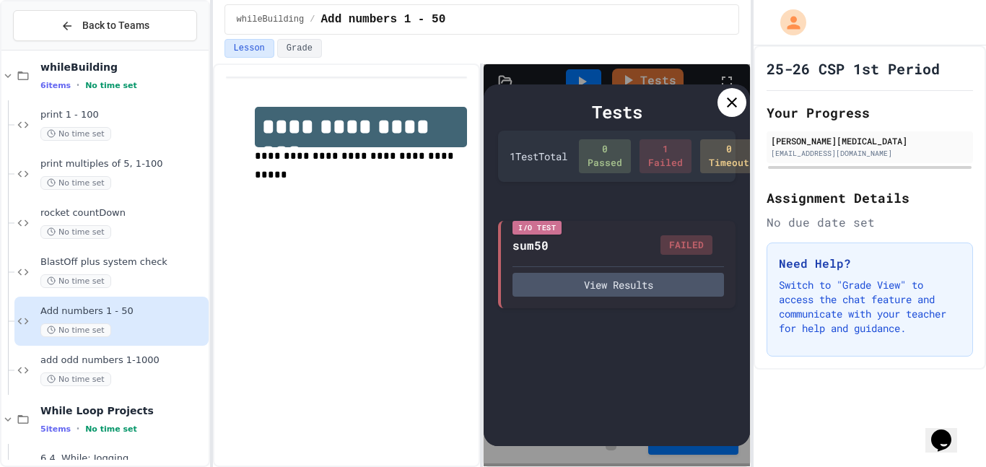
click at [727, 106] on icon at bounding box center [732, 102] width 10 height 10
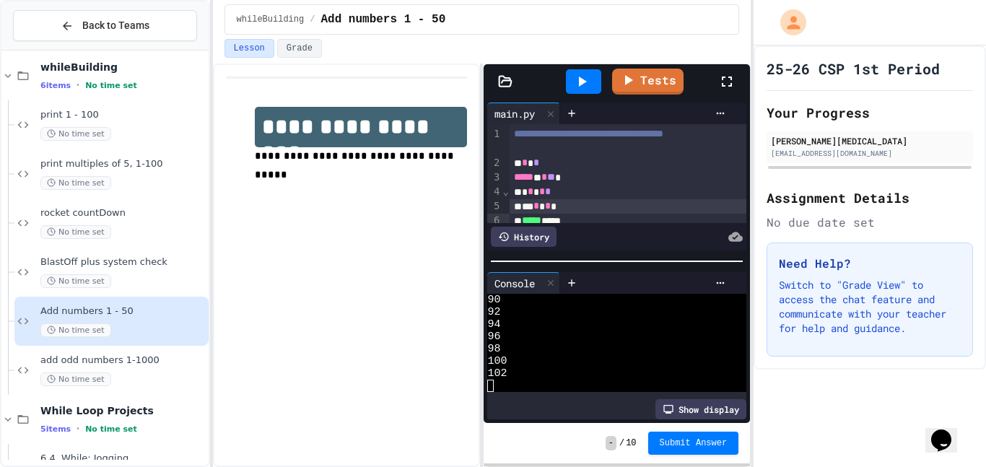
scroll to position [51, 0]
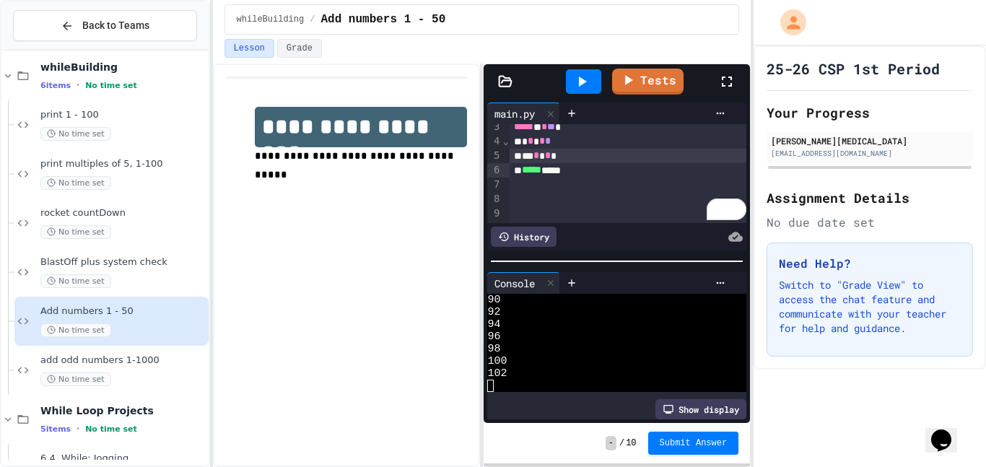
click at [541, 163] on div "*** * * * *" at bounding box center [628, 156] width 237 height 14
click at [512, 134] on div "***** * * ** *" at bounding box center [628, 127] width 237 height 14
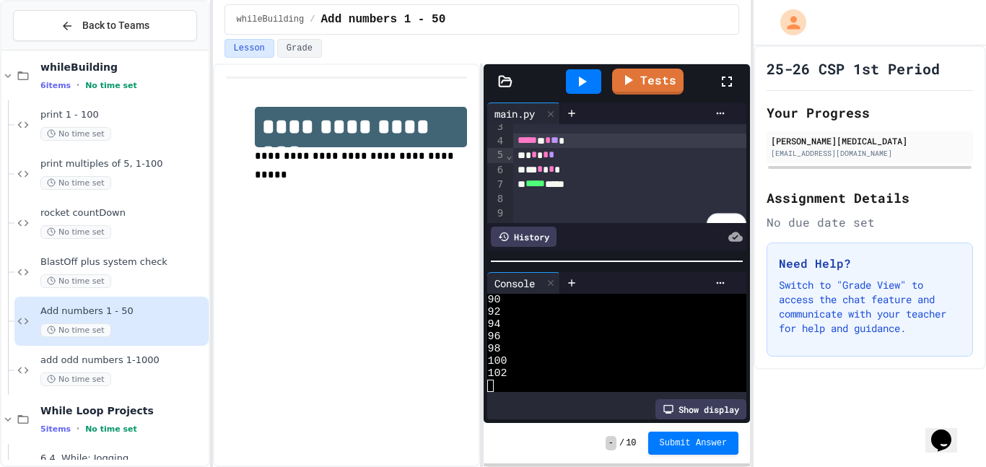
click at [569, 177] on div "*** * * * *" at bounding box center [630, 169] width 235 height 14
click at [557, 162] on div "* * * * *" at bounding box center [630, 155] width 235 height 14
click at [574, 177] on div "*** * * * *" at bounding box center [630, 169] width 235 height 14
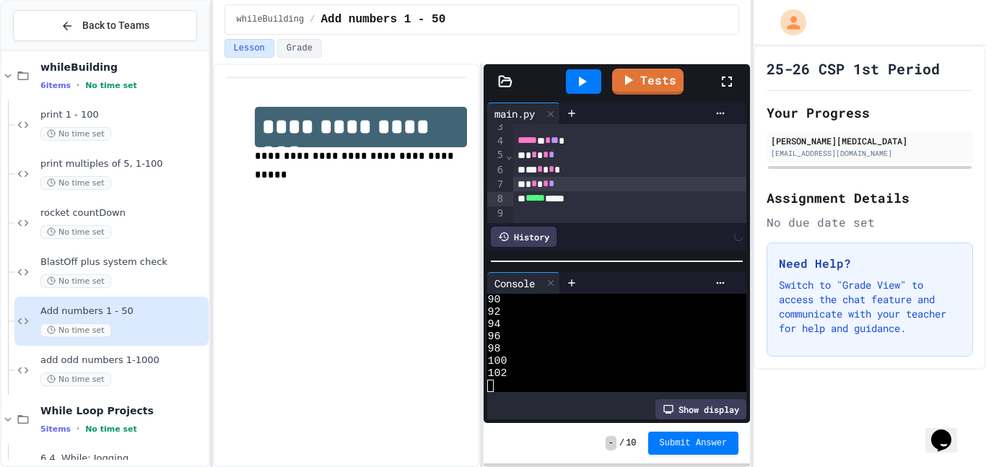
click at [585, 77] on icon at bounding box center [581, 81] width 17 height 17
click at [554, 180] on span "*" at bounding box center [552, 175] width 6 height 10
click at [522, 197] on div "* * * * *" at bounding box center [630, 190] width 235 height 14
click at [554, 165] on span "*" at bounding box center [552, 160] width 6 height 10
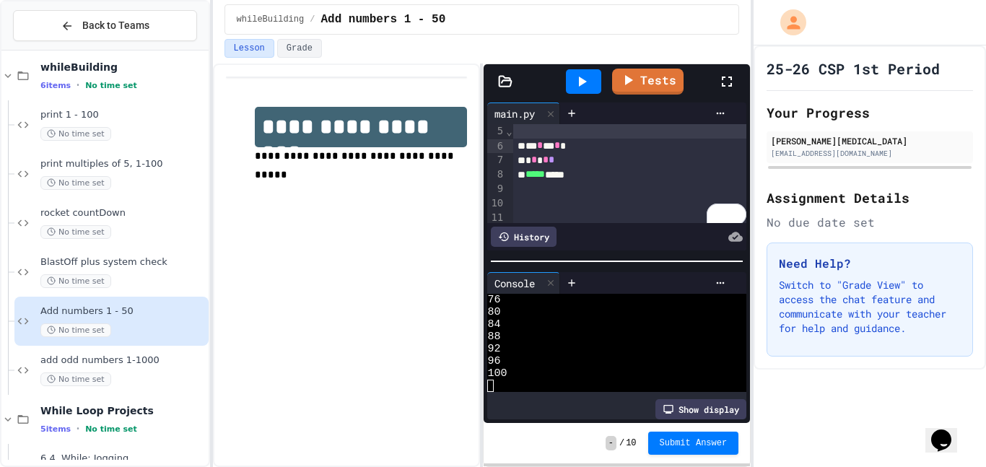
scroll to position [79, 0]
click at [530, 174] on span "*****" at bounding box center [534, 169] width 19 height 10
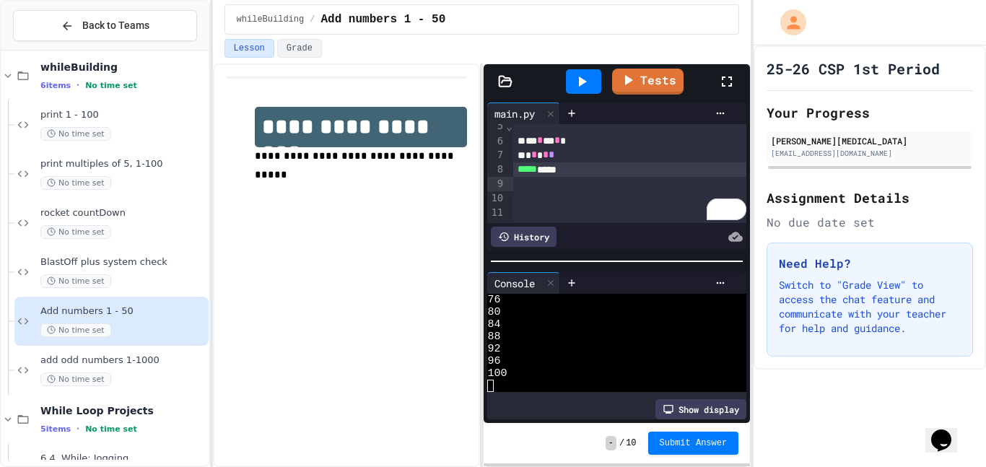
click at [582, 74] on icon at bounding box center [581, 81] width 17 height 17
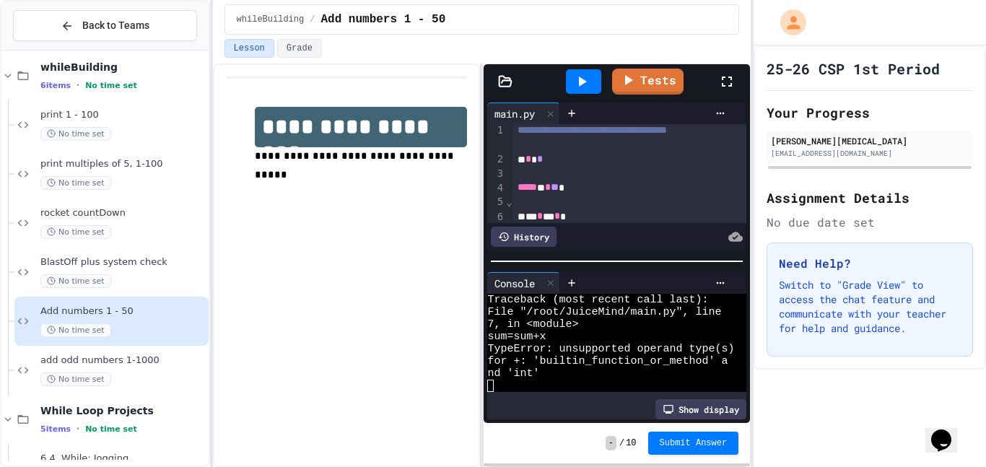
scroll to position [0, 0]
click at [534, 156] on div "To enrich screen reader interactions, please activate Accessibility in Grammarl…" at bounding box center [630, 148] width 235 height 14
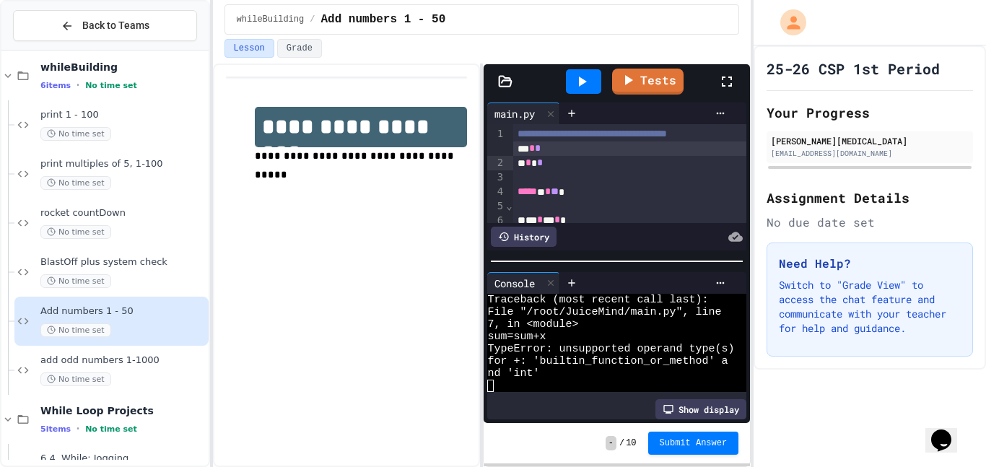
click at [590, 73] on icon at bounding box center [581, 81] width 17 height 17
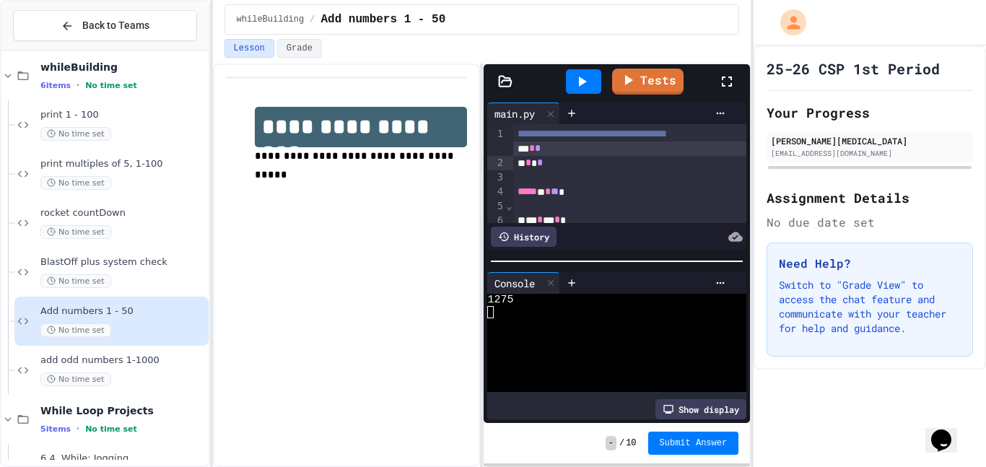
click at [650, 83] on link "Tests" at bounding box center [647, 82] width 71 height 26
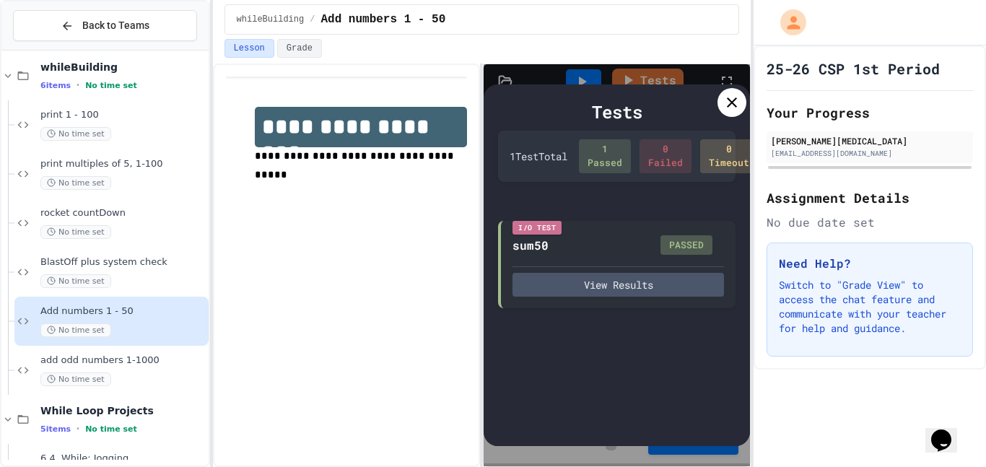
click at [738, 106] on icon at bounding box center [731, 102] width 17 height 17
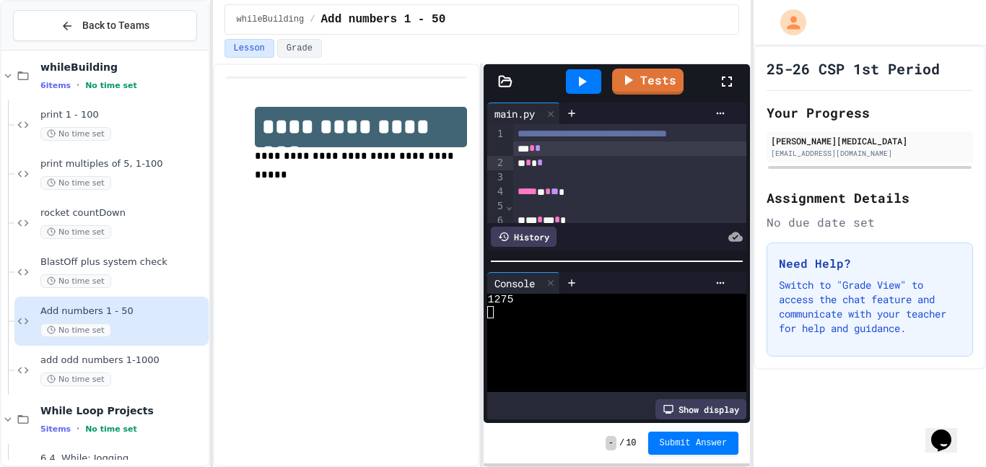
click at [527, 167] on span "*" at bounding box center [528, 162] width 6 height 10
click at [532, 170] on div "* * *" at bounding box center [630, 163] width 235 height 14
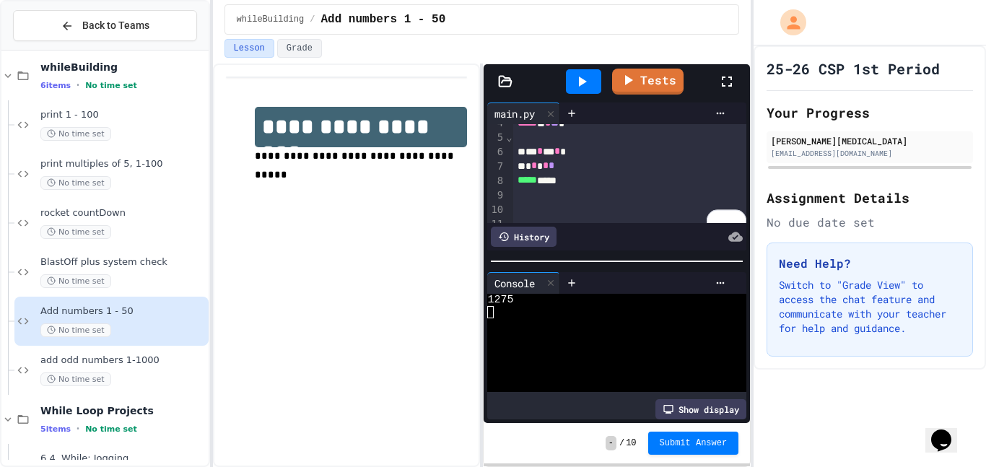
scroll to position [79, 0]
click at [529, 162] on div "* * * * *" at bounding box center [630, 155] width 235 height 14
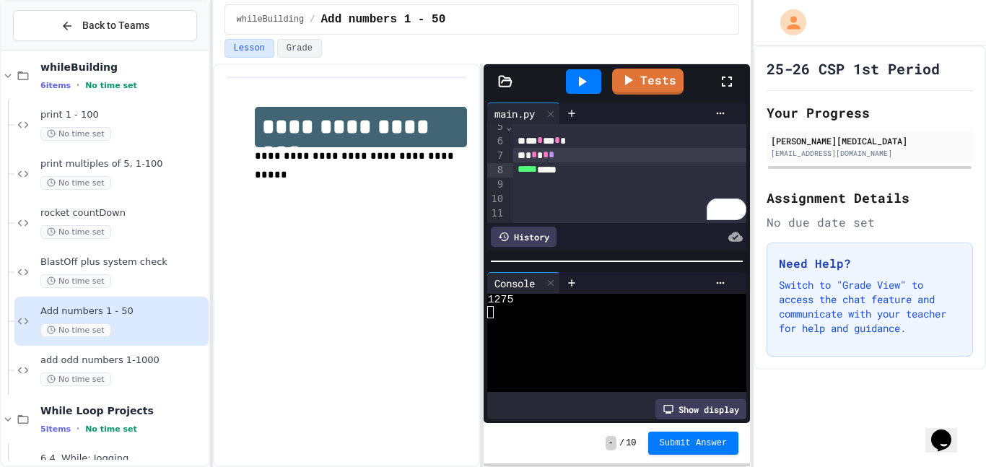
click at [564, 162] on div "* * * * *" at bounding box center [630, 155] width 235 height 14
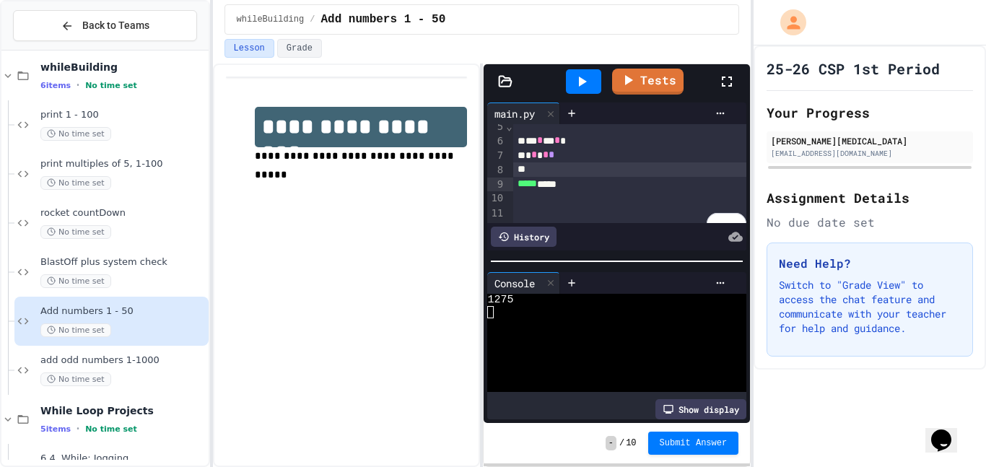
click at [576, 83] on icon at bounding box center [581, 81] width 17 height 17
click at [639, 84] on link "Tests" at bounding box center [647, 79] width 66 height 27
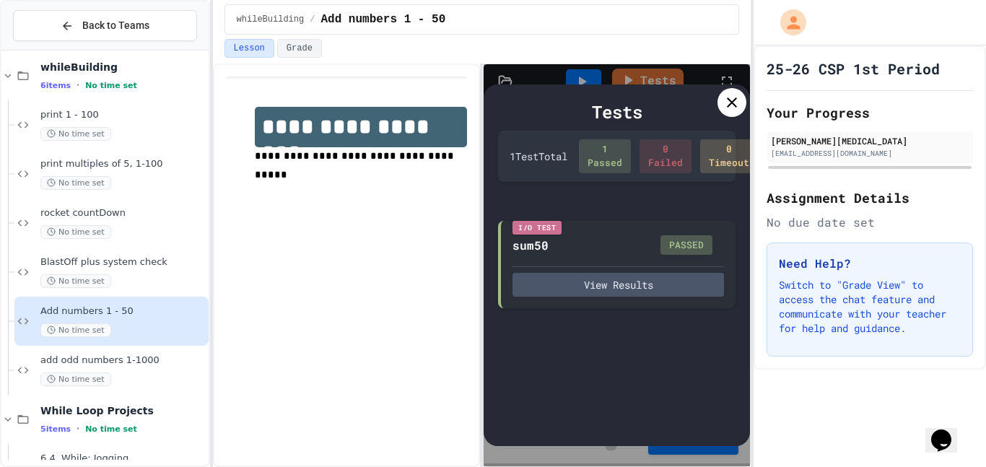
click at [729, 96] on icon at bounding box center [731, 102] width 17 height 17
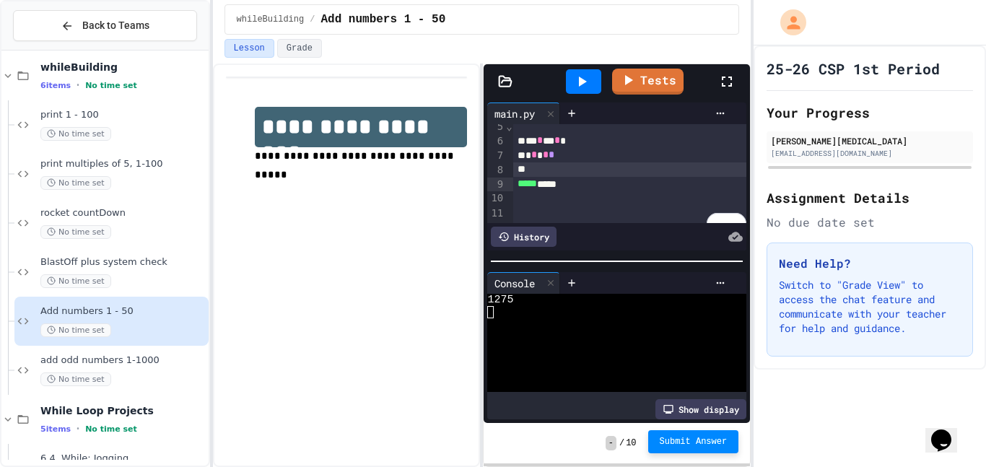
click at [699, 448] on button "Submit Answer" at bounding box center [693, 441] width 91 height 23
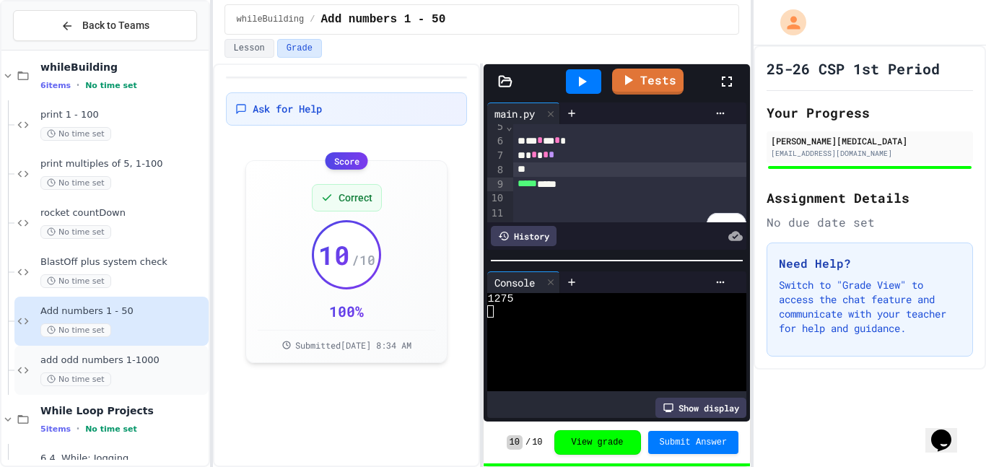
click at [123, 367] on div "add odd numbers 1-1000 No time set" at bounding box center [122, 370] width 165 height 32
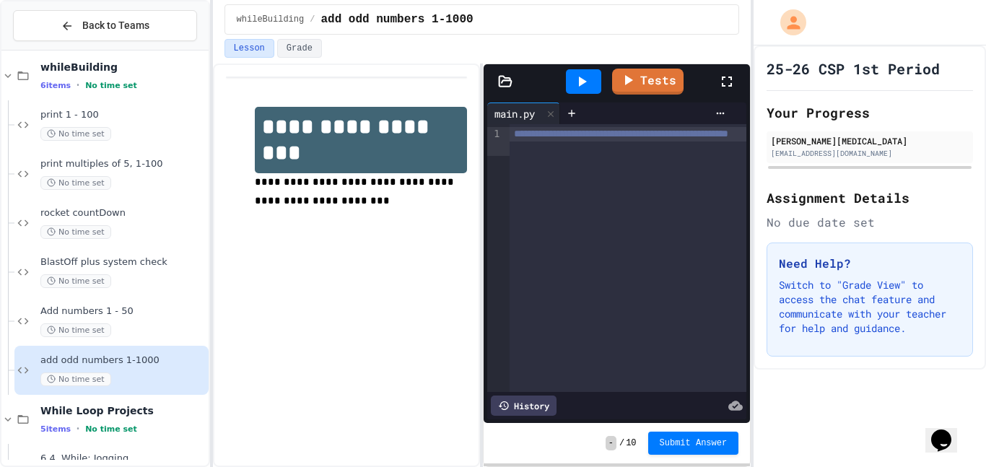
click at [665, 141] on div "**********" at bounding box center [628, 134] width 237 height 14
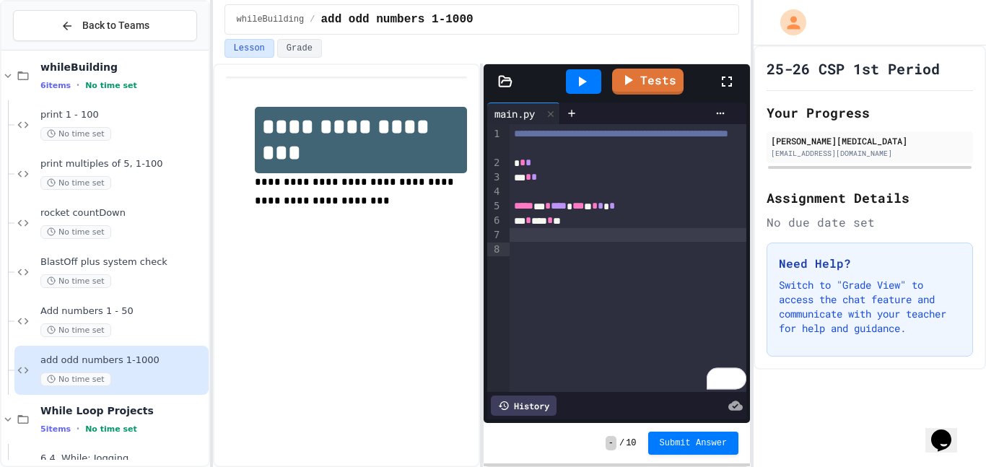
click at [659, 214] on div "***** * * **** *** * * * * *" at bounding box center [628, 206] width 237 height 14
click at [510, 214] on div "***** * * **** *** * * * * * *" at bounding box center [628, 206] width 237 height 14
click at [616, 214] on div "***** * * **** *** * * * * * *" at bounding box center [628, 206] width 237 height 14
click at [624, 211] on span "*" at bounding box center [622, 206] width 6 height 10
click at [669, 228] on div "*** * *** * *" at bounding box center [628, 221] width 237 height 14
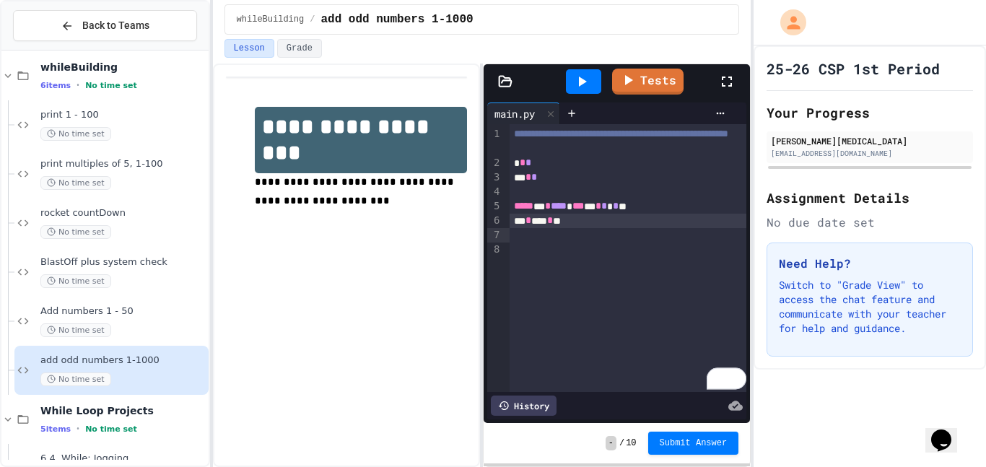
click at [669, 228] on div "*** * *** * *" at bounding box center [628, 221] width 237 height 14
click at [669, 214] on div "***** * * **** *** * * * * * * **" at bounding box center [628, 206] width 237 height 14
click at [514, 228] on div "*** * *** * *" at bounding box center [628, 221] width 237 height 14
click at [606, 228] on div "*** * *** * *" at bounding box center [628, 221] width 237 height 14
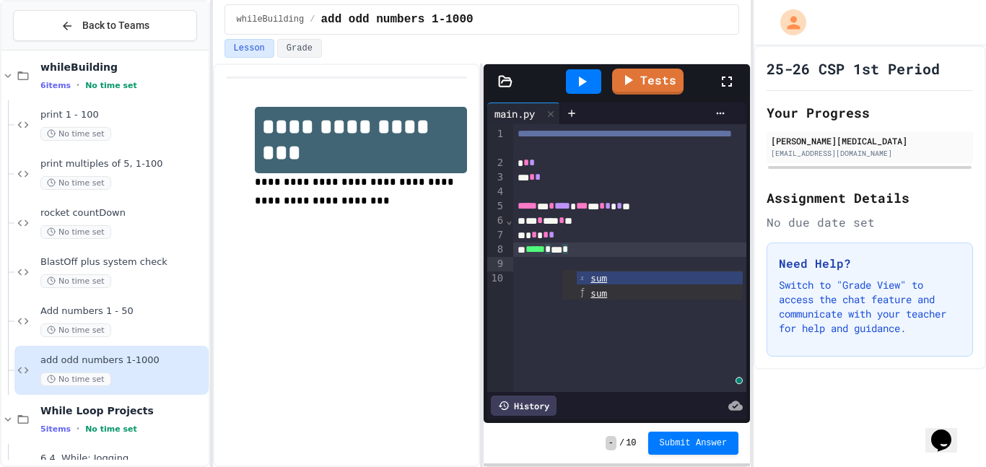
click at [585, 79] on icon at bounding box center [581, 81] width 17 height 17
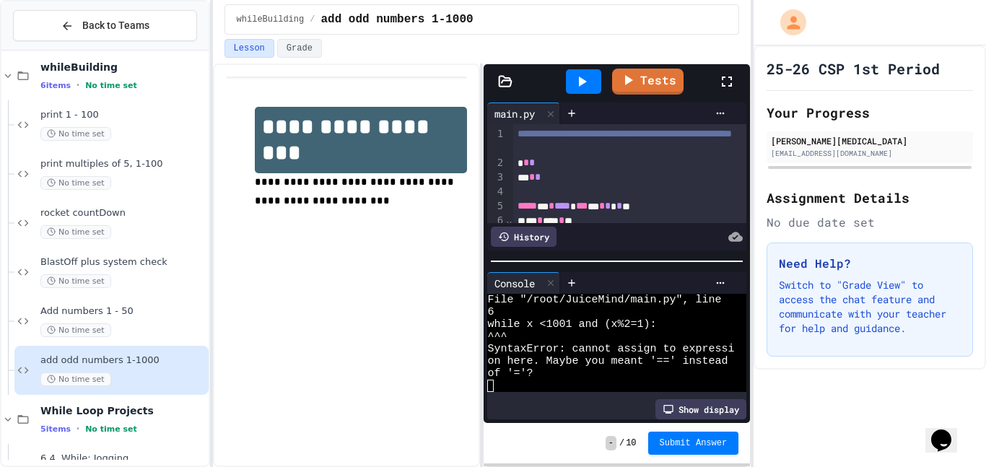
click at [647, 214] on div "***** * * **** *** ** * * * * **" at bounding box center [630, 206] width 235 height 14
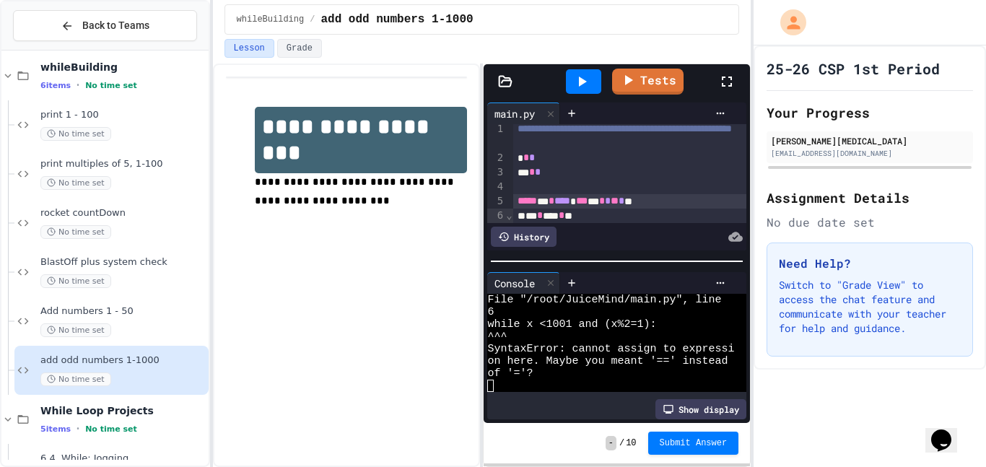
click at [585, 73] on icon at bounding box center [581, 81] width 17 height 17
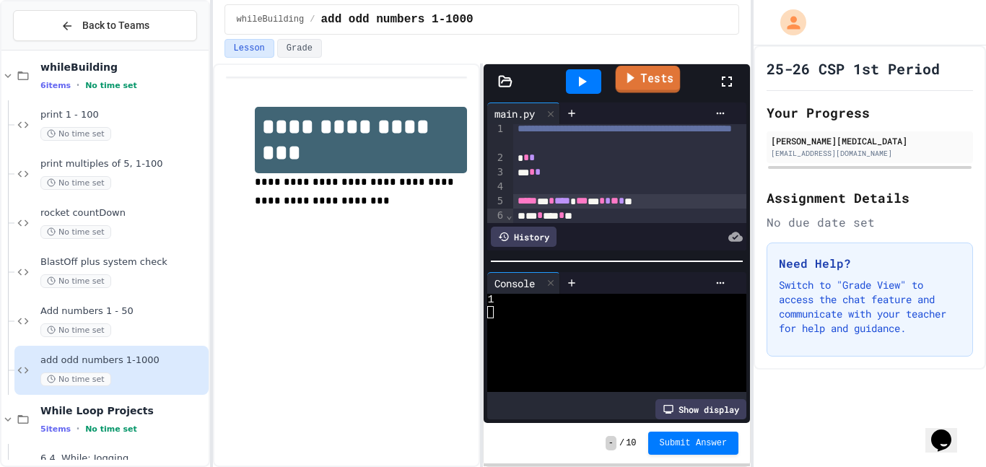
click at [628, 72] on icon at bounding box center [630, 78] width 16 height 18
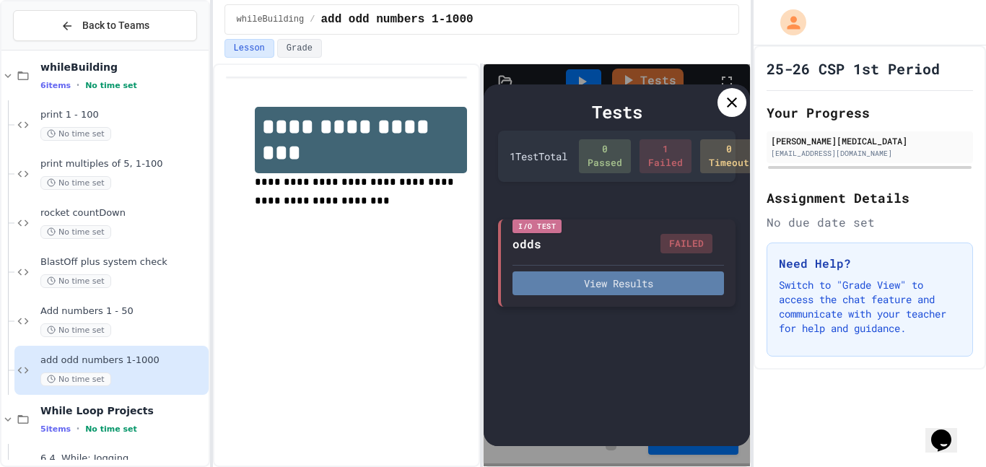
click at [660, 289] on button "View Results" at bounding box center [617, 283] width 211 height 24
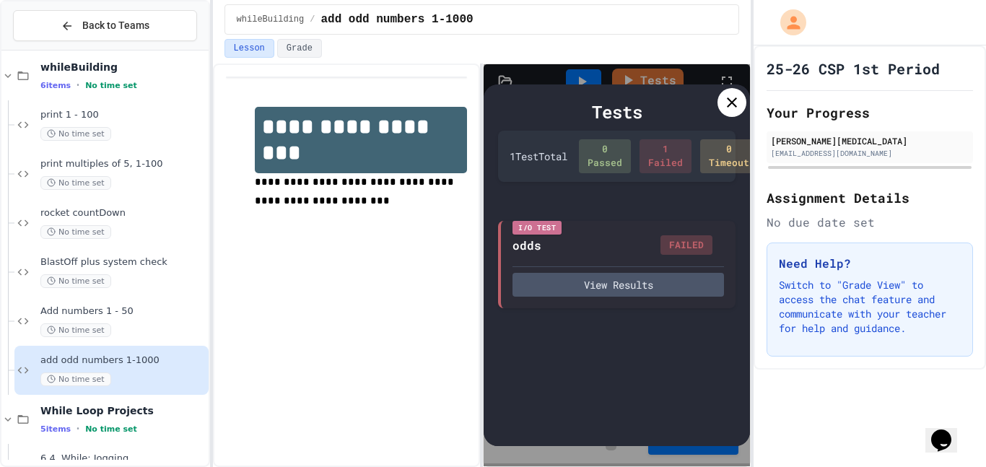
click at [738, 107] on icon at bounding box center [731, 102] width 17 height 17
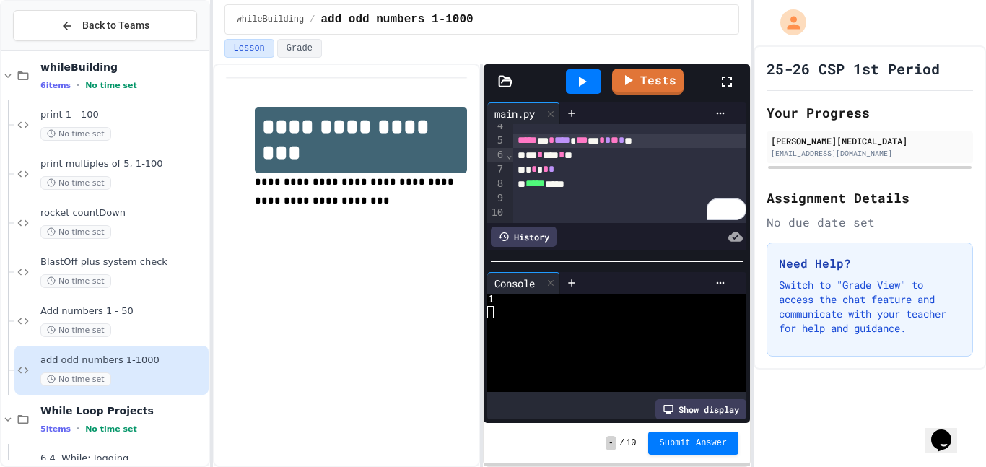
scroll to position [65, 0]
click at [528, 189] on span "*****" at bounding box center [534, 184] width 19 height 10
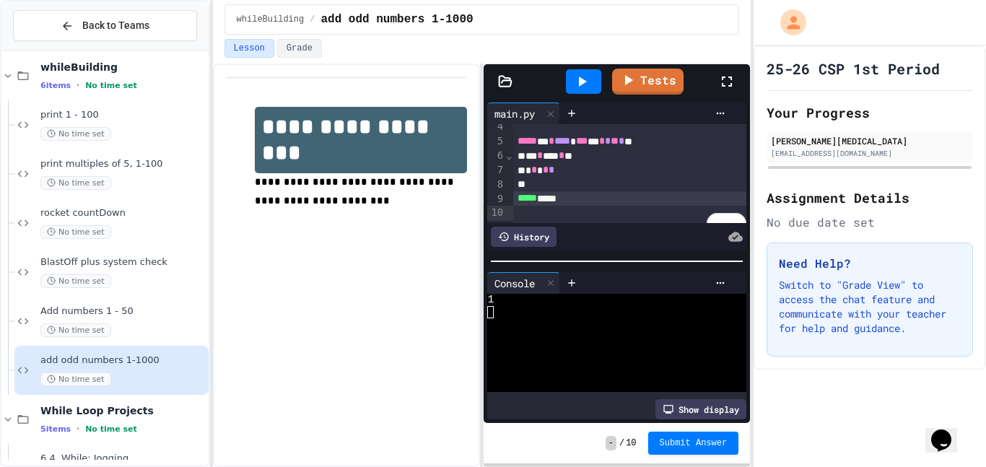
click at [570, 76] on div at bounding box center [583, 81] width 35 height 25
click at [583, 80] on icon at bounding box center [583, 82] width 8 height 10
click at [583, 80] on div "Loading" at bounding box center [583, 81] width 83 height 25
click at [583, 80] on icon at bounding box center [583, 82] width 8 height 10
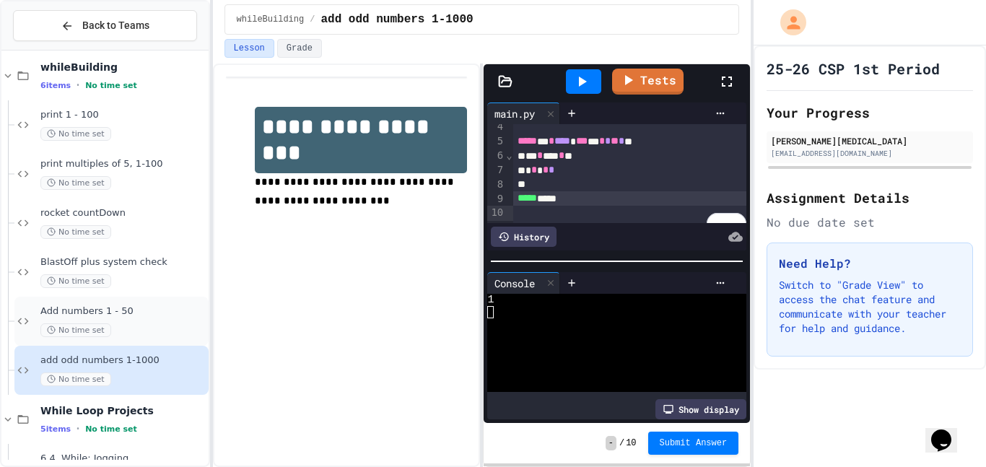
click at [157, 313] on span "Add numbers 1 - 50" at bounding box center [122, 311] width 165 height 12
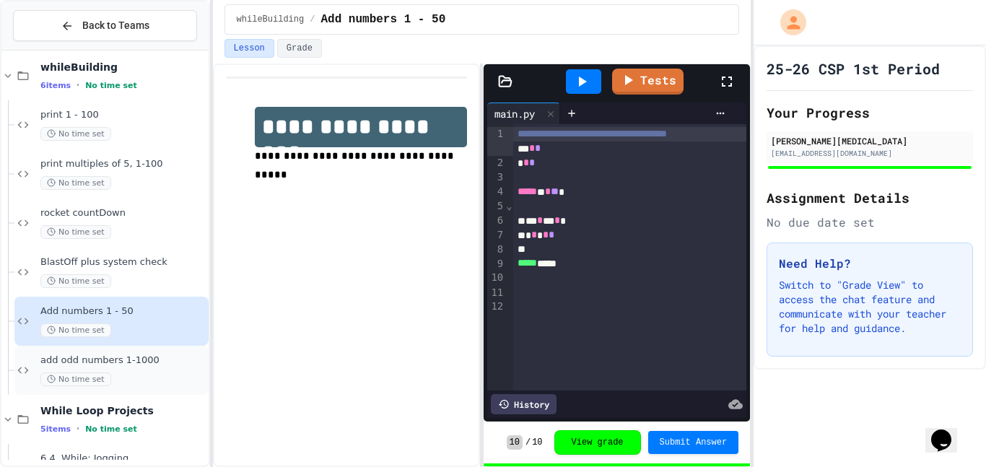
click at [148, 367] on div "add odd numbers 1-1000 No time set" at bounding box center [122, 370] width 165 height 32
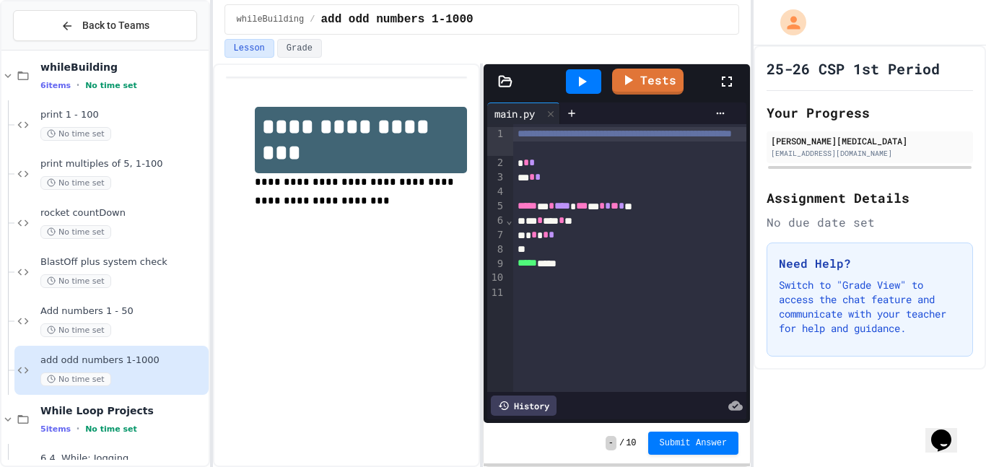
click at [564, 225] on span "*" at bounding box center [562, 220] width 6 height 10
click at [577, 228] on div "*** * *** * *" at bounding box center [630, 221] width 235 height 14
click at [565, 256] on div "To enrich screen reader interactions, please activate Accessibility in Grammarl…" at bounding box center [630, 250] width 235 height 14
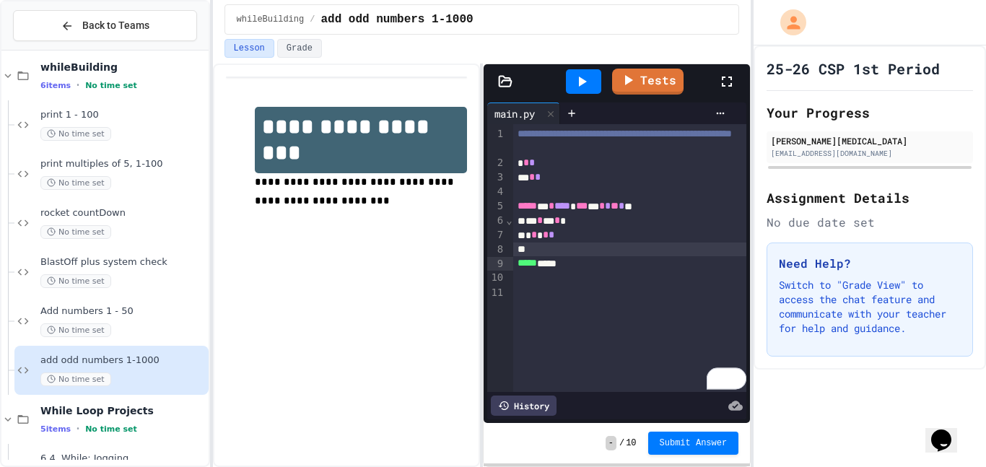
click at [563, 243] on div "* * * * *" at bounding box center [630, 235] width 235 height 14
click at [586, 87] on icon at bounding box center [581, 81] width 17 height 17
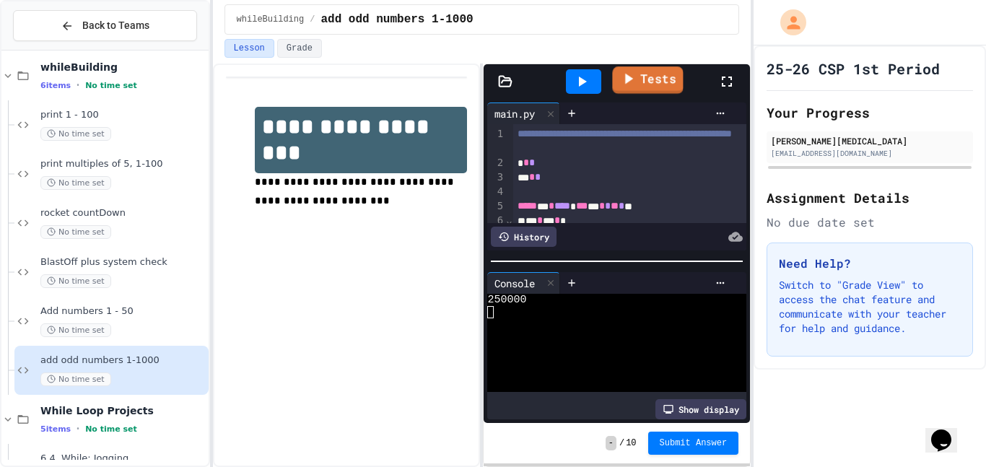
click at [650, 80] on link "Tests" at bounding box center [647, 79] width 71 height 27
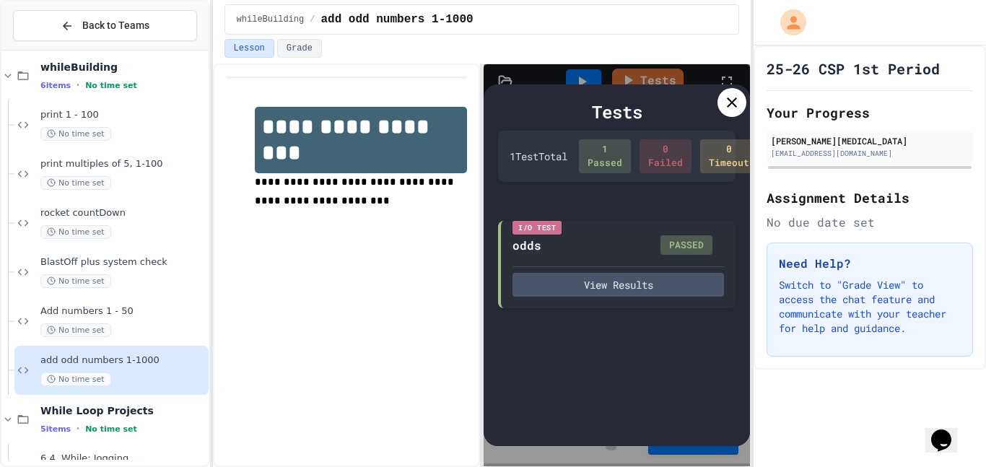
click at [733, 109] on icon at bounding box center [731, 102] width 17 height 17
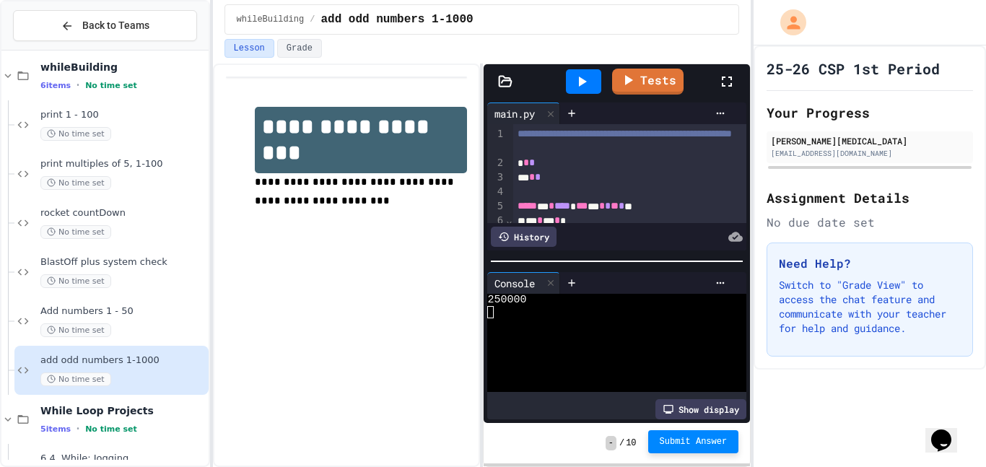
click at [699, 438] on span "Submit Answer" at bounding box center [694, 442] width 68 height 12
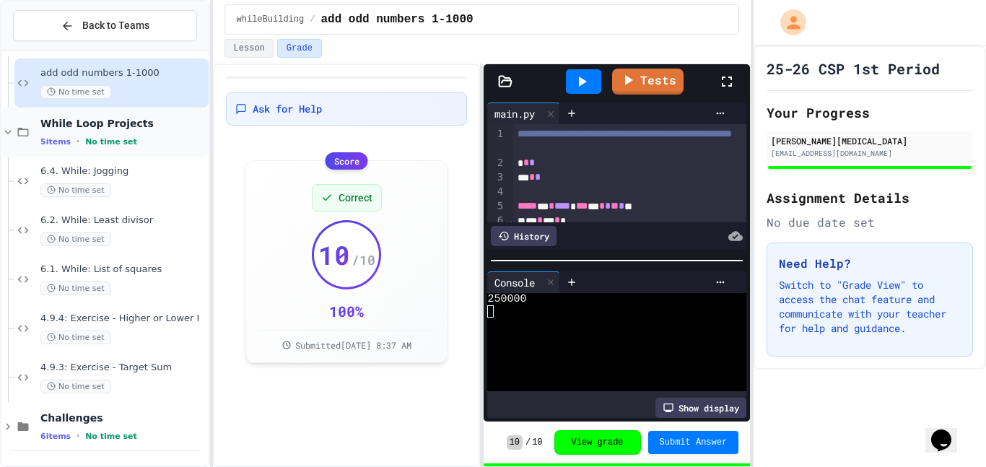
click at [165, 154] on div "While Loop Projects 5 items • No time set" at bounding box center [104, 132] width 207 height 49
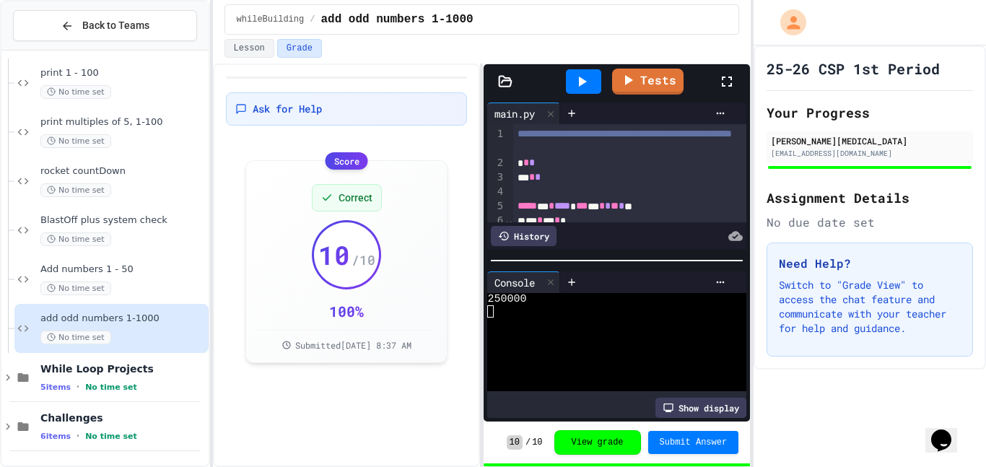
scroll to position [1167, 0]
click at [148, 364] on span "While Loop Projects" at bounding box center [122, 368] width 165 height 13
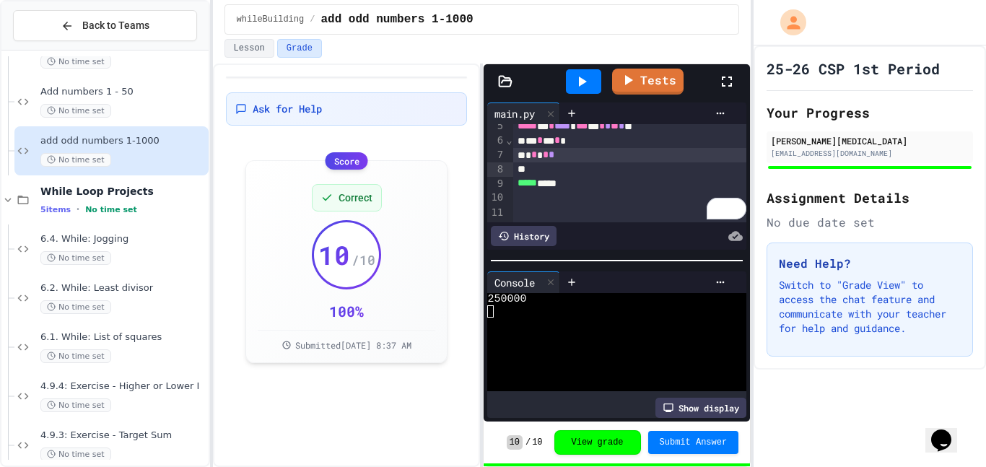
scroll to position [1342, 0]
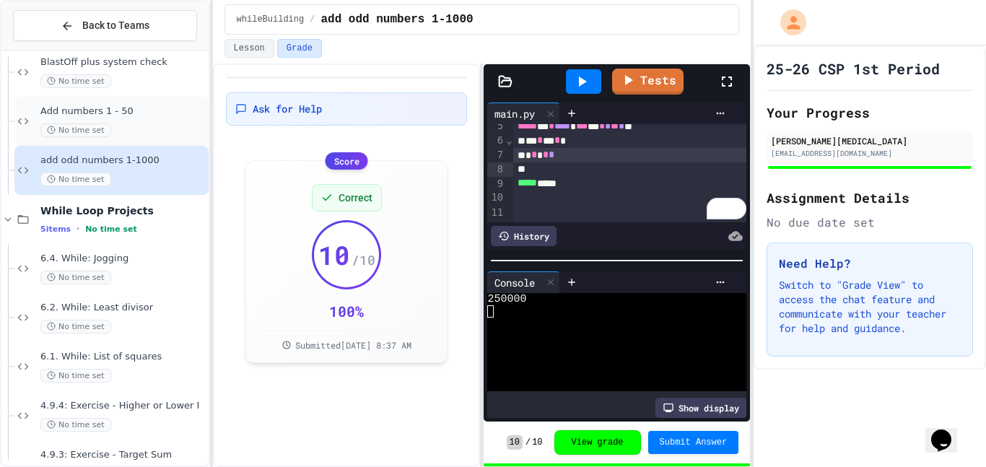
click at [173, 126] on div "No time set" at bounding box center [122, 130] width 165 height 14
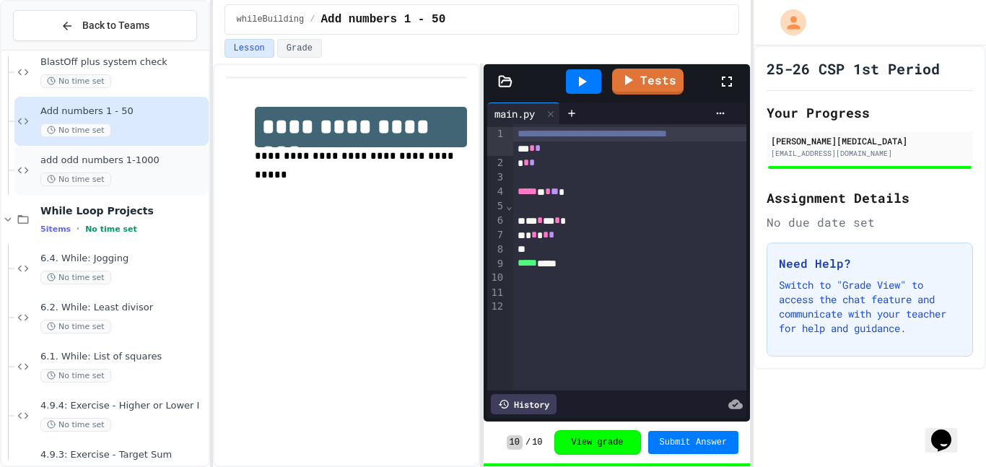
click at [146, 169] on div "add odd numbers 1-1000 No time set" at bounding box center [122, 170] width 165 height 32
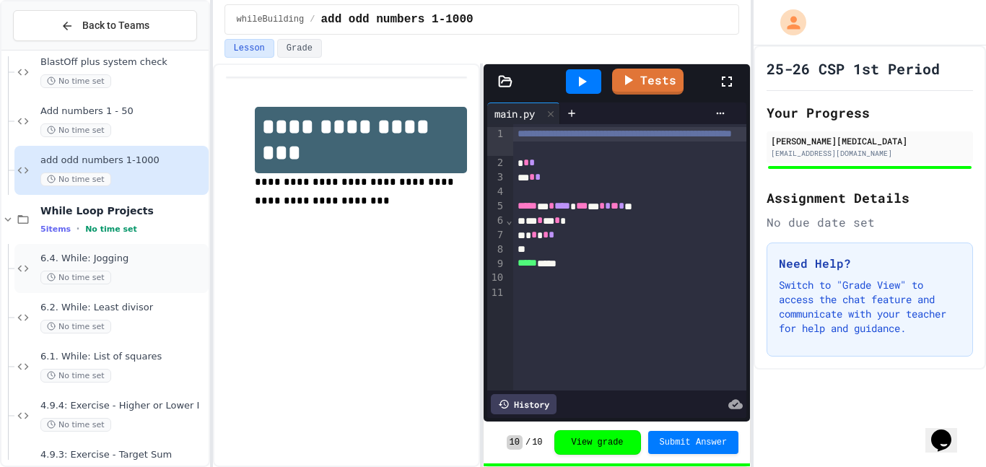
click at [139, 258] on span "6.4. While: Jogging" at bounding box center [122, 259] width 165 height 12
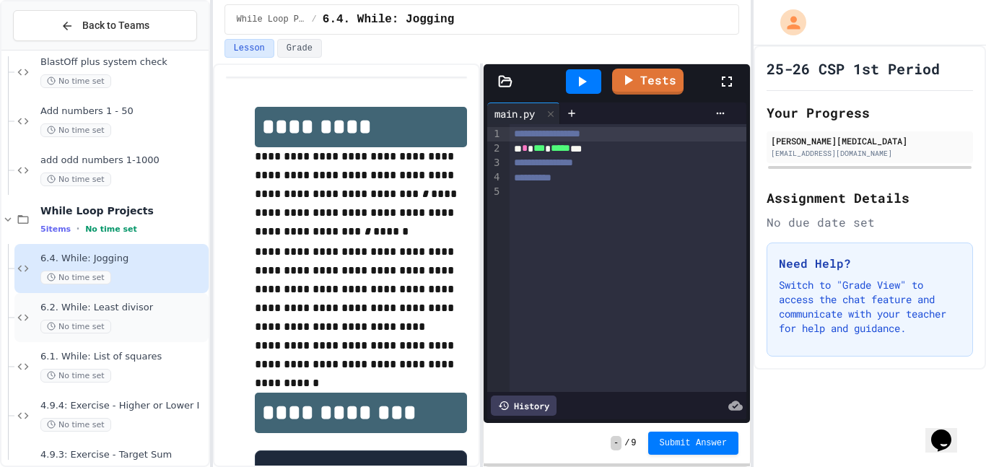
click at [126, 315] on div "6.2. While: Least divisor No time set" at bounding box center [122, 318] width 165 height 32
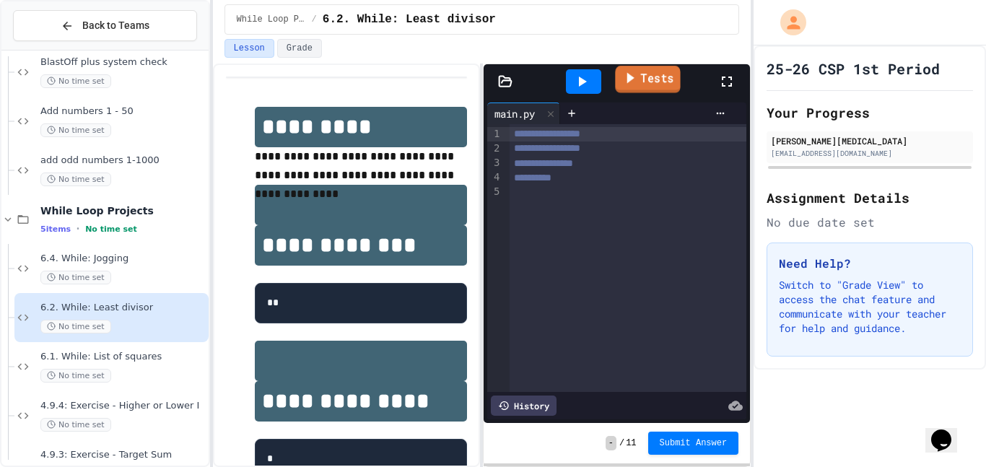
click at [665, 71] on link "Tests" at bounding box center [647, 79] width 65 height 27
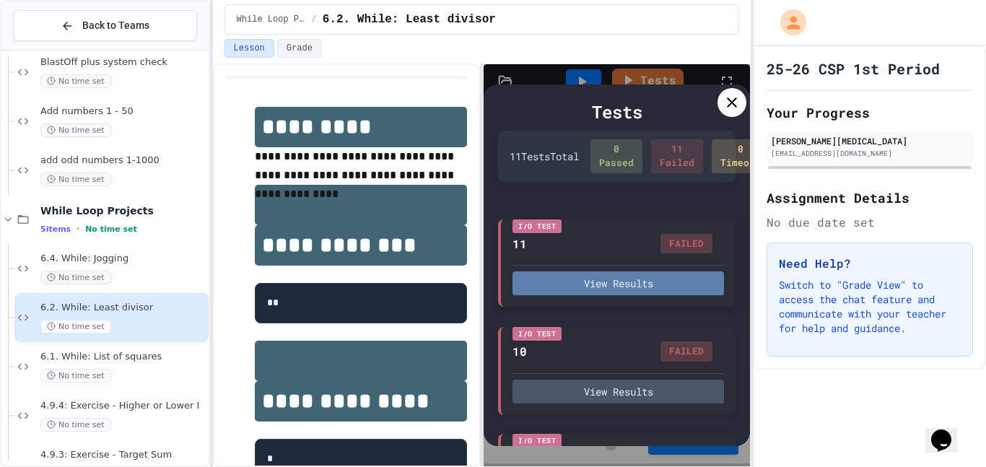
click at [620, 289] on button "View Results" at bounding box center [617, 283] width 211 height 24
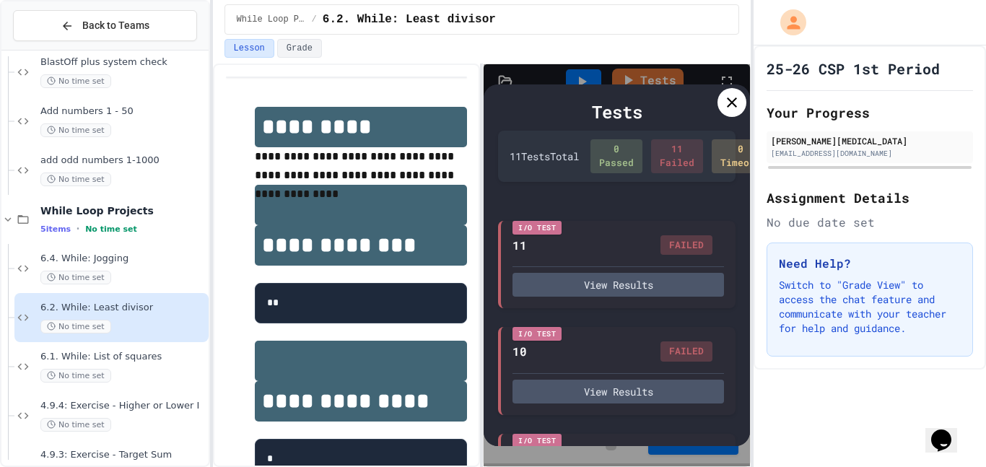
click at [730, 101] on icon at bounding box center [732, 102] width 10 height 10
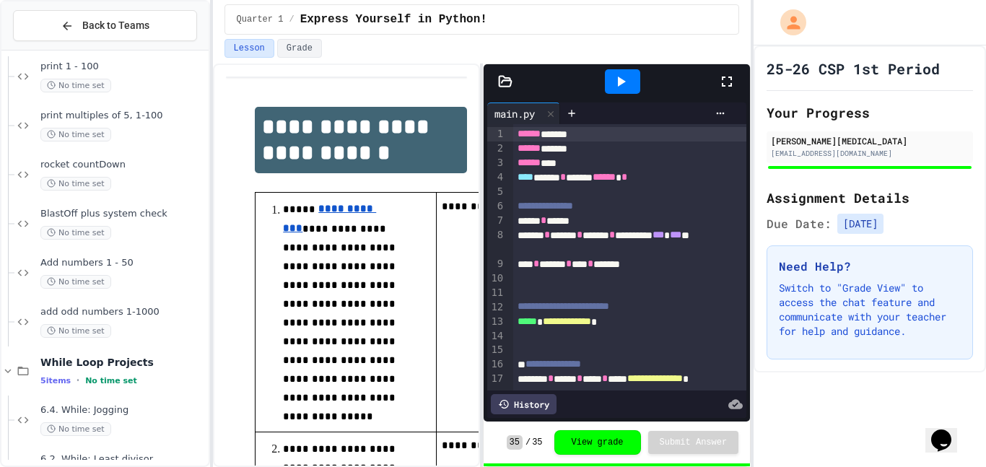
scroll to position [1183, 0]
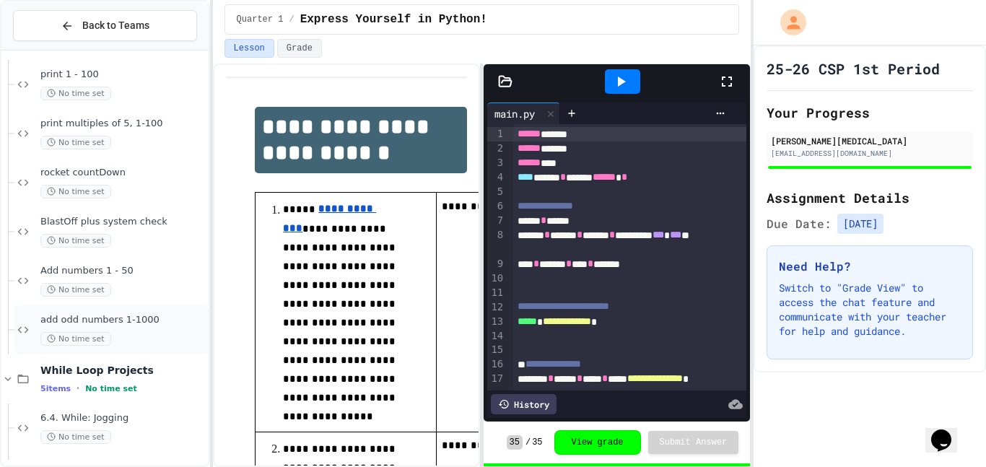
click at [138, 314] on span "add odd numbers 1-1000" at bounding box center [122, 320] width 165 height 12
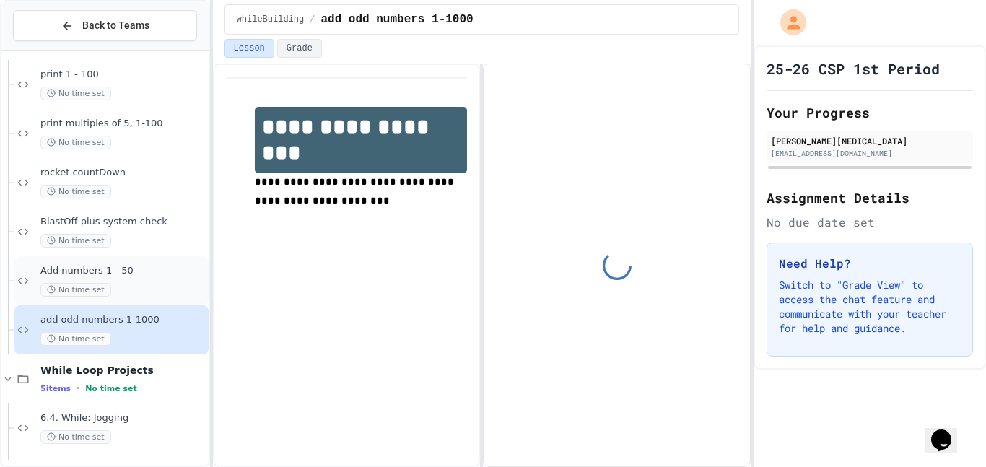
click at [157, 278] on div "Add numbers 1 - 50 No time set" at bounding box center [122, 281] width 165 height 32
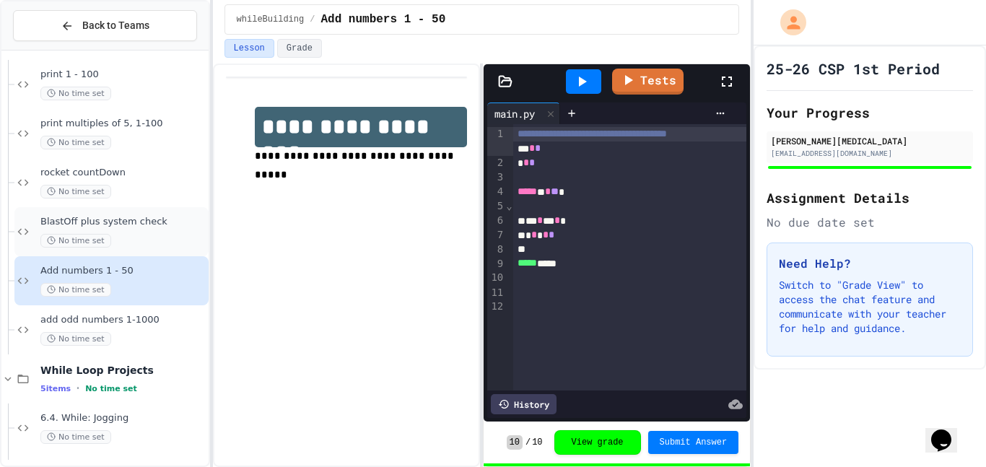
click at [141, 234] on div "No time set" at bounding box center [122, 241] width 165 height 14
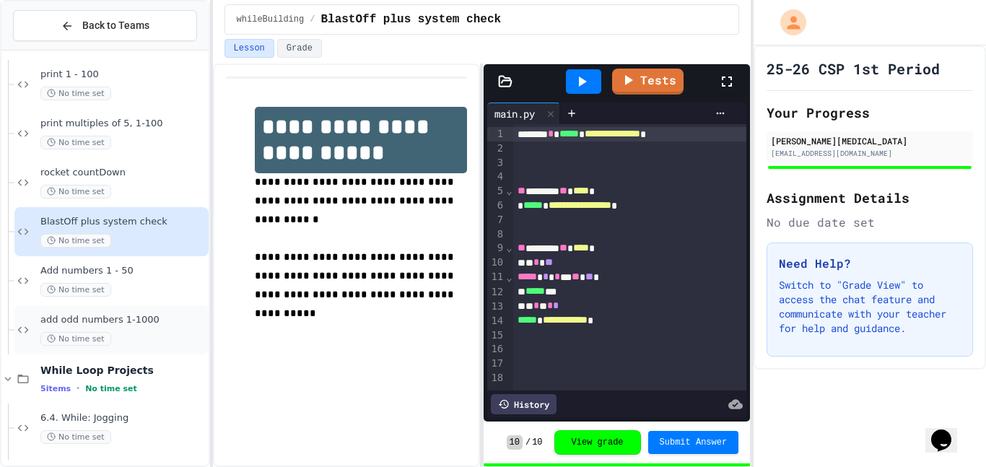
click at [147, 339] on div "No time set" at bounding box center [122, 339] width 165 height 14
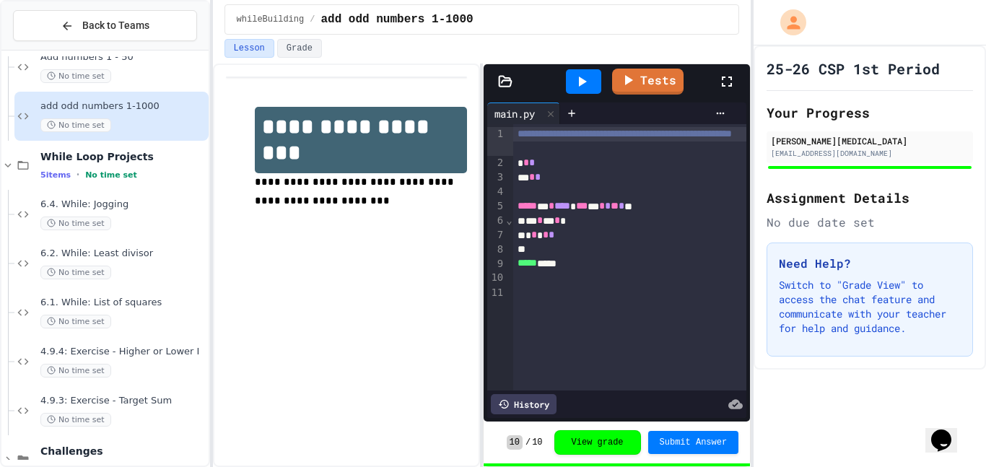
scroll to position [1430, 0]
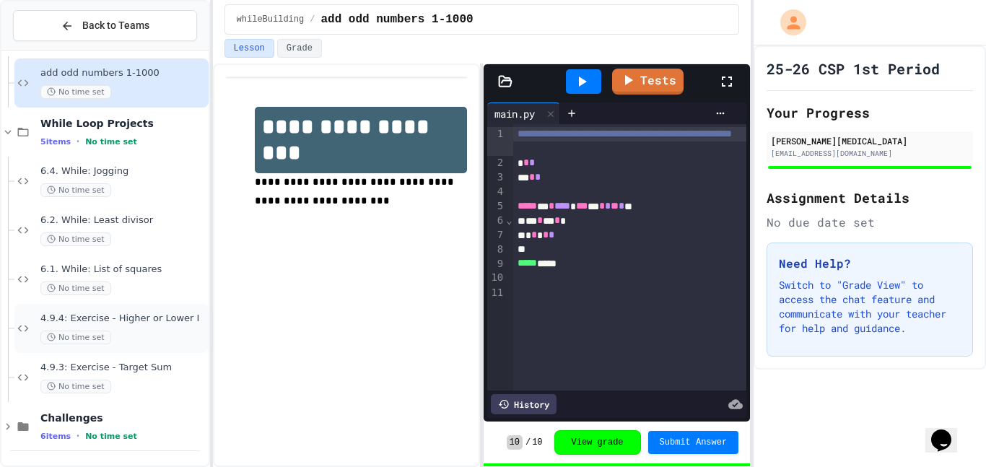
click at [105, 315] on span "4.9.4: Exercise - Higher or Lower I" at bounding box center [122, 319] width 165 height 12
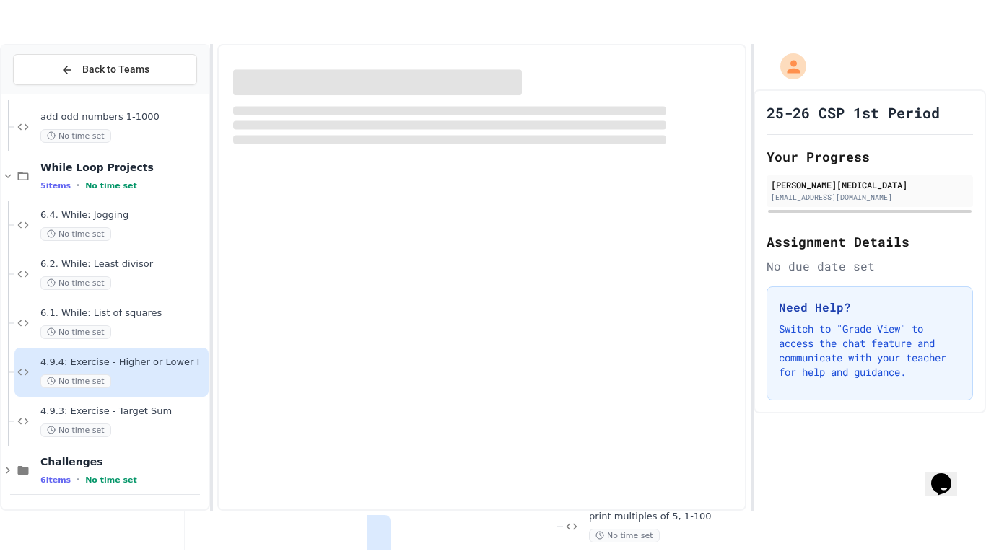
scroll to position [1412, 0]
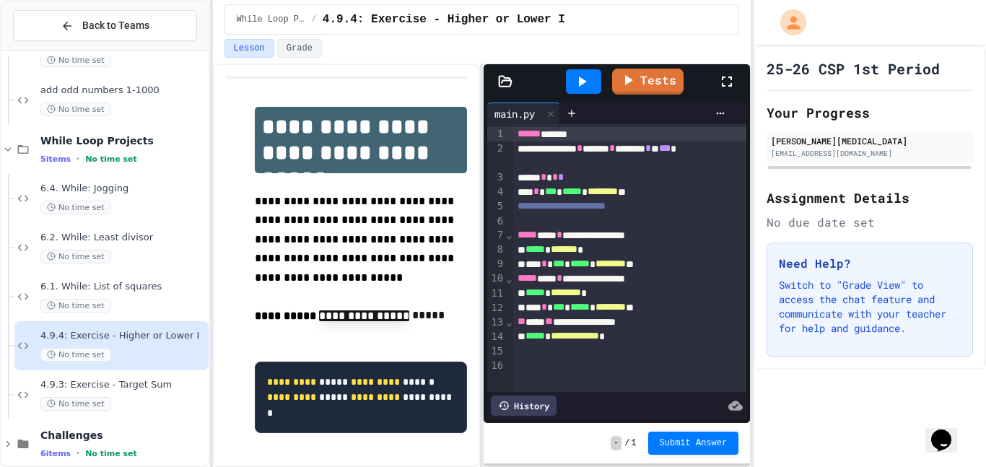
click at [726, 80] on icon at bounding box center [726, 81] width 17 height 17
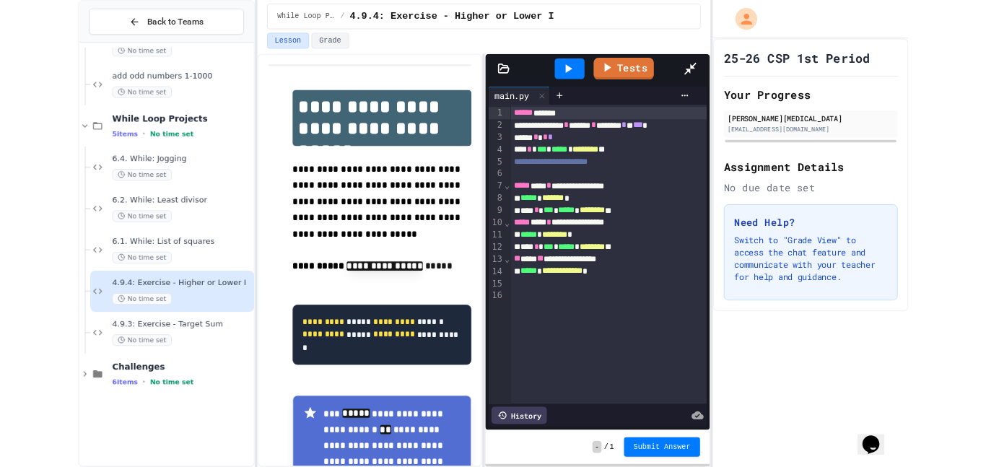
scroll to position [1342, 0]
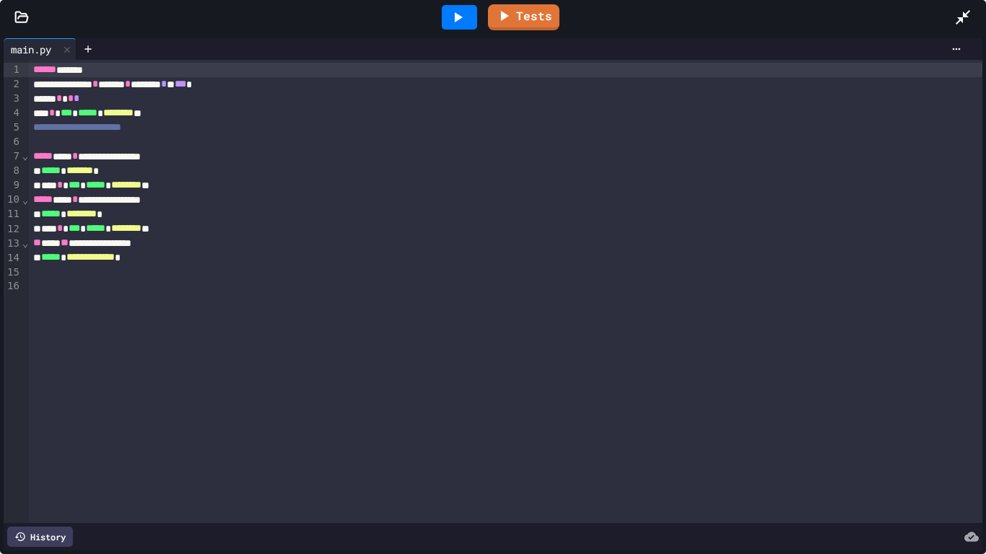
click at [183, 114] on div "*** * *** * ***** * ******** **" at bounding box center [506, 113] width 954 height 14
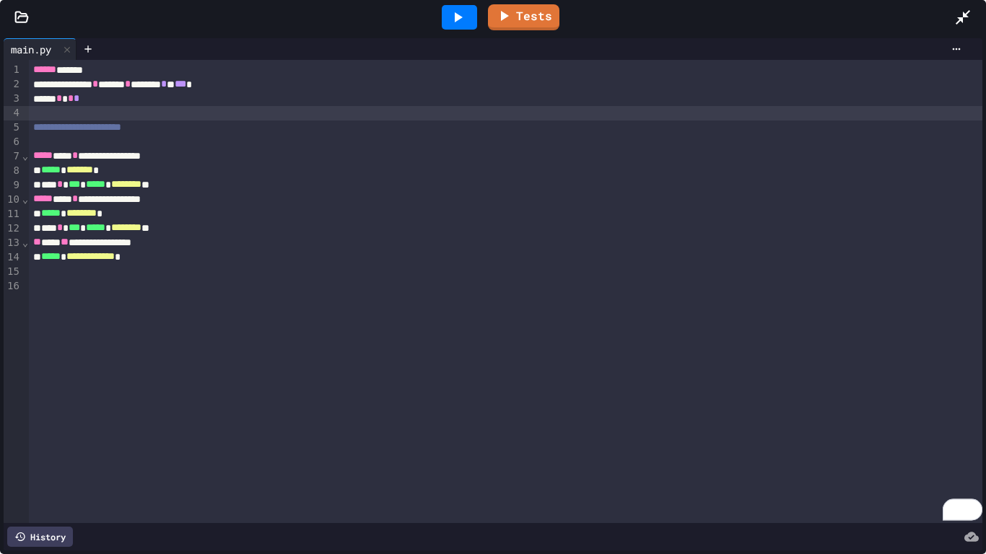
click at [275, 89] on div "**********" at bounding box center [506, 84] width 954 height 14
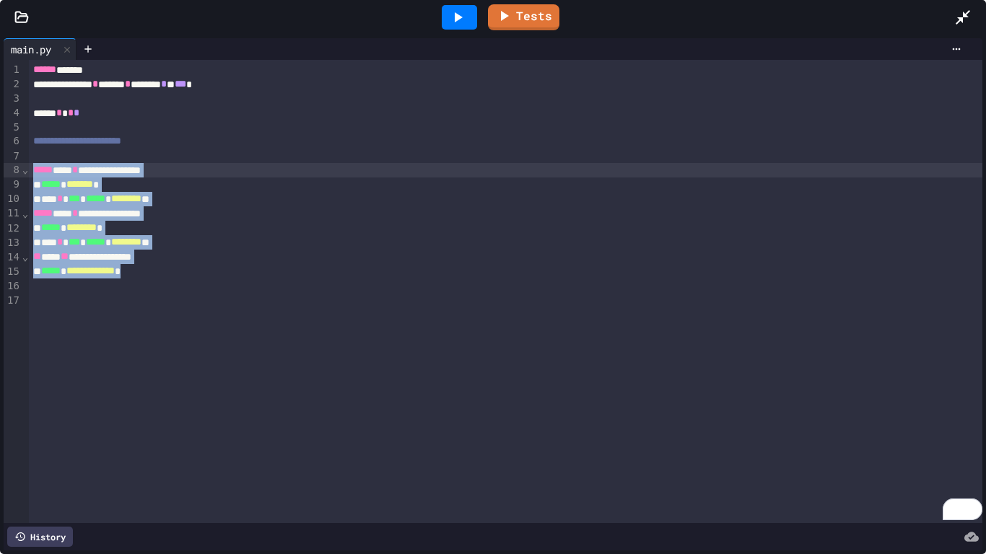
drag, startPoint x: 161, startPoint y: 276, endPoint x: 29, endPoint y: 175, distance: 166.3
click at [29, 175] on div "**********" at bounding box center [506, 291] width 954 height 463
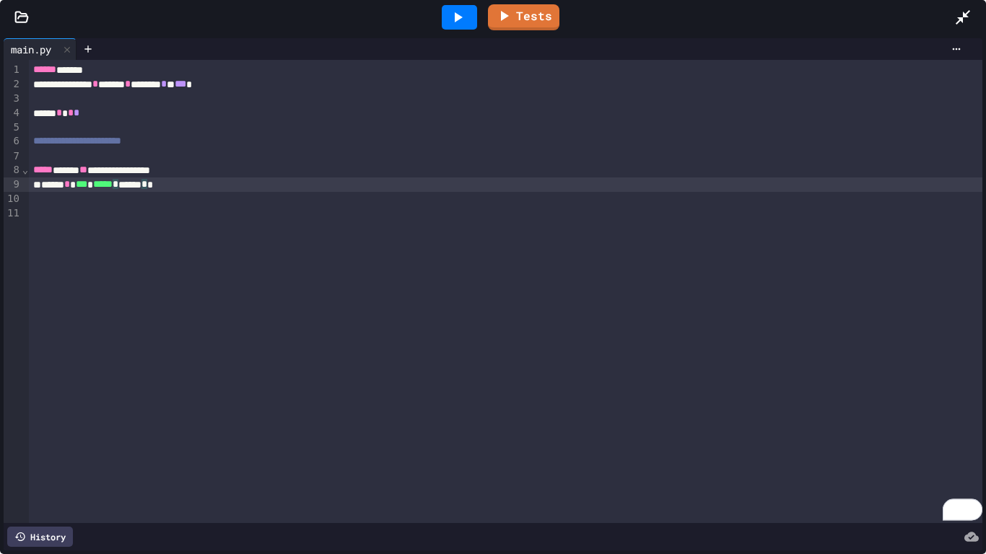
click at [147, 187] on div "***** * *** * ***** * ****** * *" at bounding box center [506, 185] width 954 height 14
click at [190, 186] on div "***** * *** * ***** * *********" at bounding box center [506, 185] width 954 height 14
click at [212, 189] on div "***** * *** * ***** * ******** * *" at bounding box center [506, 185] width 954 height 14
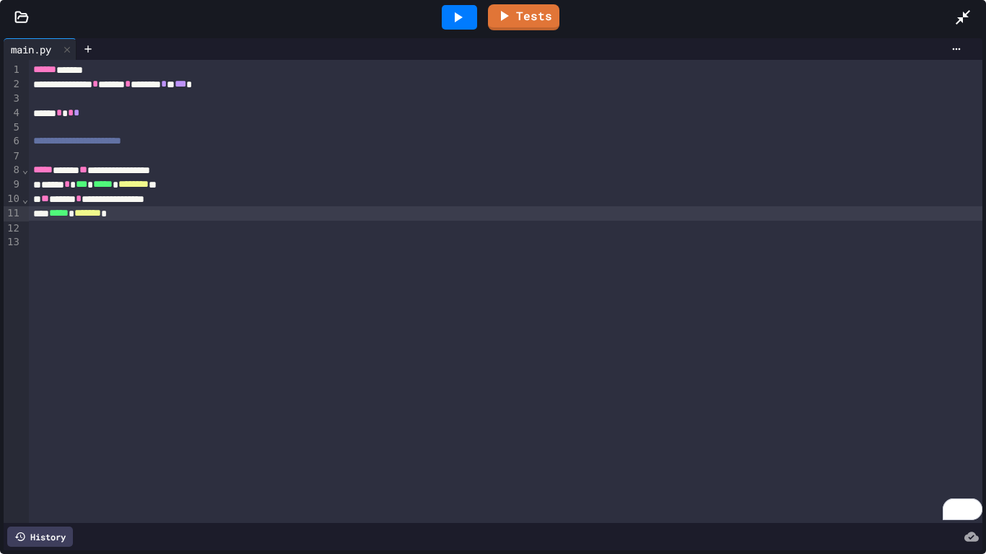
click at [100, 218] on span "*******" at bounding box center [87, 213] width 27 height 10
click at [135, 212] on div "***** * ******* *" at bounding box center [506, 213] width 954 height 14
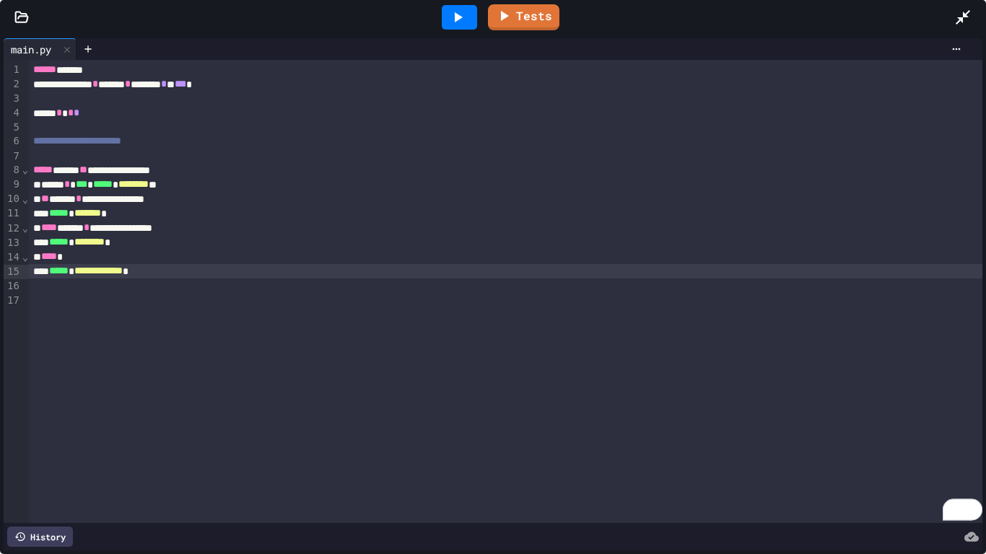
click at [447, 24] on div at bounding box center [459, 17] width 35 height 25
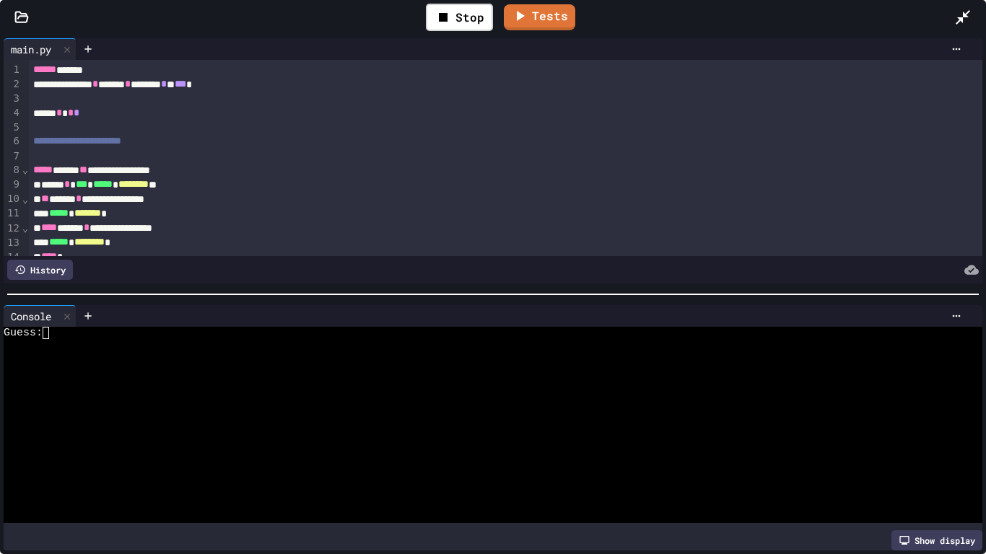
click at [48, 333] on textarea "Terminal input" at bounding box center [46, 333] width 6 height 12
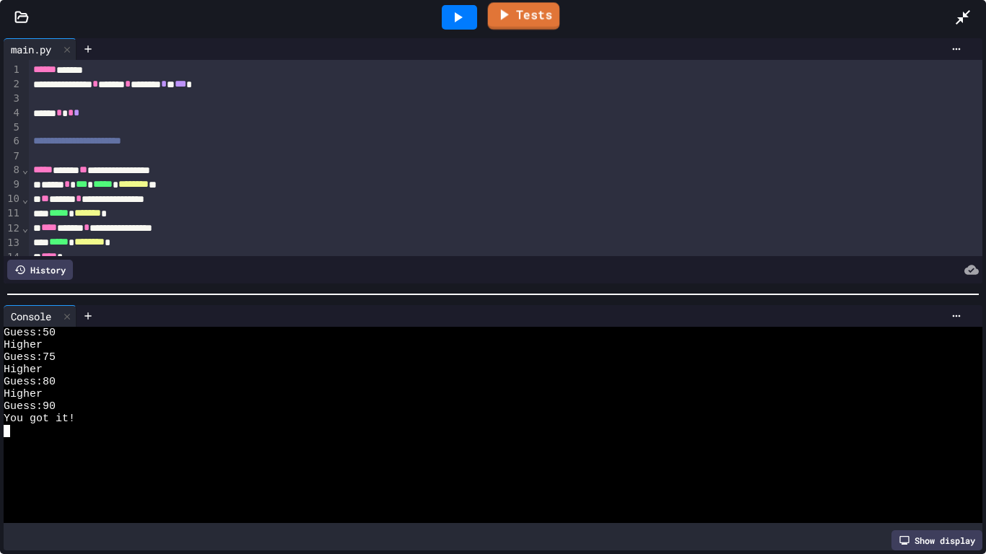
click at [546, 14] on link "Tests" at bounding box center [524, 15] width 72 height 27
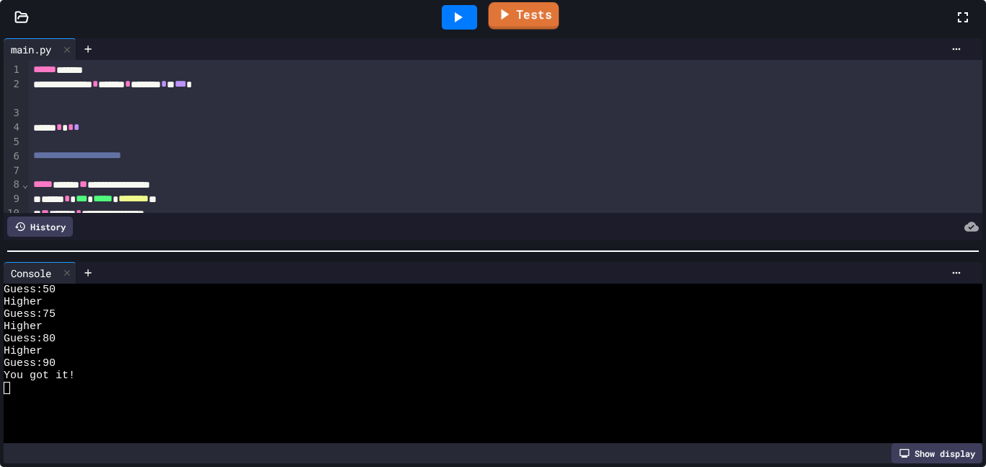
scroll to position [12, 0]
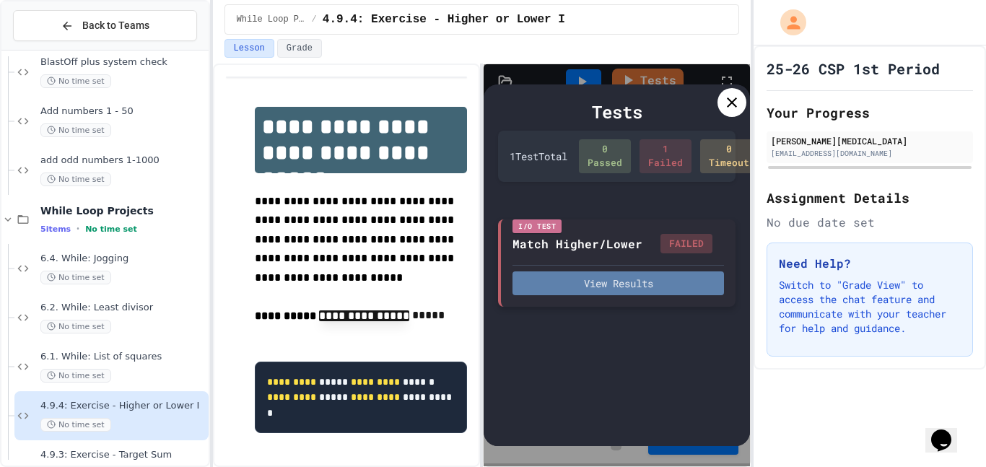
click at [669, 285] on button "View Results" at bounding box center [617, 283] width 211 height 24
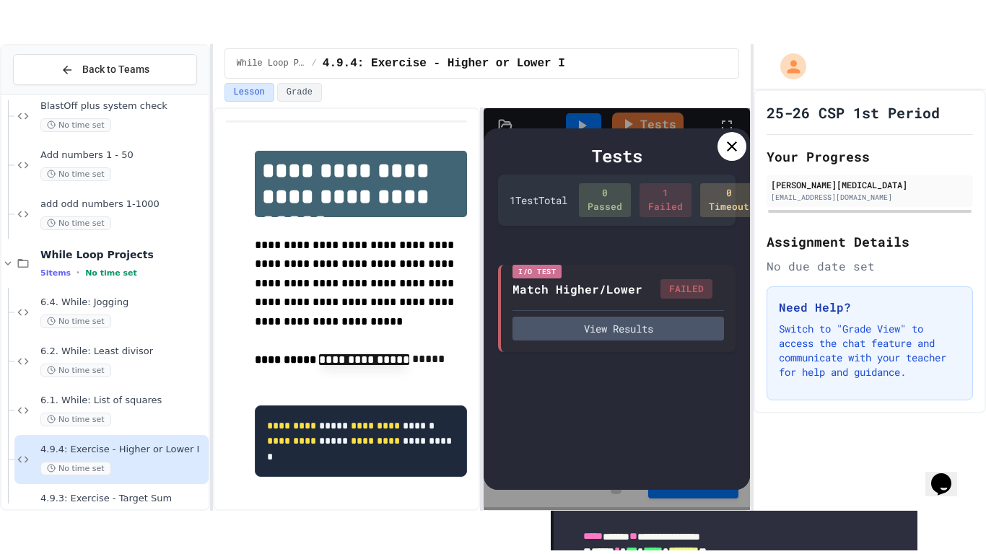
scroll to position [0, 0]
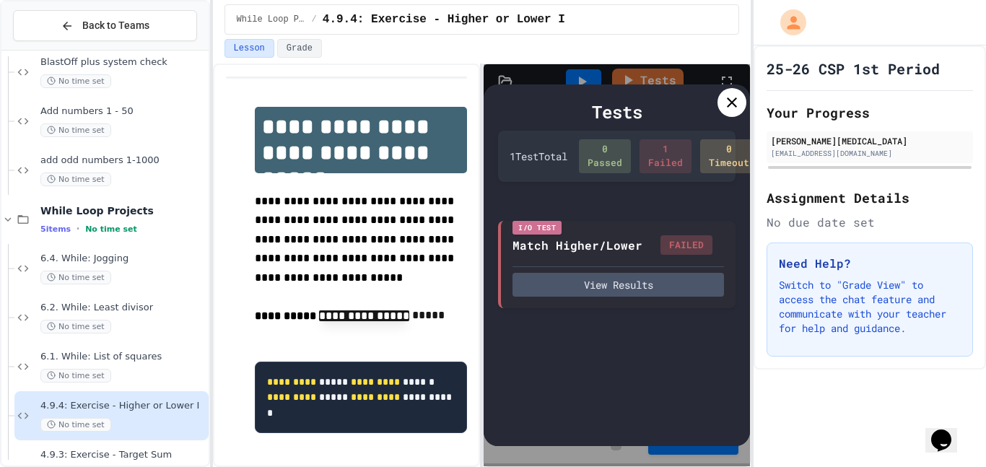
click at [730, 100] on icon at bounding box center [732, 102] width 10 height 10
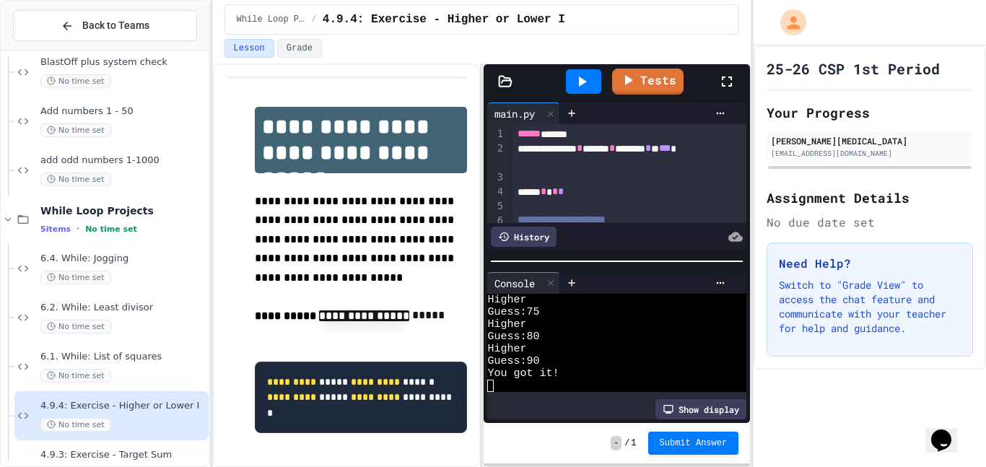
click at [728, 80] on icon at bounding box center [726, 81] width 17 height 17
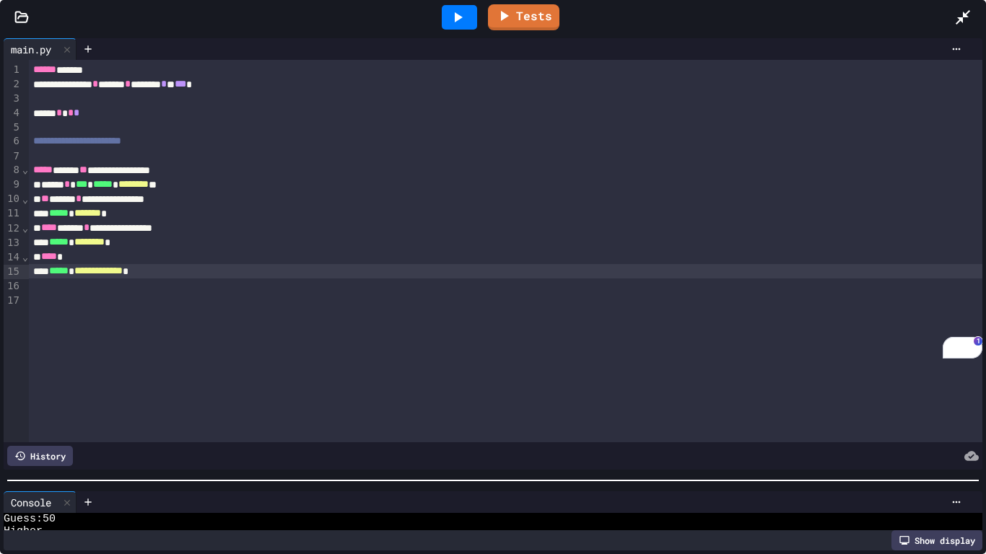
click at [465, 466] on div at bounding box center [493, 480] width 986 height 14
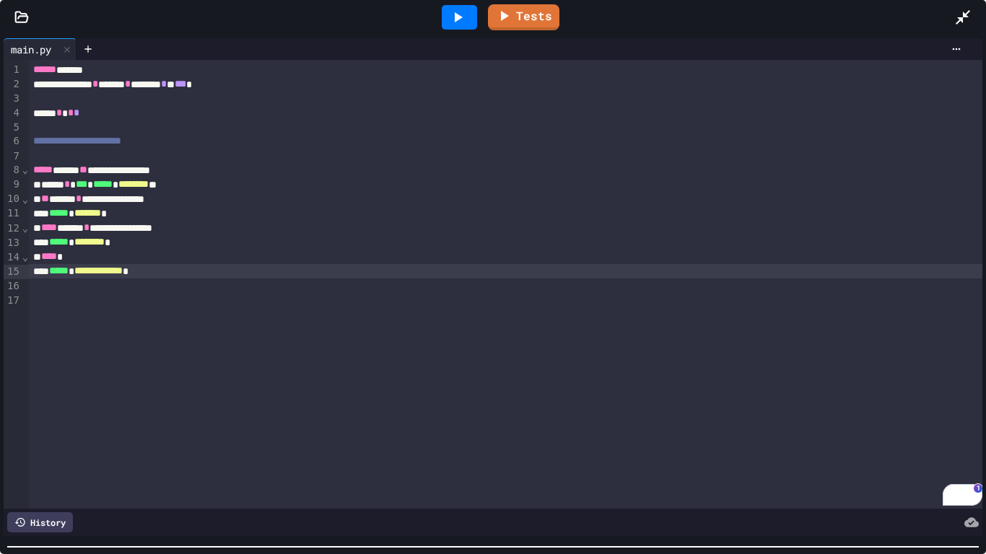
click at [31, 174] on div "**********" at bounding box center [506, 170] width 954 height 14
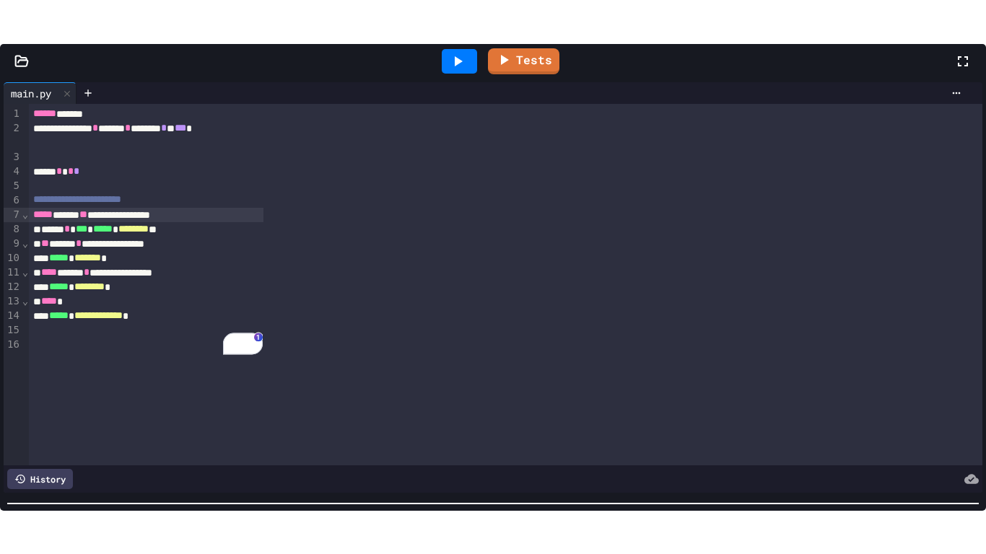
scroll to position [98, 0]
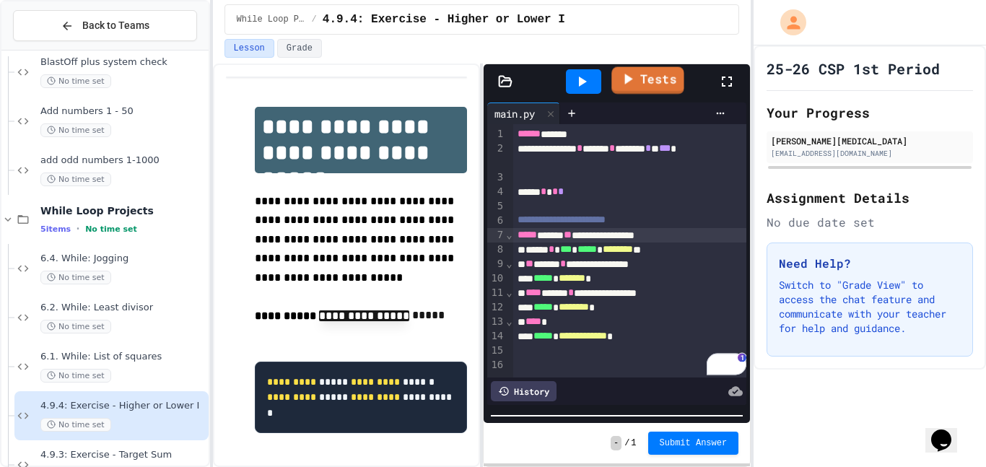
click at [659, 76] on link "Tests" at bounding box center [647, 80] width 72 height 27
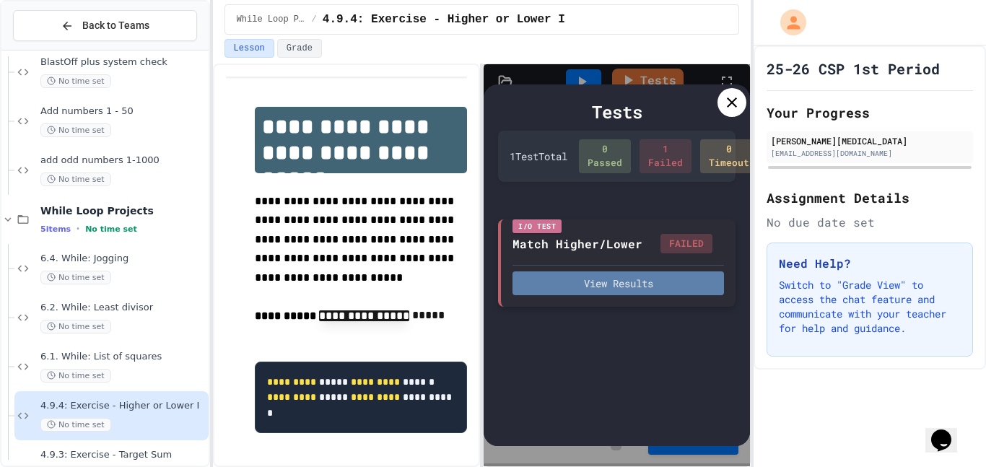
click at [649, 295] on button "View Results" at bounding box center [617, 283] width 211 height 24
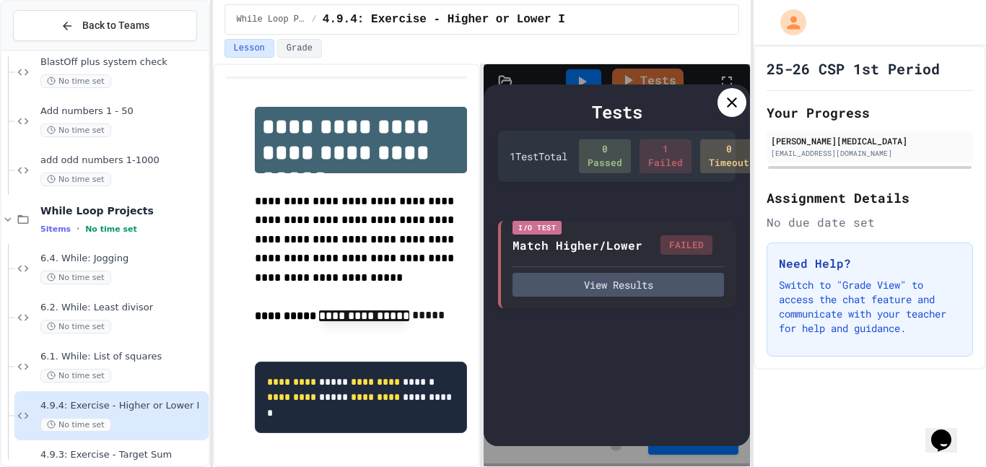
click at [734, 105] on icon at bounding box center [732, 102] width 10 height 10
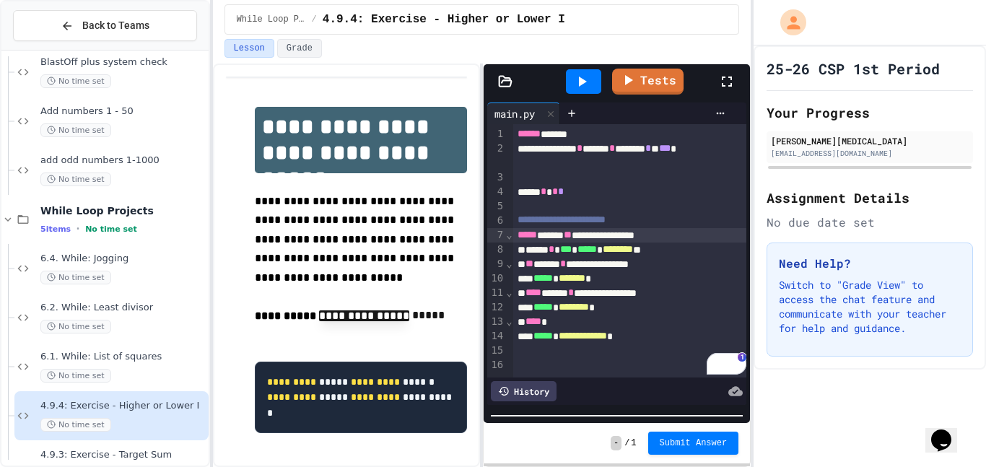
click at [725, 82] on icon at bounding box center [726, 81] width 17 height 17
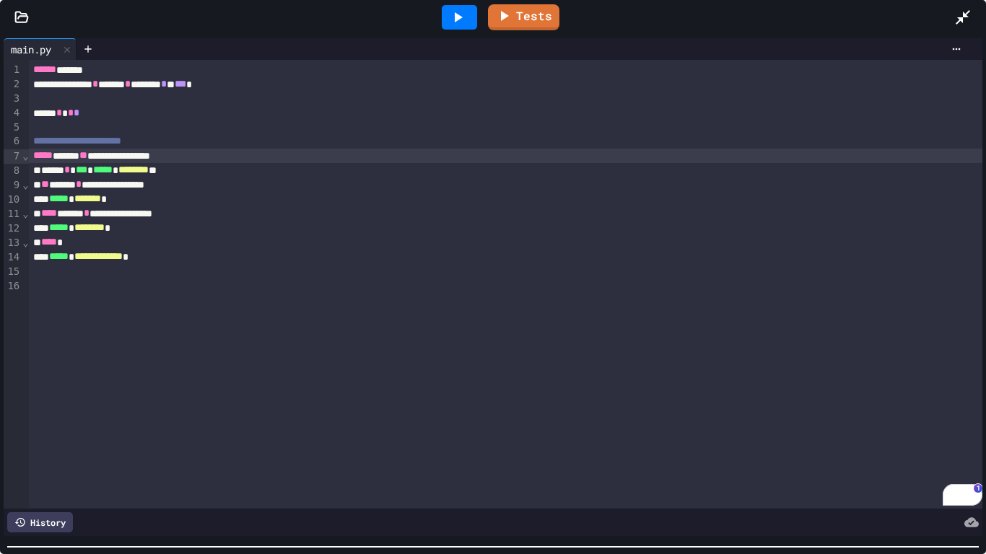
click at [149, 172] on span "********" at bounding box center [133, 170] width 30 height 10
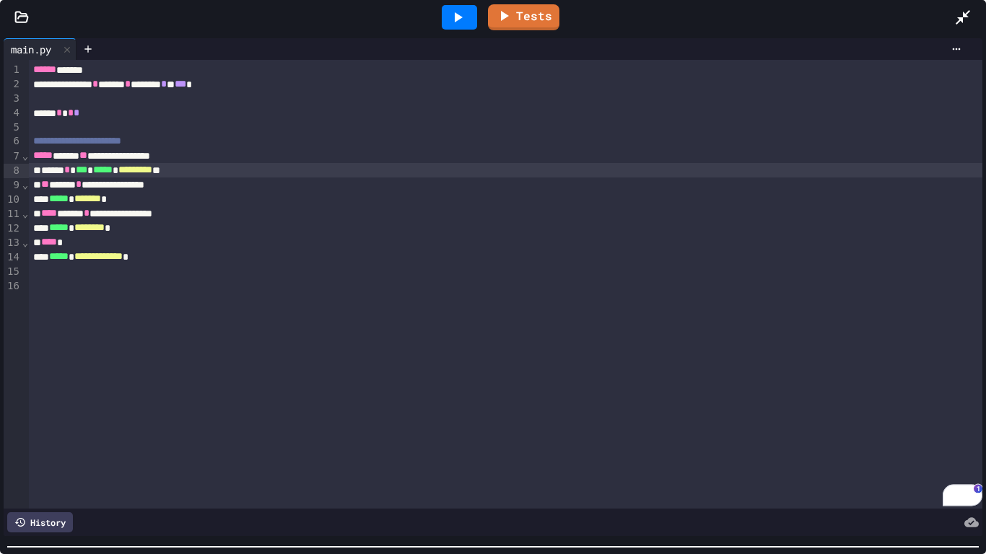
click at [458, 22] on icon at bounding box center [457, 17] width 17 height 17
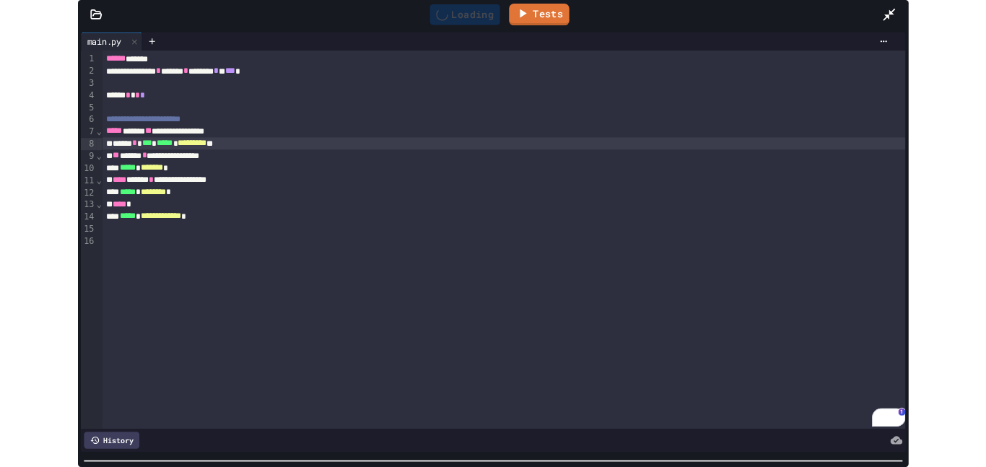
scroll to position [0, 0]
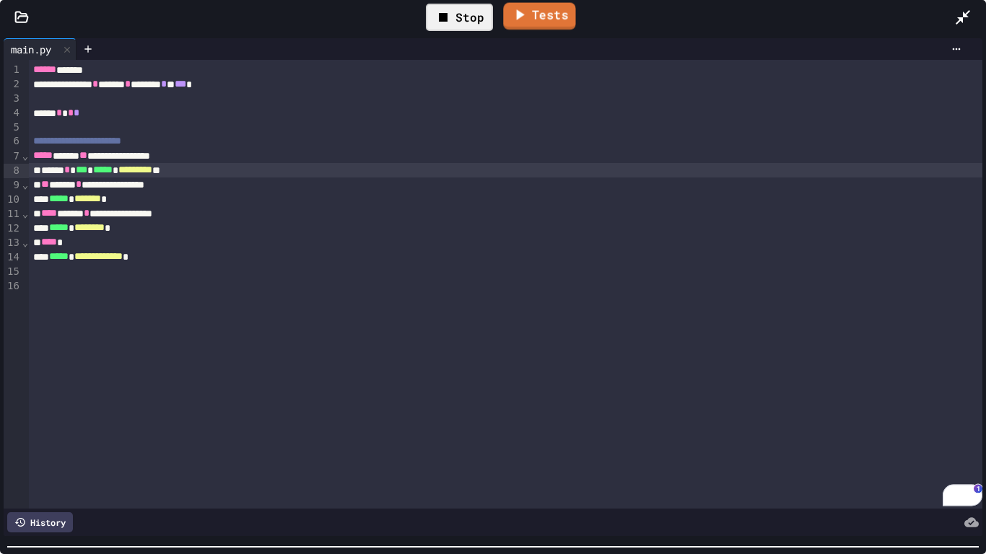
click at [564, 17] on link "Tests" at bounding box center [539, 16] width 72 height 27
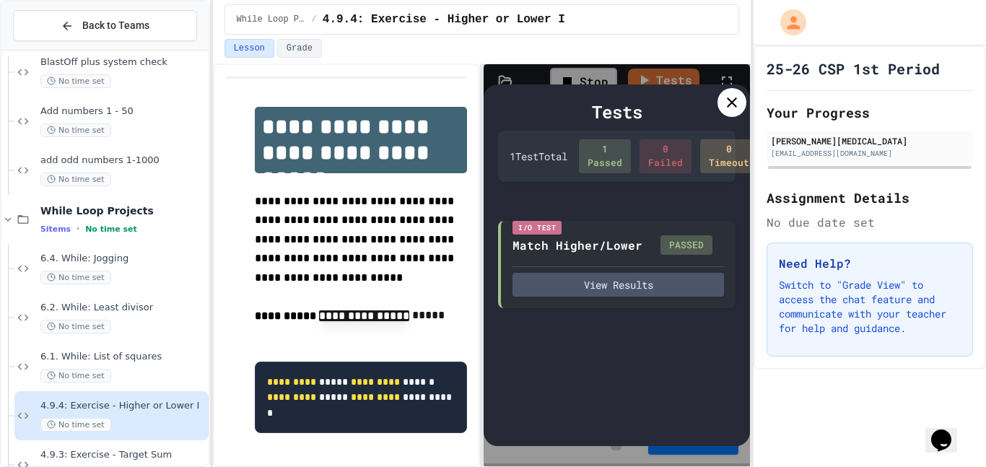
click at [728, 110] on icon at bounding box center [731, 102] width 17 height 17
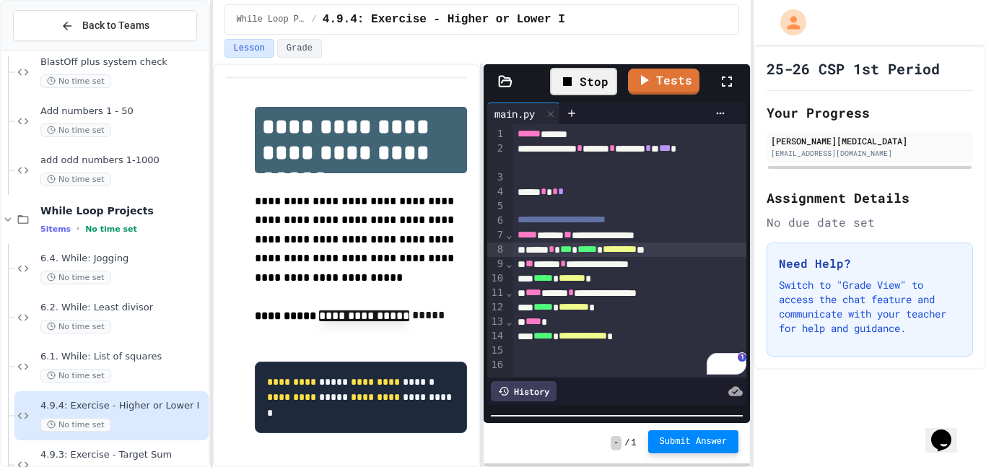
click at [700, 446] on span "Submit Answer" at bounding box center [694, 442] width 68 height 12
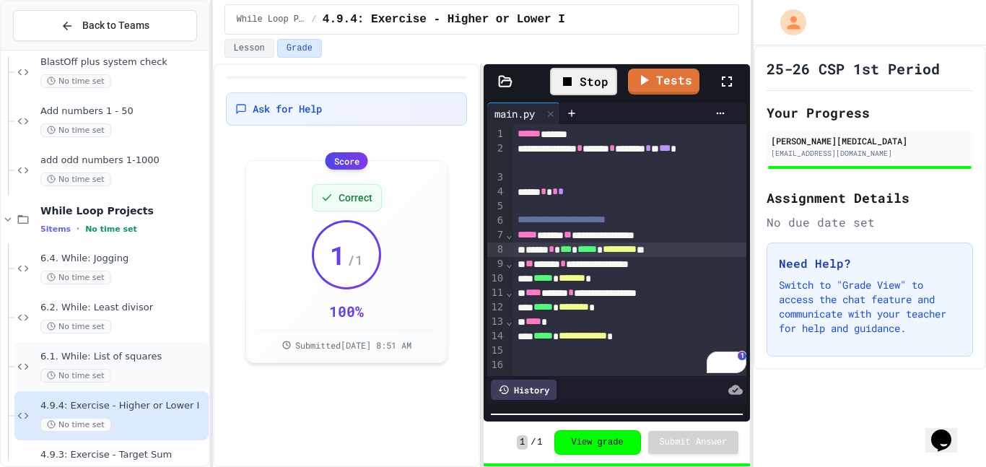
click at [156, 359] on span "6.1. While: List of squares" at bounding box center [122, 357] width 165 height 12
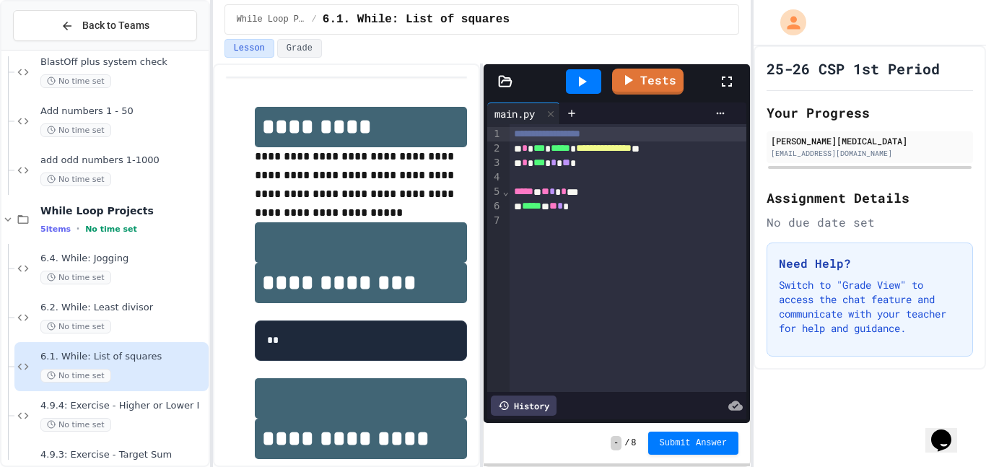
click at [726, 82] on icon at bounding box center [726, 81] width 17 height 17
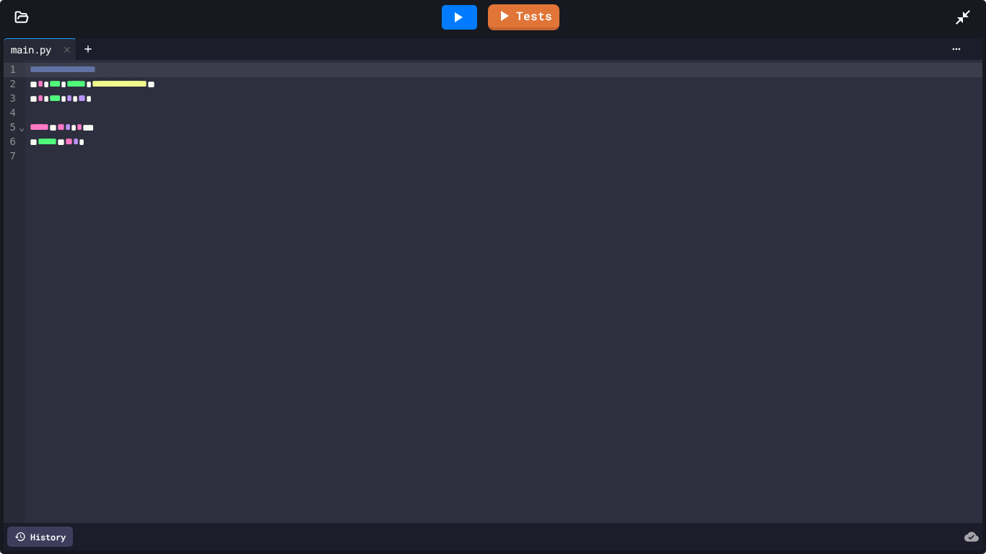
click at [185, 143] on div "***** ** ** * *" at bounding box center [503, 142] width 957 height 14
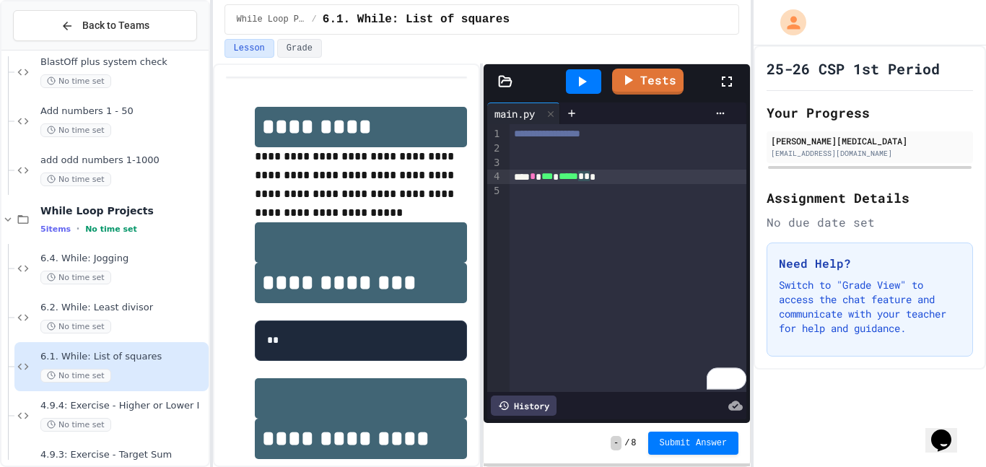
click at [626, 175] on div "*** * *** * ***** * * *" at bounding box center [628, 177] width 237 height 14
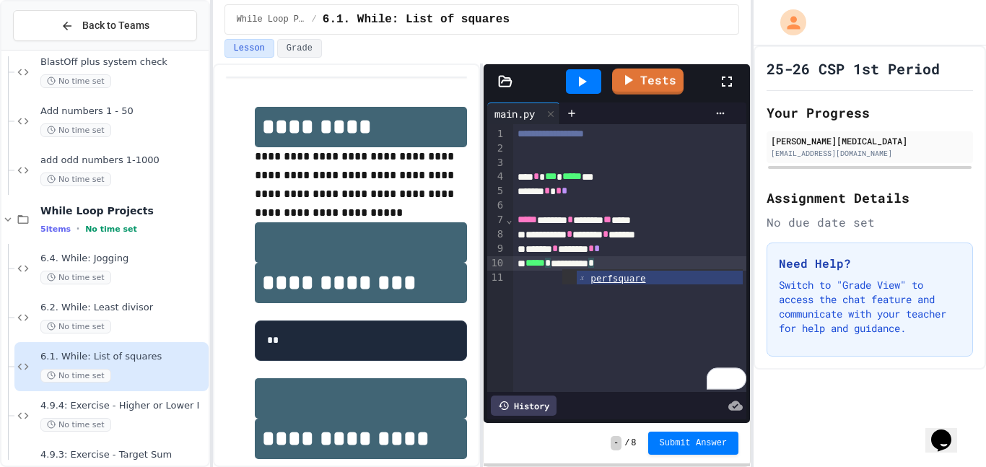
click at [581, 85] on icon at bounding box center [581, 81] width 17 height 17
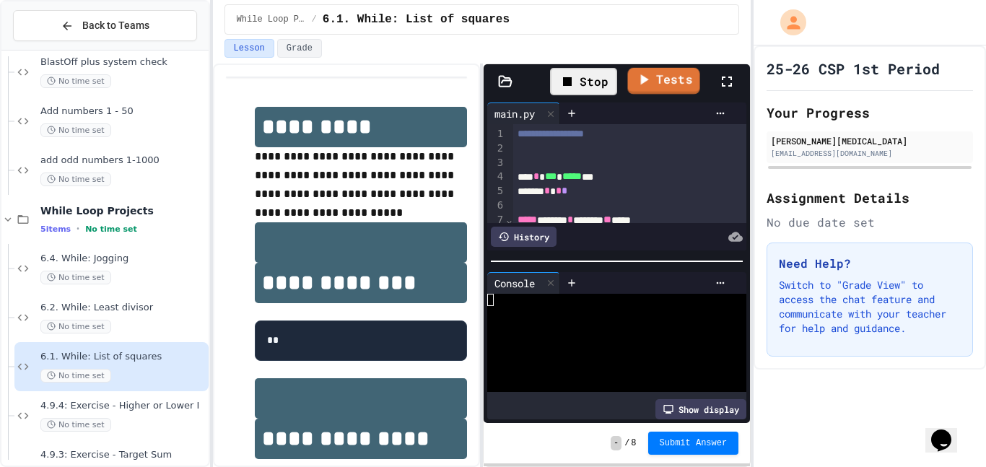
click at [658, 88] on link "Tests" at bounding box center [663, 81] width 72 height 27
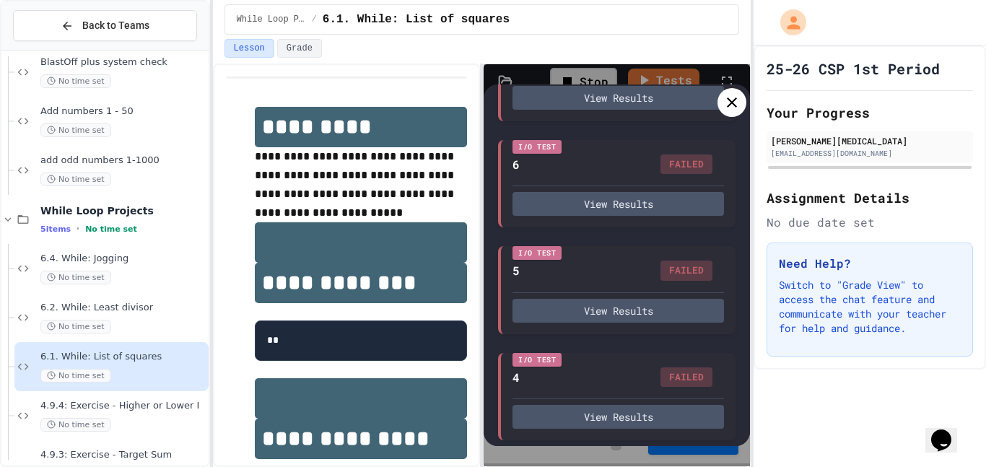
scroll to position [631, 0]
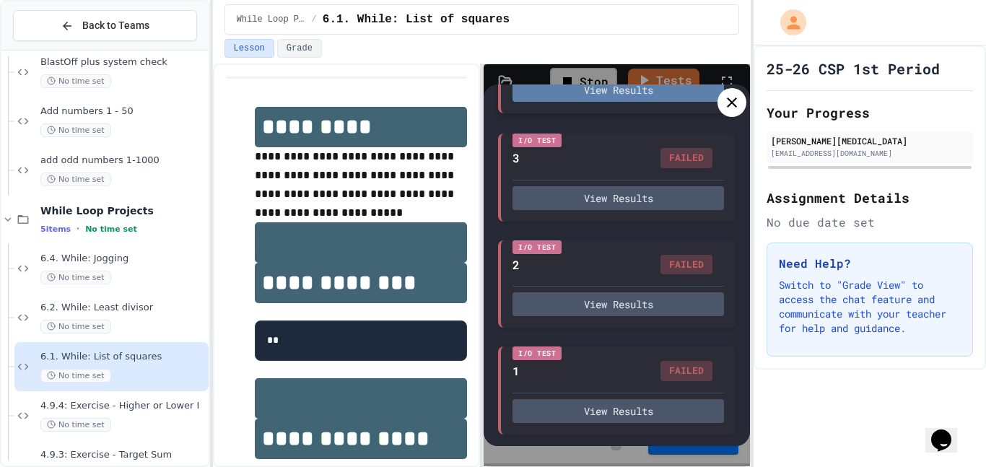
click at [717, 97] on button "View Results" at bounding box center [617, 90] width 211 height 24
click at [730, 100] on icon at bounding box center [732, 102] width 10 height 10
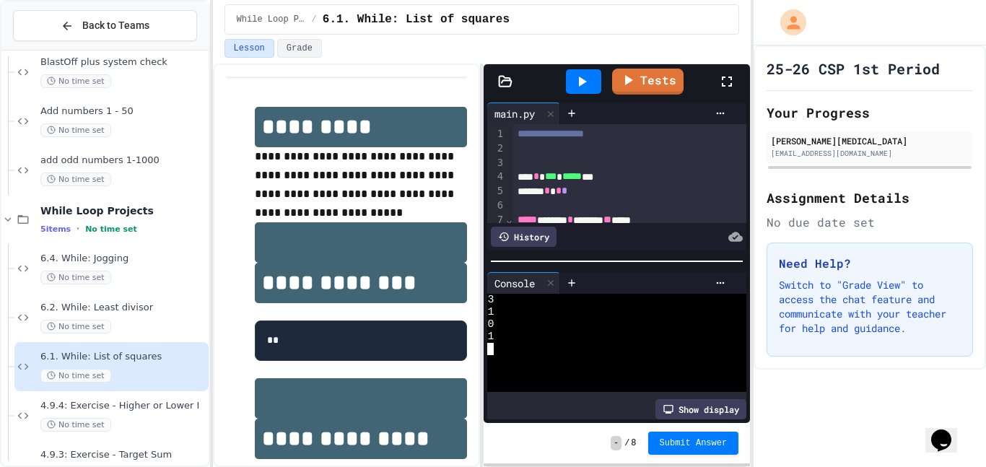
click at [723, 79] on icon at bounding box center [726, 81] width 17 height 17
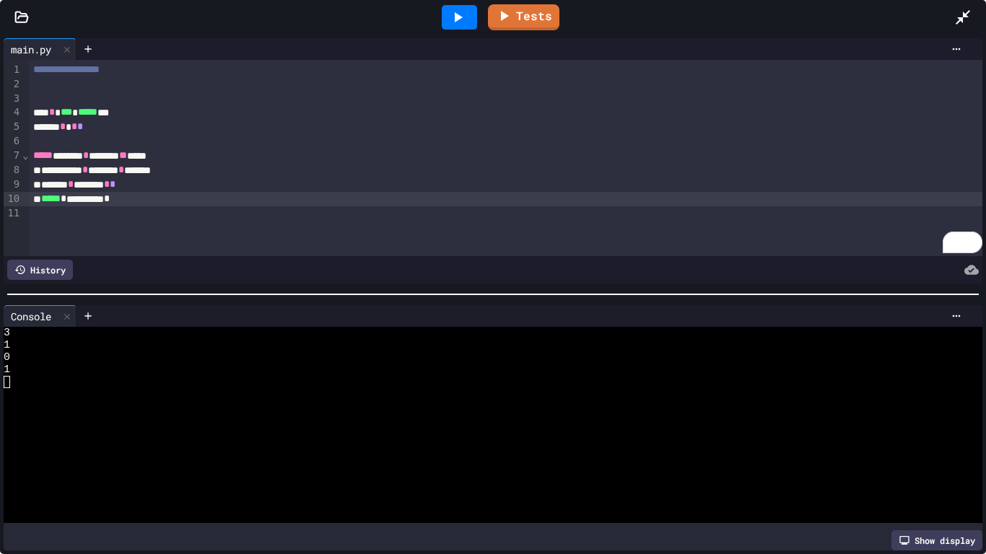
click at [110, 185] on span "*" at bounding box center [107, 184] width 6 height 10
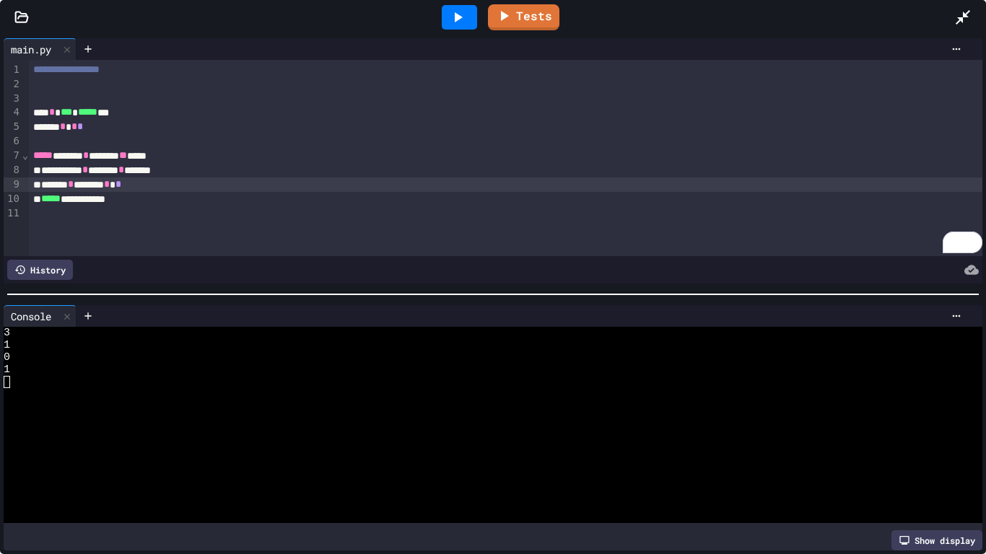
click at [456, 19] on icon at bounding box center [459, 17] width 8 height 10
click at [523, 20] on link "Tests" at bounding box center [523, 15] width 68 height 27
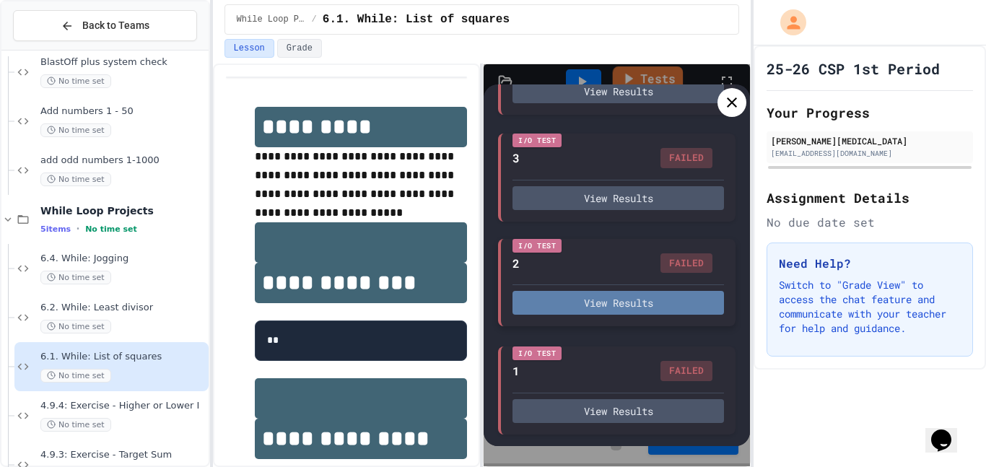
click at [578, 313] on button "View Results" at bounding box center [617, 303] width 211 height 24
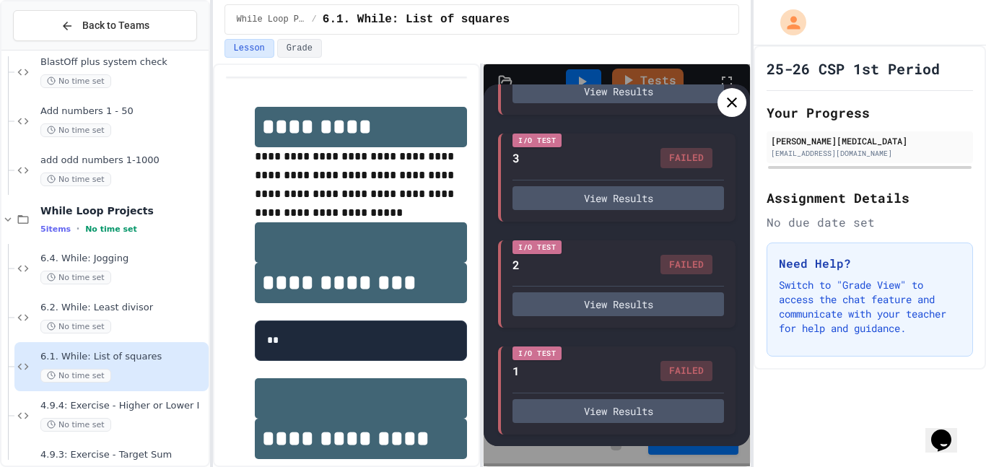
click at [725, 105] on icon at bounding box center [731, 102] width 17 height 17
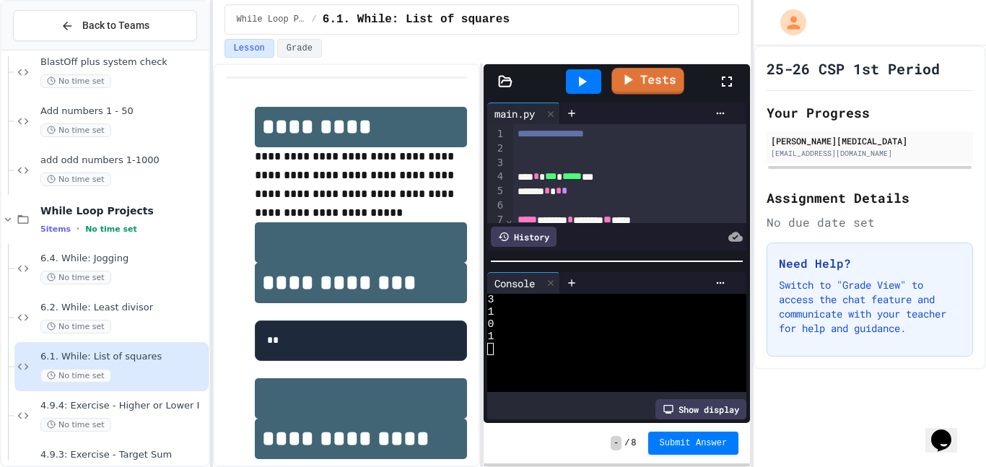
click at [589, 82] on icon at bounding box center [581, 81] width 17 height 17
click at [642, 81] on link "Tests" at bounding box center [647, 79] width 66 height 27
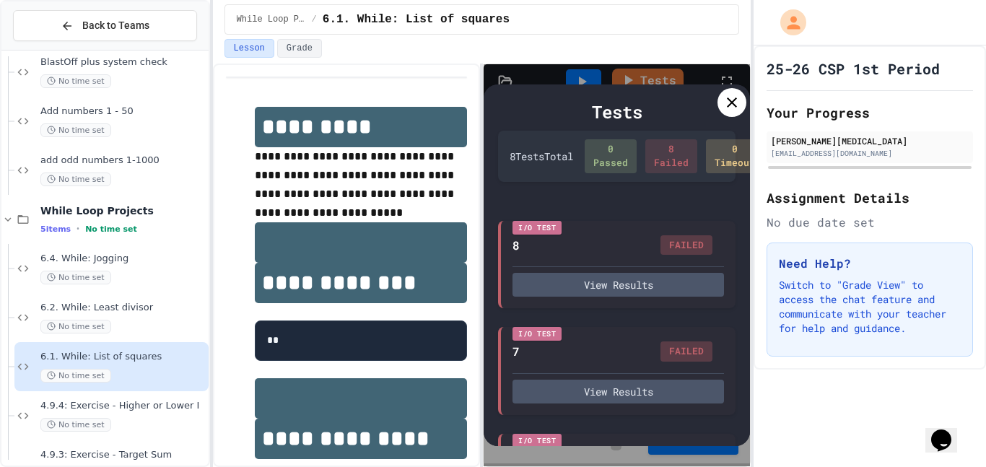
click at [723, 105] on icon at bounding box center [731, 102] width 17 height 17
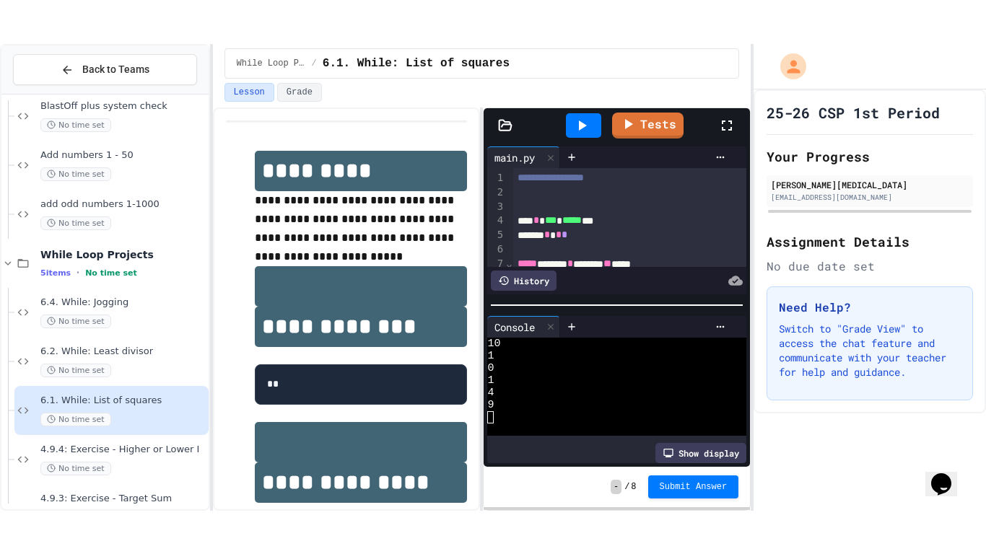
scroll to position [5, 0]
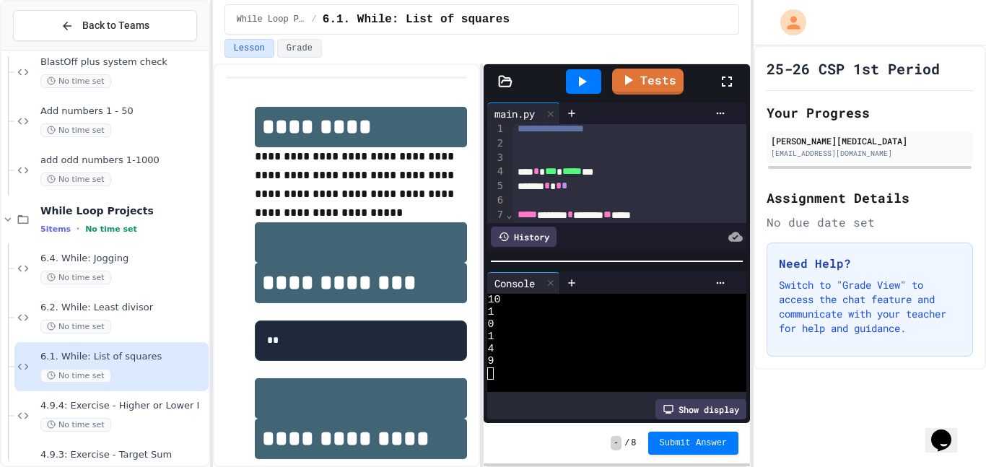
click at [722, 84] on icon at bounding box center [727, 82] width 10 height 10
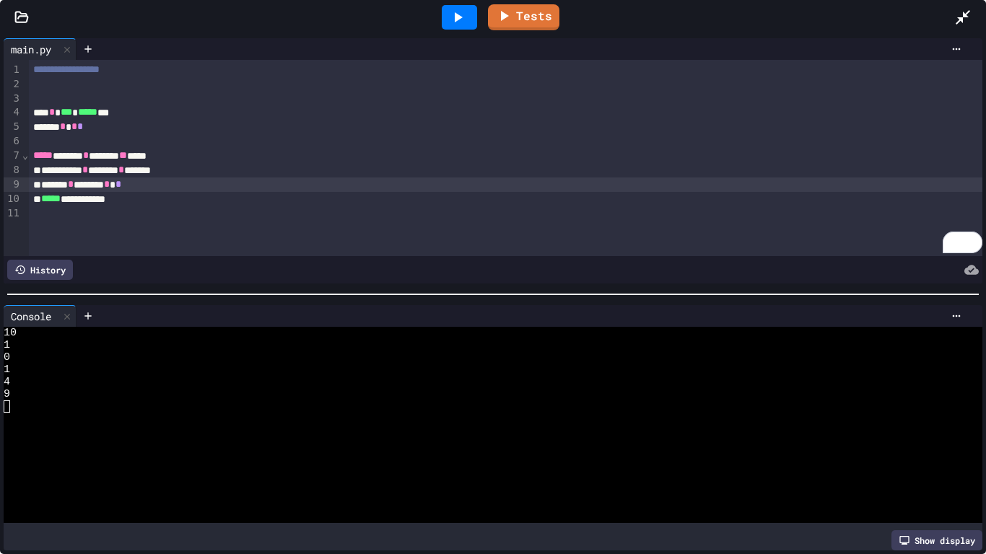
click at [83, 131] on span "*" at bounding box center [80, 126] width 6 height 10
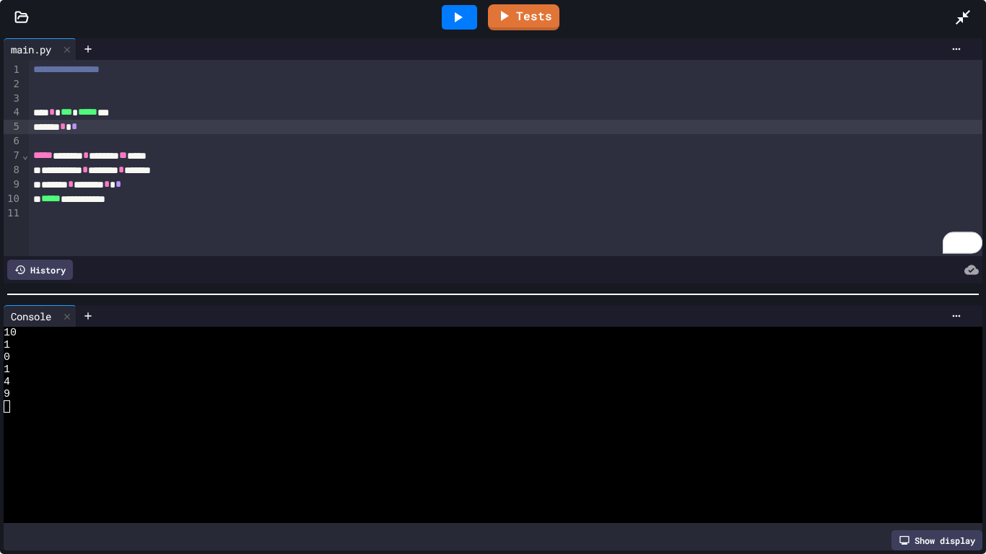
click at [962, 14] on icon at bounding box center [962, 17] width 17 height 17
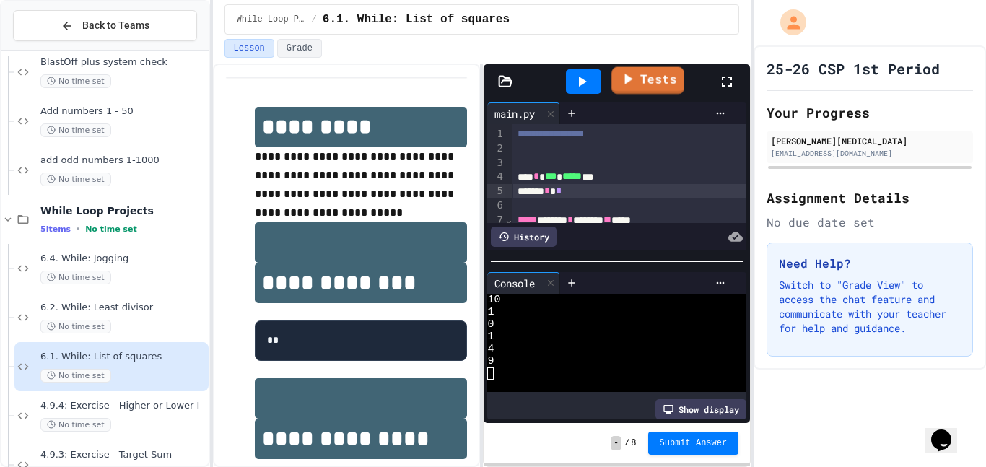
click at [660, 74] on link "Tests" at bounding box center [647, 80] width 72 height 27
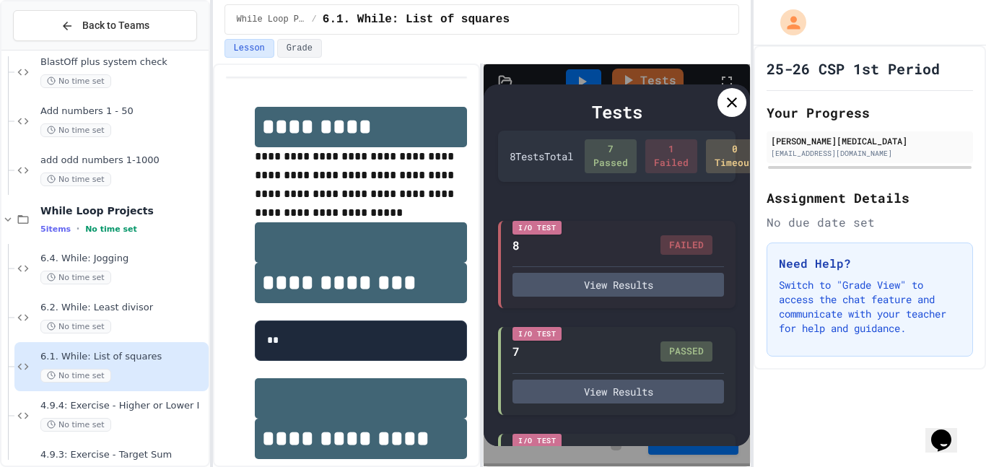
click at [730, 105] on icon at bounding box center [732, 102] width 10 height 10
